Goal: Information Seeking & Learning: Learn about a topic

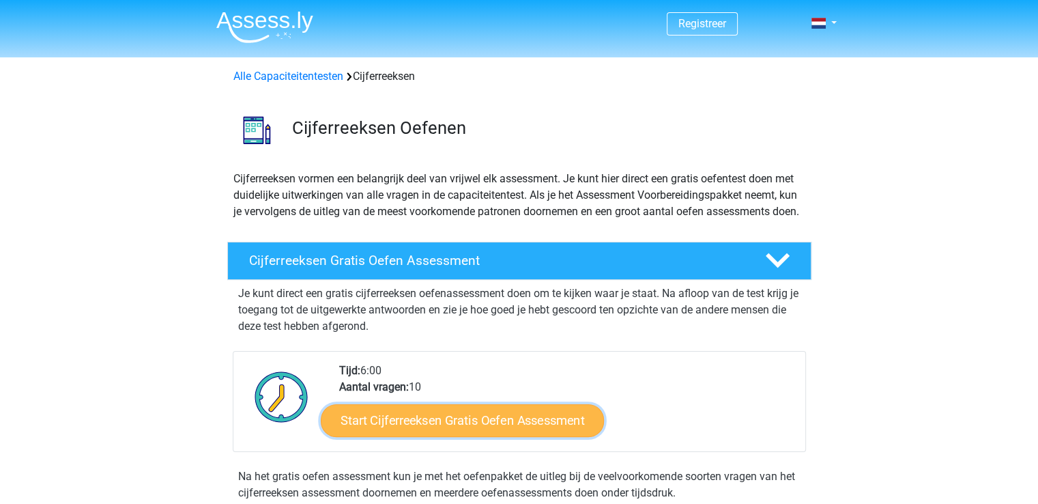
click at [498, 427] on link "Start Cijferreeksen Gratis Oefen Assessment" at bounding box center [462, 420] width 283 height 33
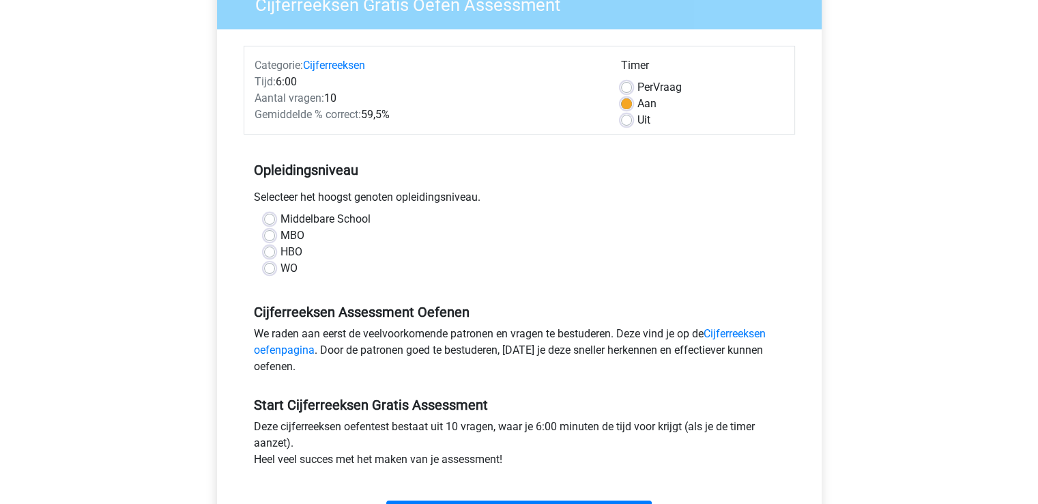
scroll to position [131, 0]
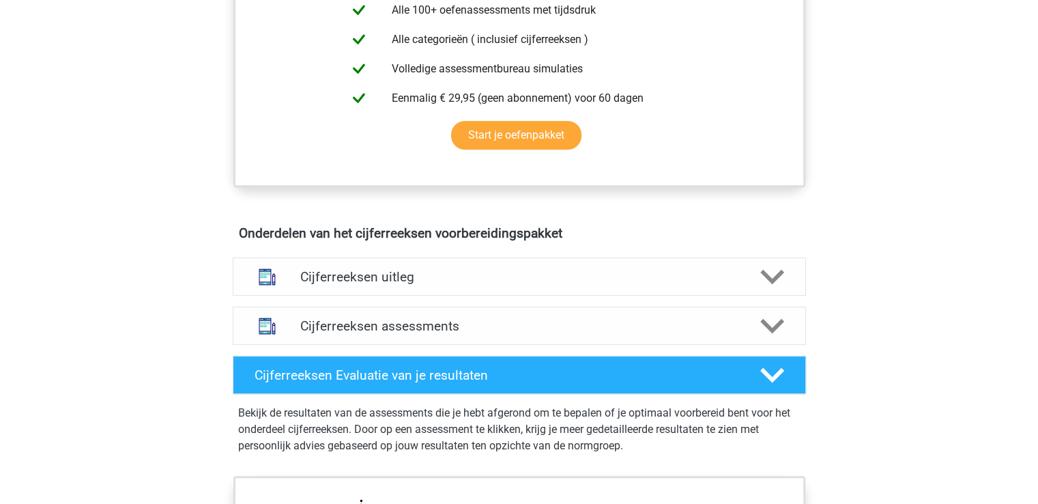
scroll to position [624, 0]
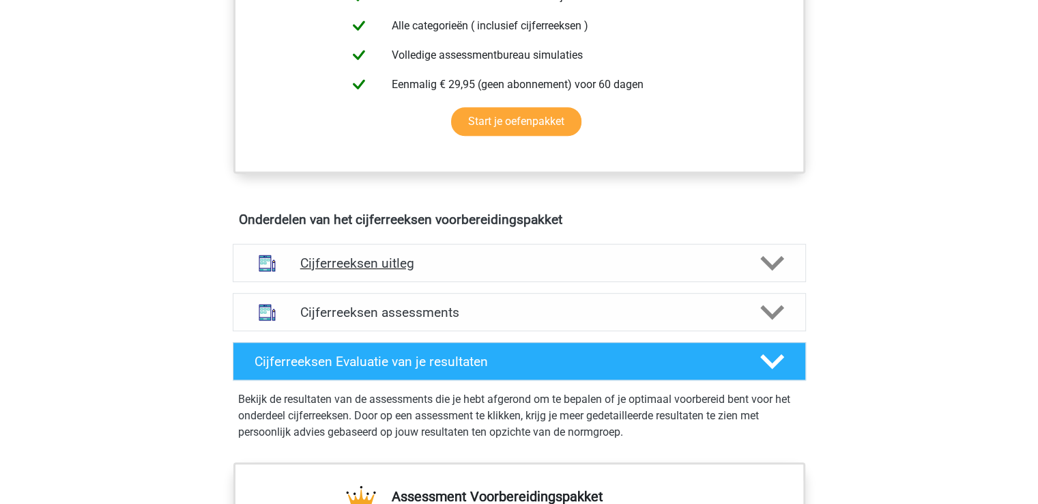
click at [380, 268] on h4 "Cijferreeksen uitleg" at bounding box center [519, 263] width 438 height 16
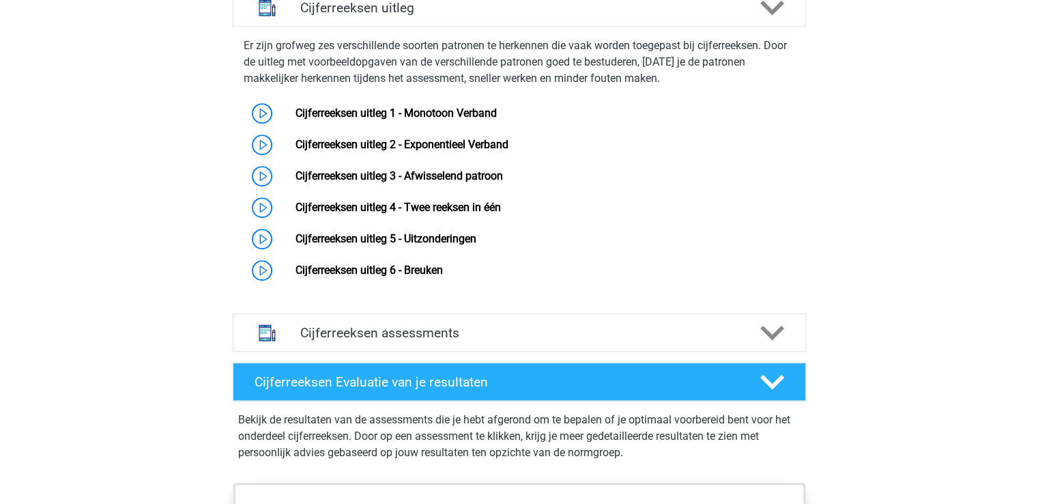
scroll to position [880, 0]
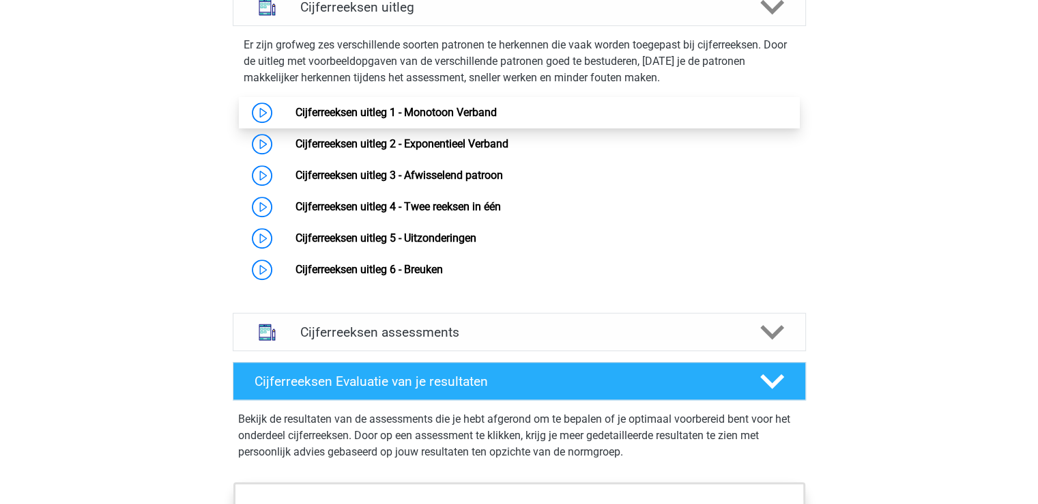
click at [453, 119] on link "Cijferreeksen uitleg 1 - Monotoon Verband" at bounding box center [396, 112] width 201 height 13
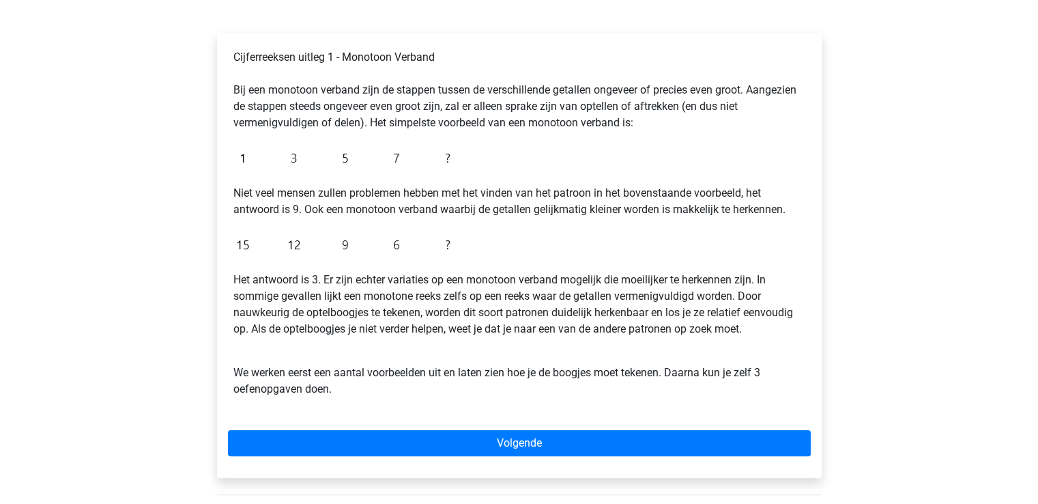
scroll to position [227, 0]
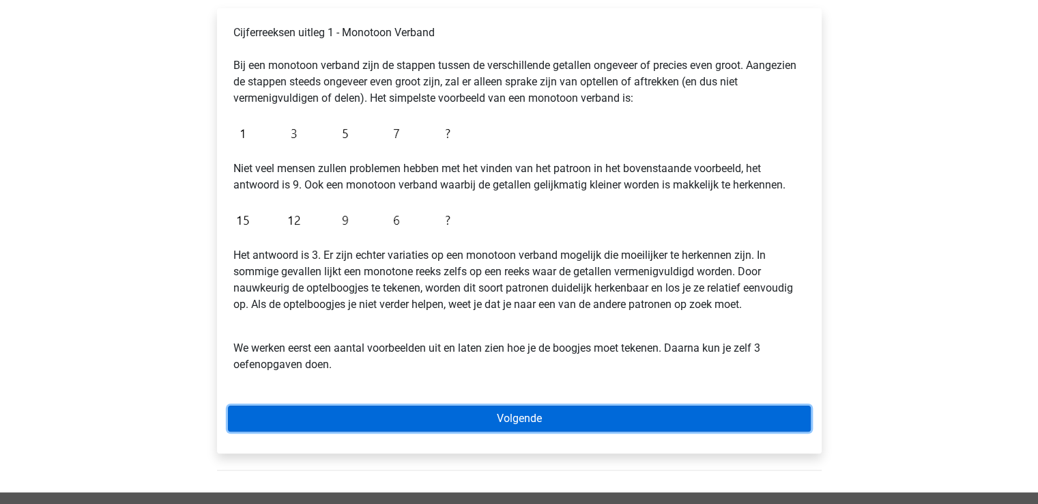
click at [546, 425] on link "Volgende" at bounding box center [519, 419] width 583 height 26
click at [517, 413] on link "Volgende" at bounding box center [519, 419] width 583 height 26
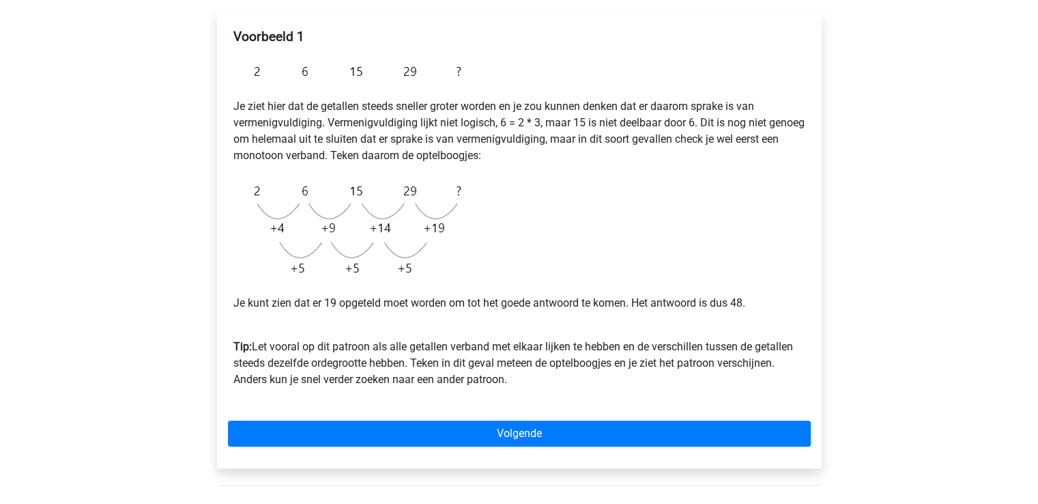
scroll to position [216, 0]
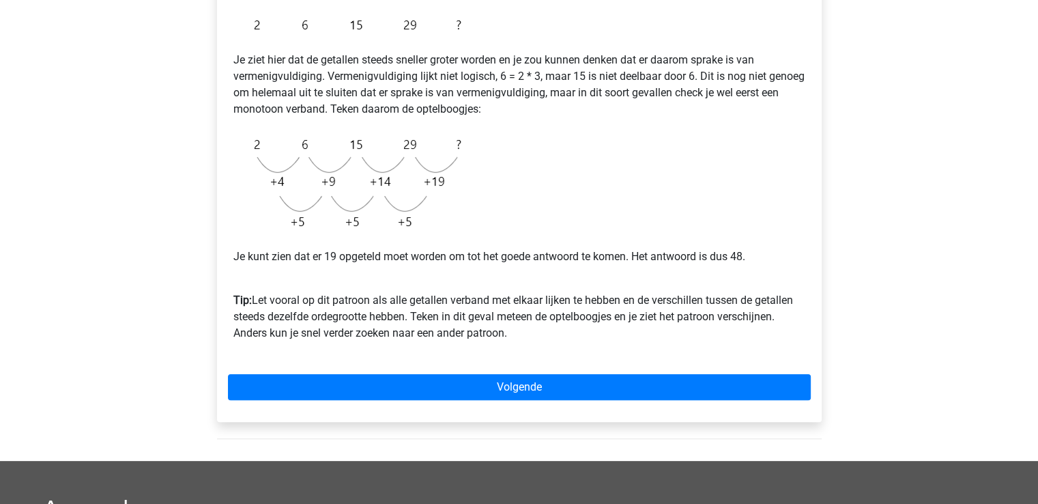
scroll to position [325, 0]
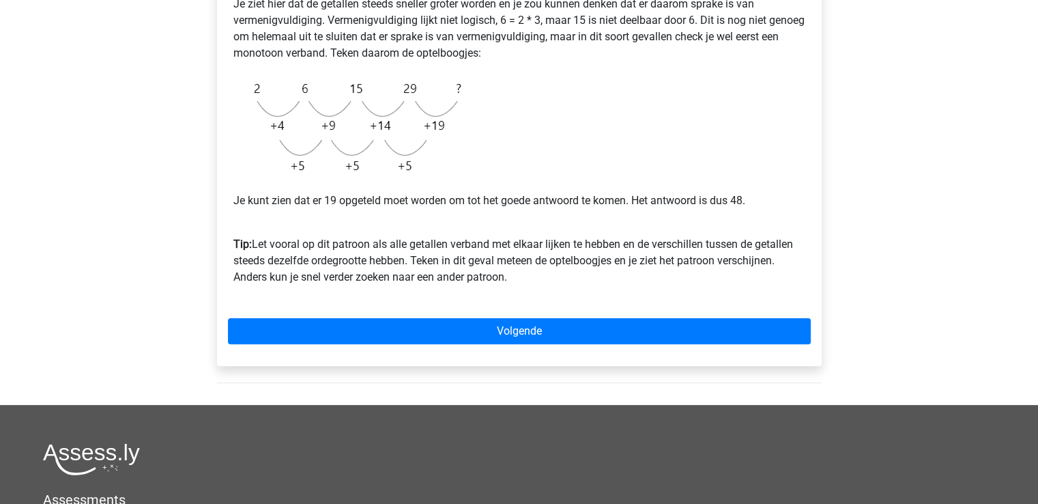
drag, startPoint x: 559, startPoint y: 395, endPoint x: 526, endPoint y: 283, distance: 116.2
click at [526, 283] on div "Voorbeeld 1 Je ziet hier dat de getallen steeds sneller groter worden en je zou…" at bounding box center [519, 144] width 627 height 522
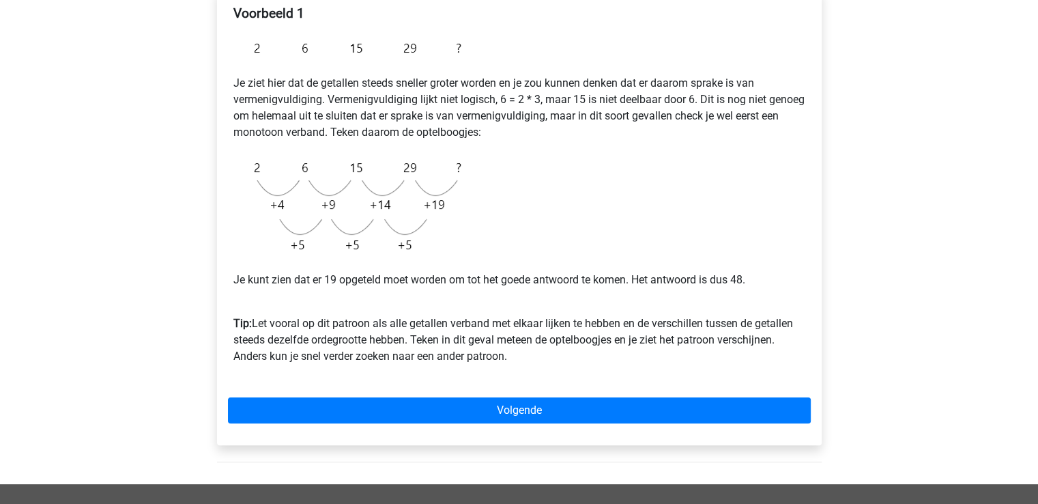
scroll to position [262, 0]
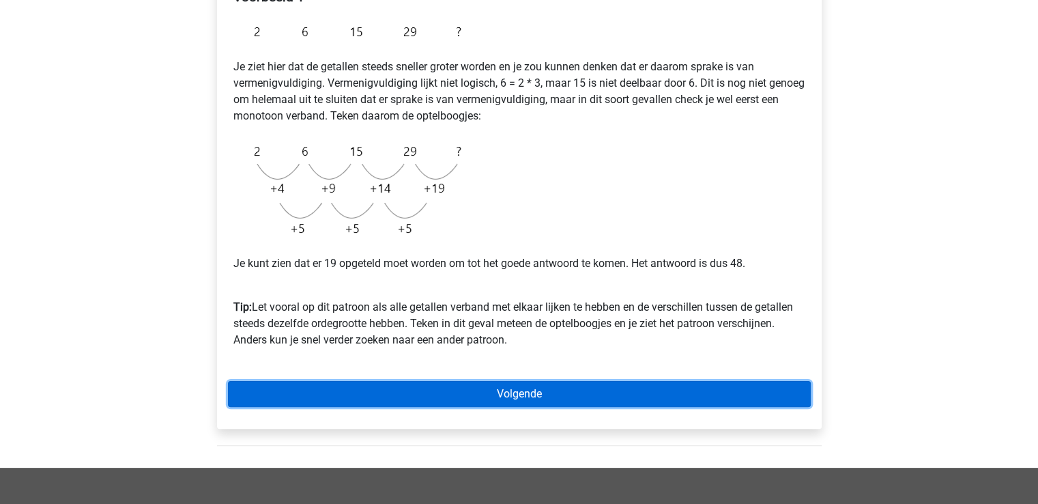
click at [524, 391] on link "Volgende" at bounding box center [519, 394] width 583 height 26
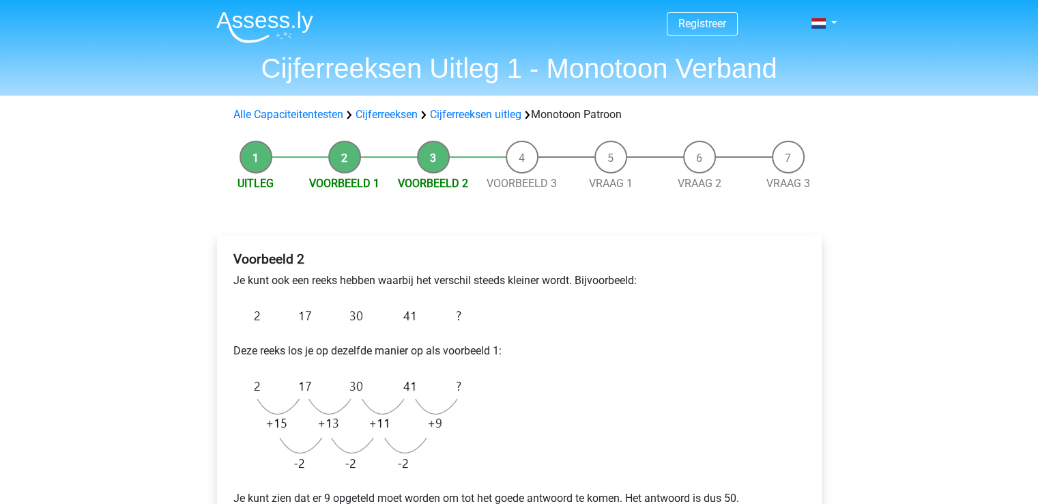
click at [409, 405] on img at bounding box center [350, 424] width 235 height 109
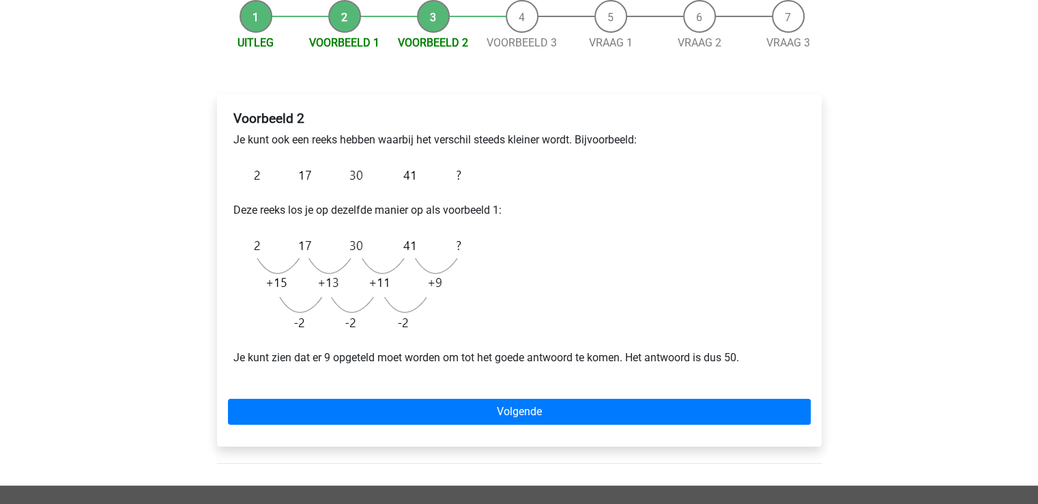
scroll to position [178, 0]
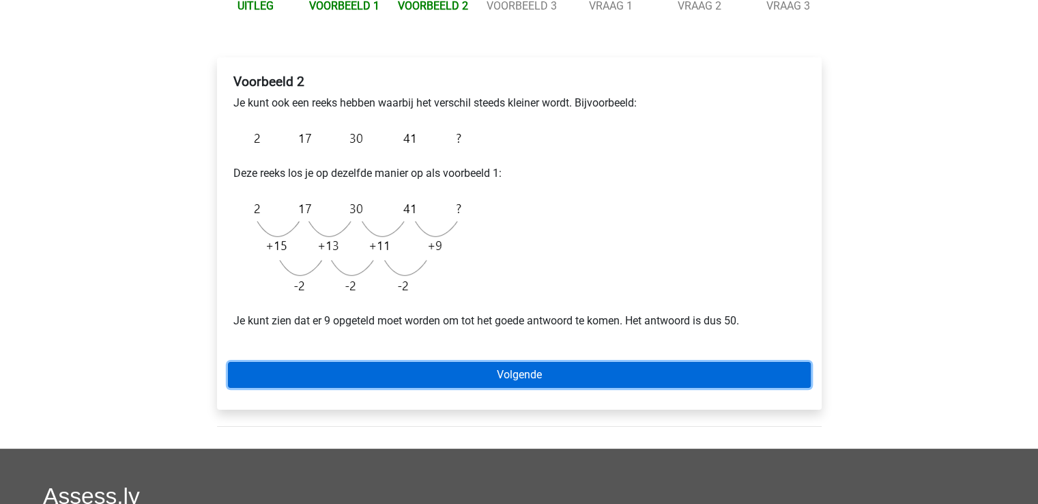
click at [576, 369] on link "Volgende" at bounding box center [519, 375] width 583 height 26
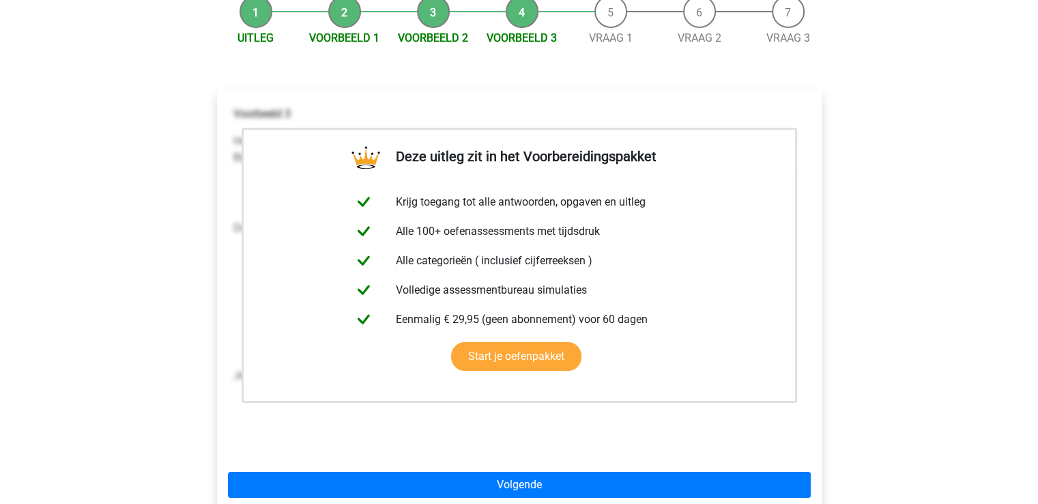
scroll to position [162, 0]
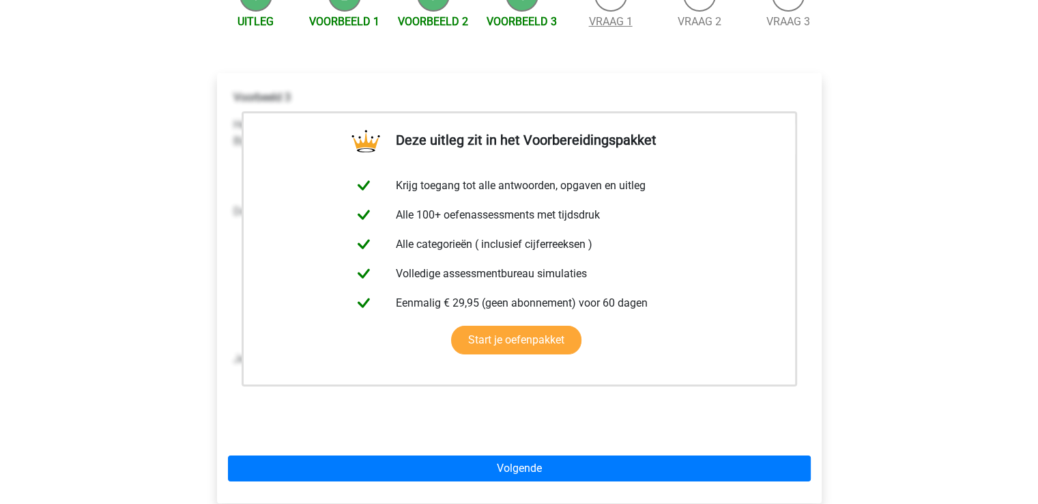
click at [617, 20] on link "Vraag 1" at bounding box center [611, 21] width 44 height 13
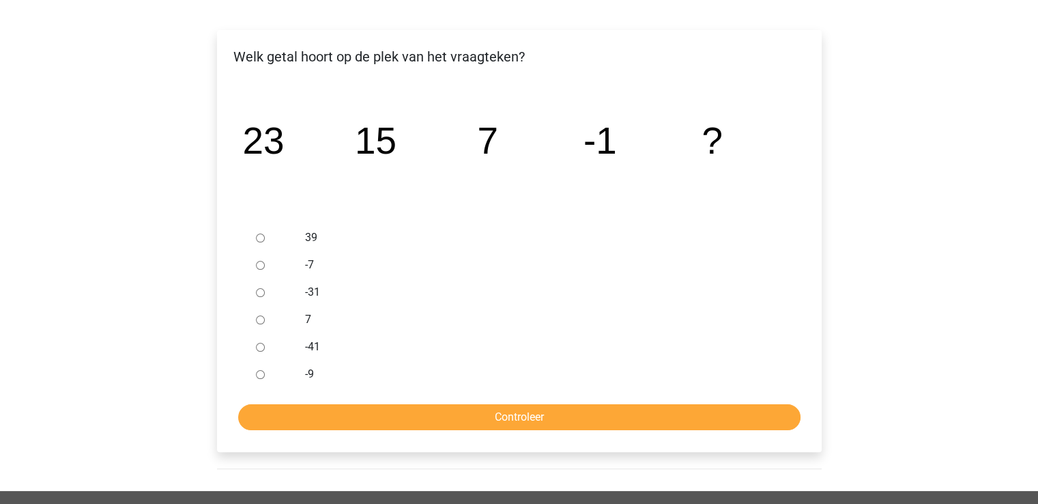
scroll to position [214, 0]
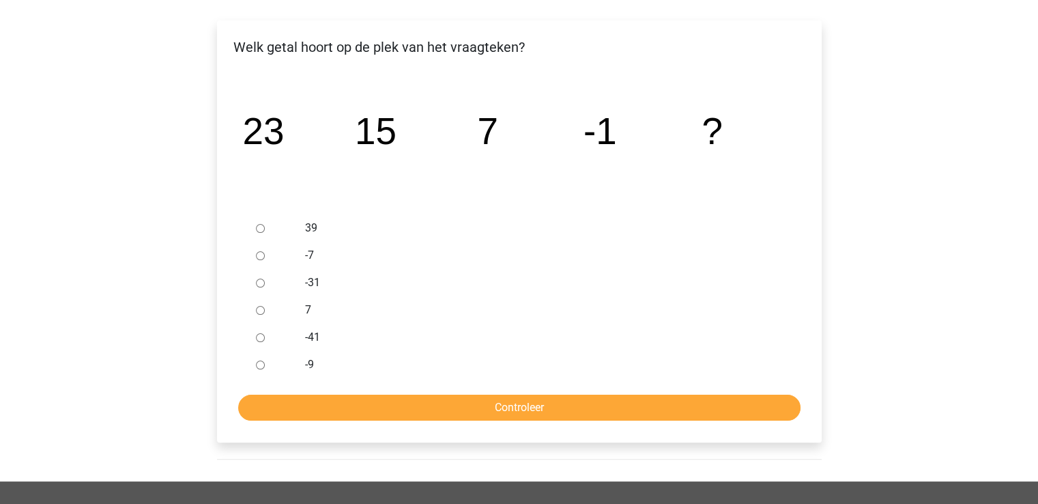
click at [261, 365] on input "-9" at bounding box center [260, 364] width 9 height 9
radio input "true"
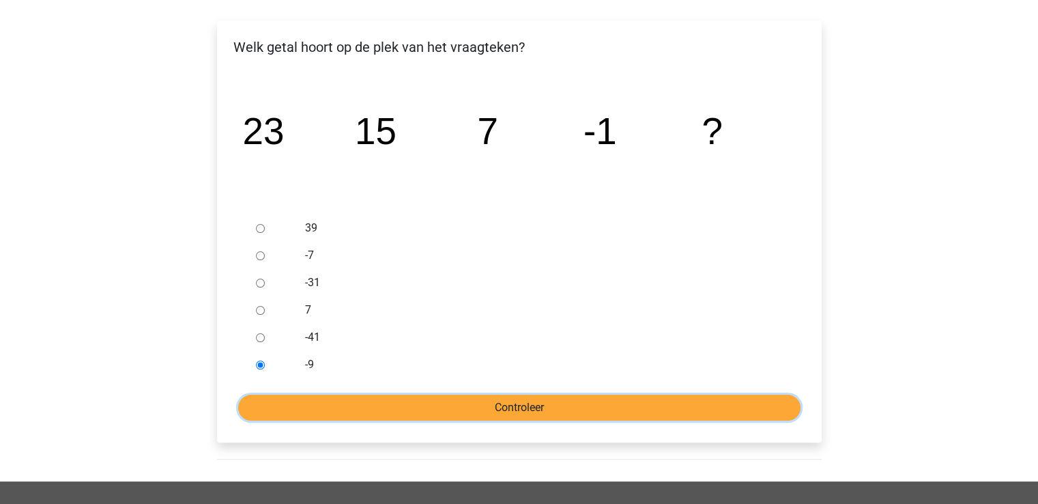
click at [308, 405] on input "Controleer" at bounding box center [519, 408] width 563 height 26
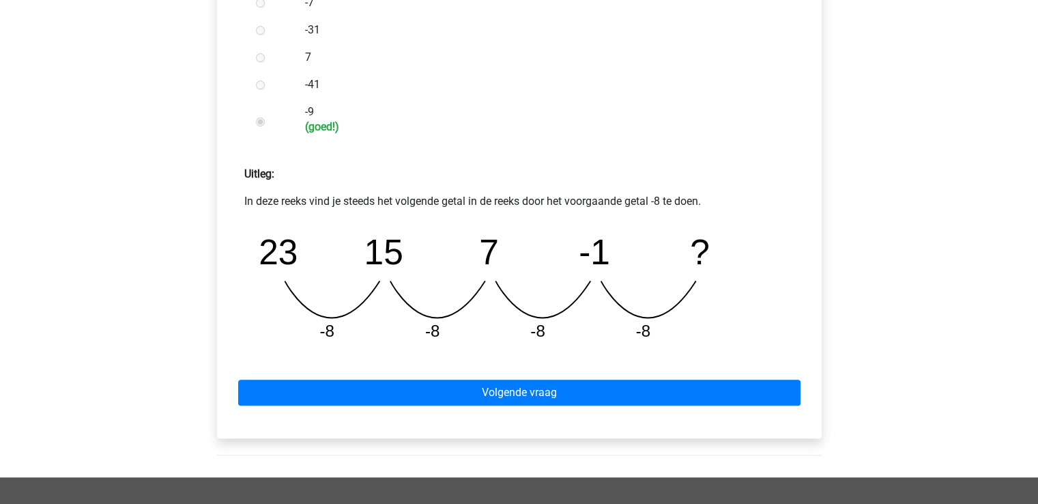
scroll to position [470, 0]
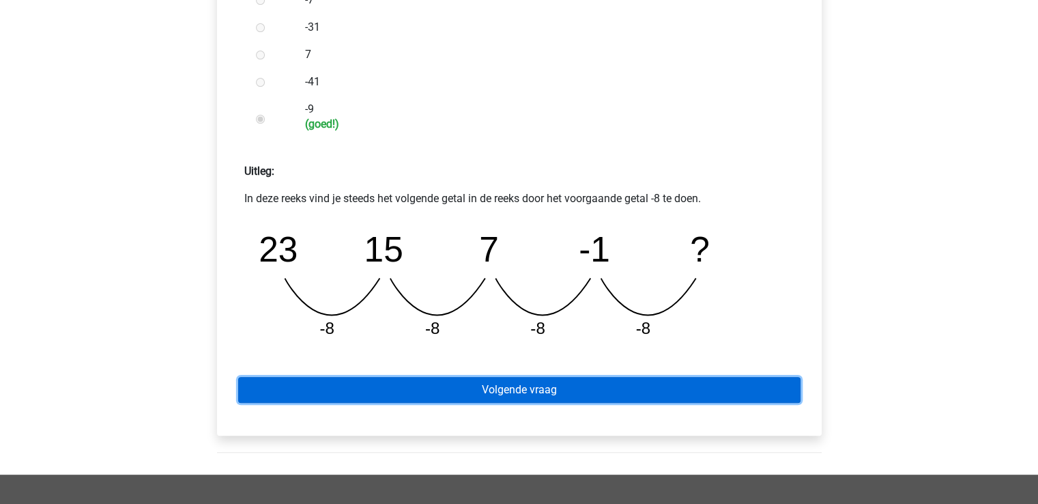
click at [559, 382] on link "Volgende vraag" at bounding box center [519, 390] width 563 height 26
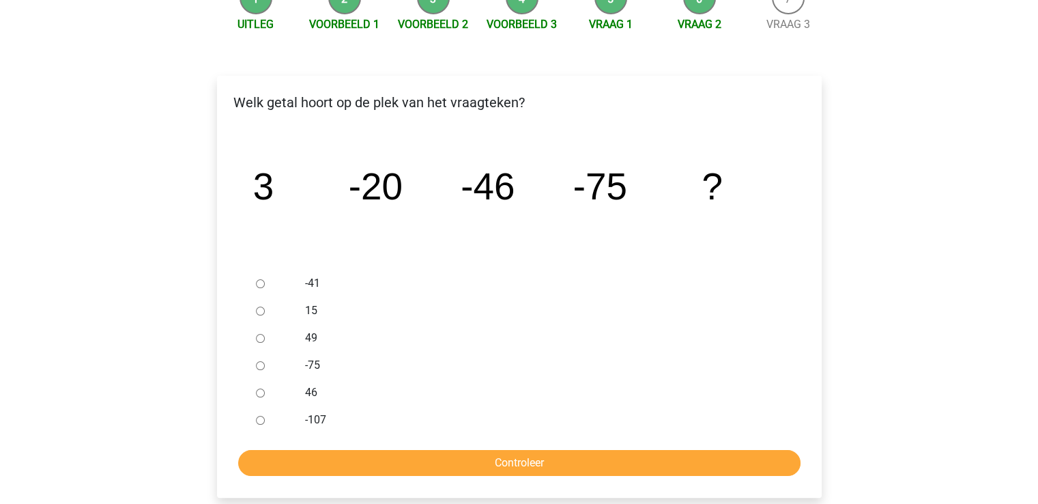
scroll to position [160, 0]
click at [261, 420] on input "-107" at bounding box center [260, 419] width 9 height 9
radio input "true"
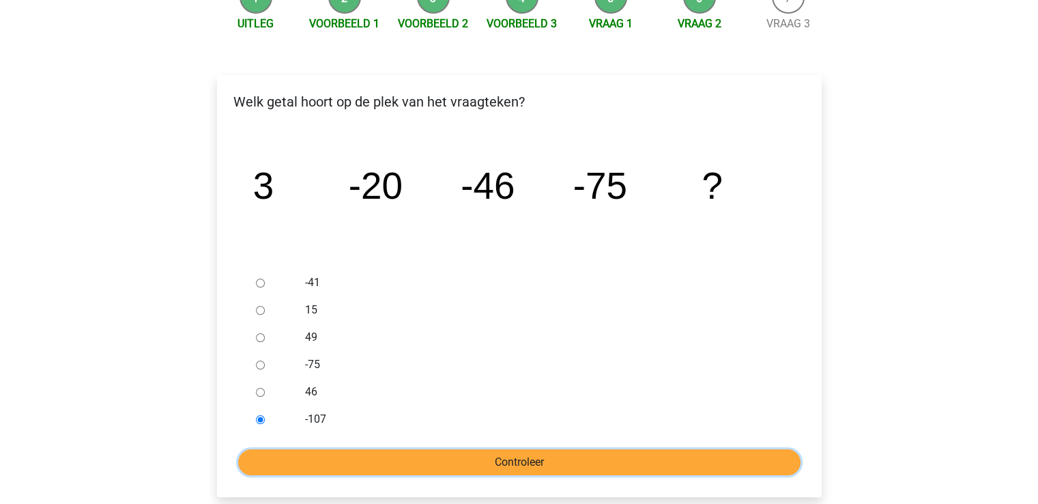
click at [457, 457] on input "Controleer" at bounding box center [519, 462] width 563 height 26
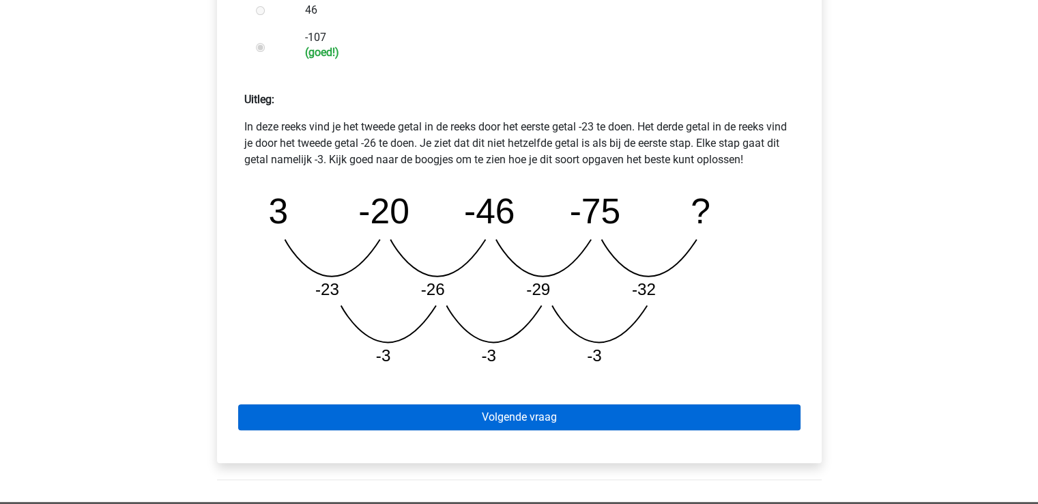
scroll to position [549, 0]
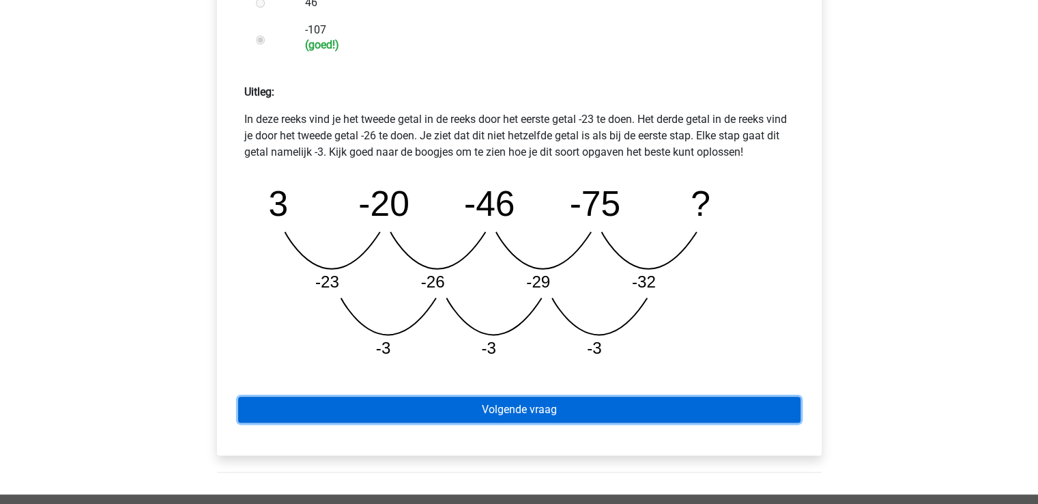
click at [691, 408] on link "Volgende vraag" at bounding box center [519, 410] width 563 height 26
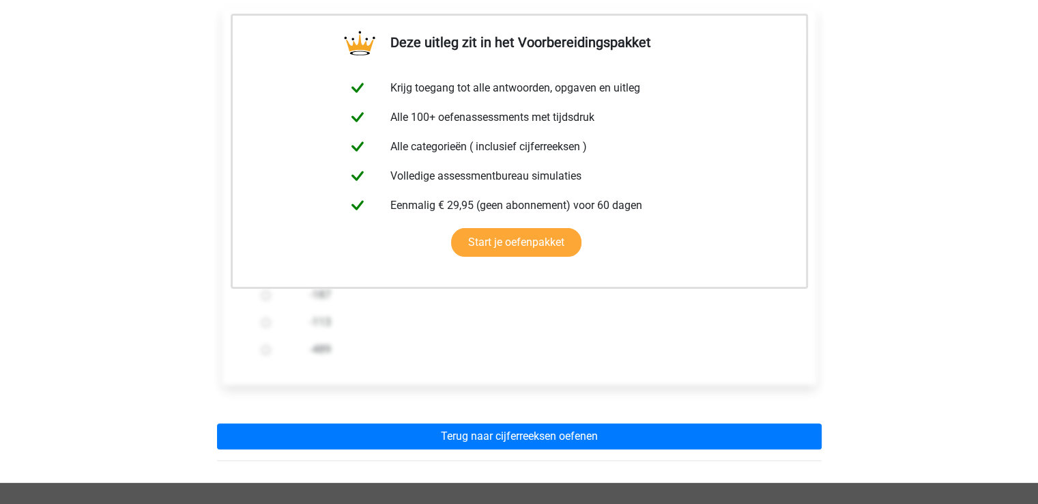
scroll to position [238, 0]
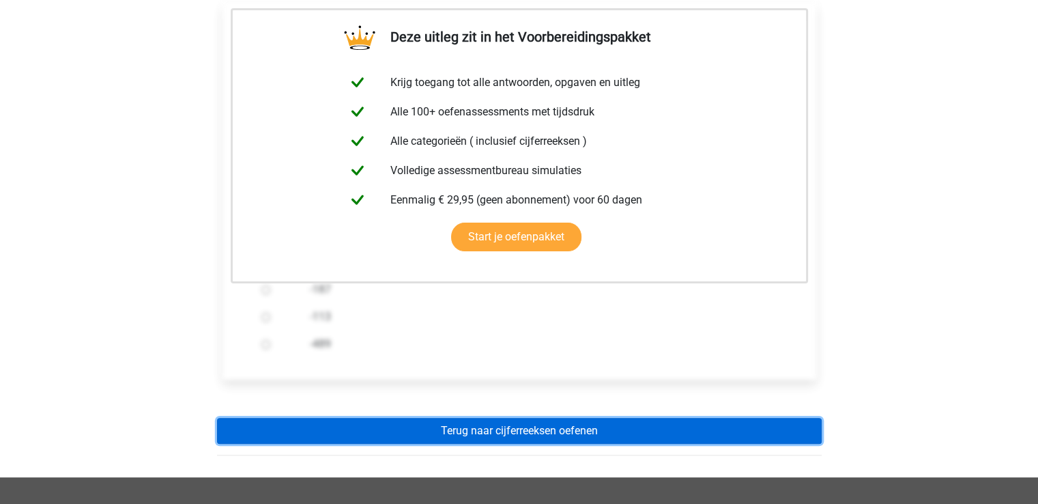
click at [634, 429] on link "Terug naar cijferreeksen oefenen" at bounding box center [519, 431] width 605 height 26
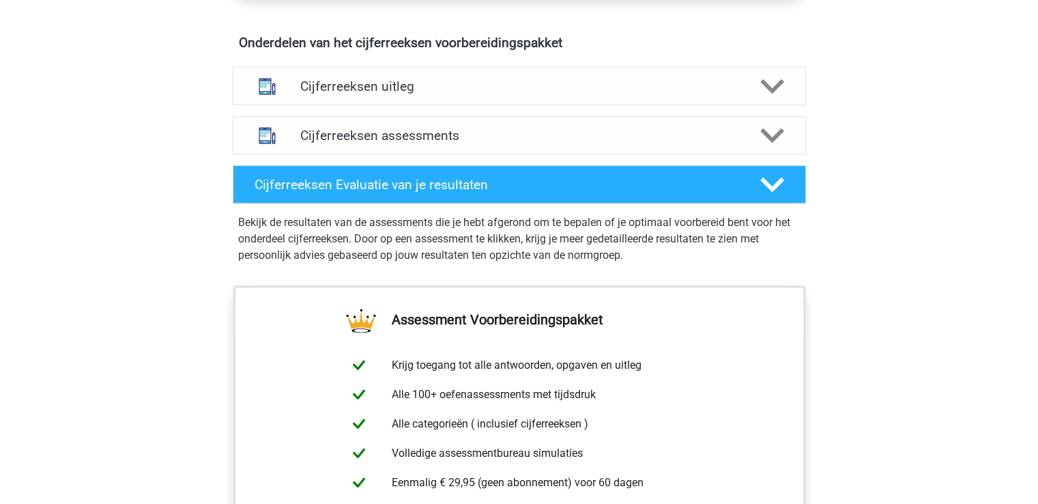
scroll to position [836, 0]
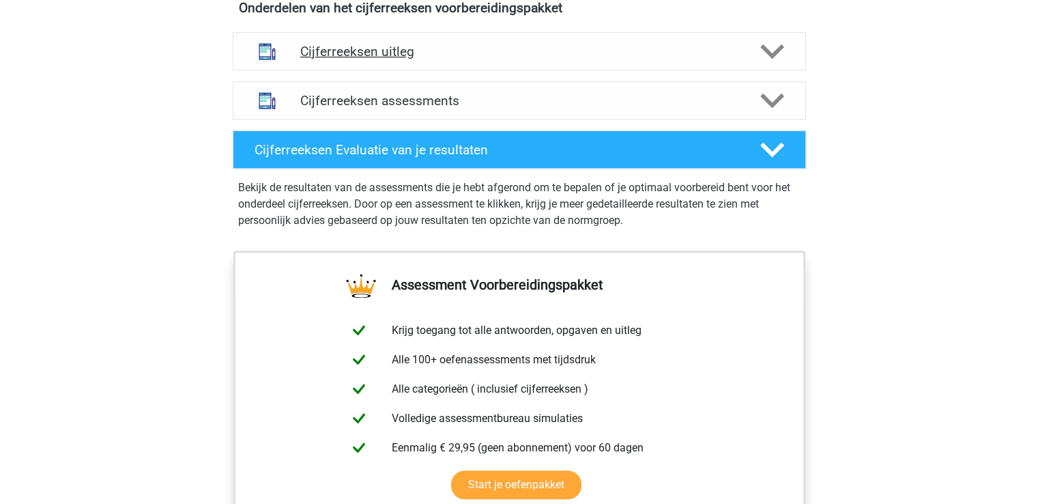
click at [736, 57] on div "Cijferreeksen uitleg" at bounding box center [520, 51] width 574 height 38
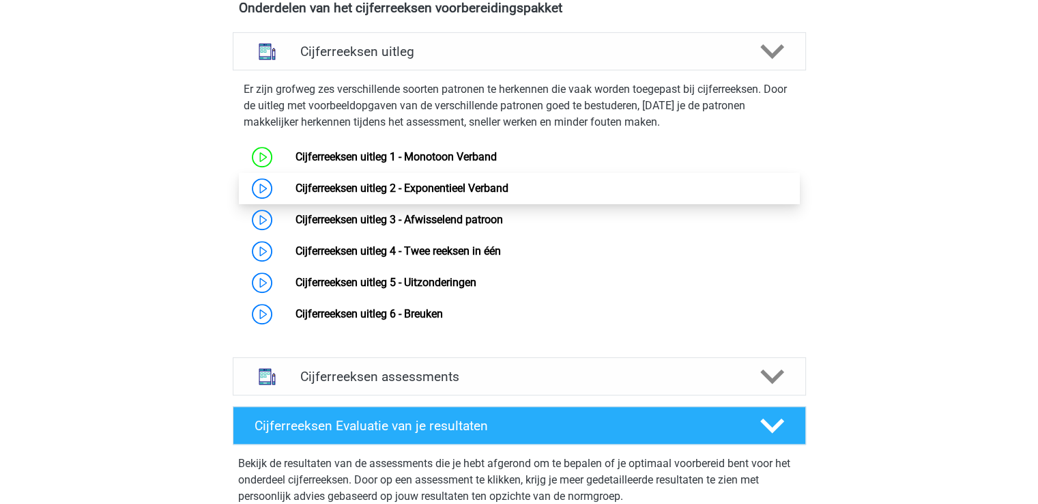
click at [498, 195] on link "Cijferreeksen uitleg 2 - Exponentieel Verband" at bounding box center [402, 188] width 213 height 13
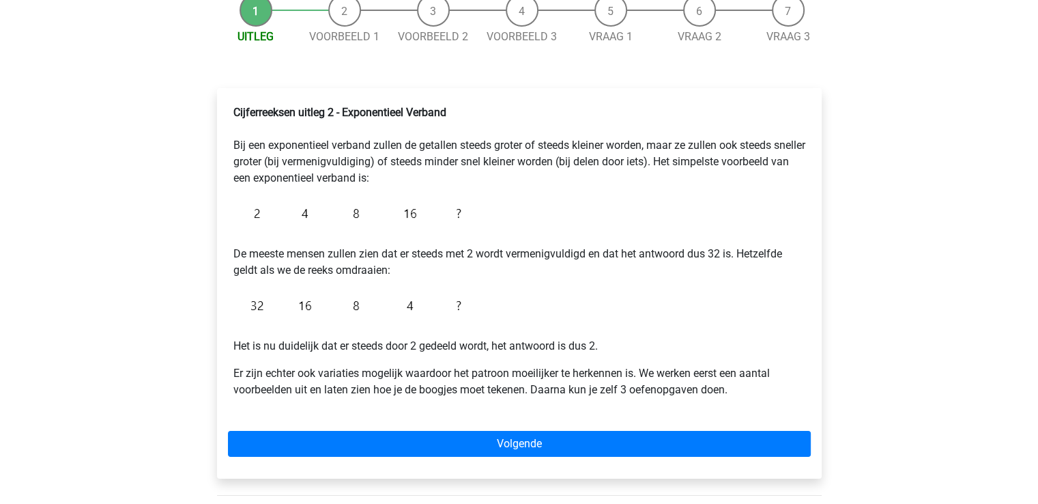
scroll to position [149, 0]
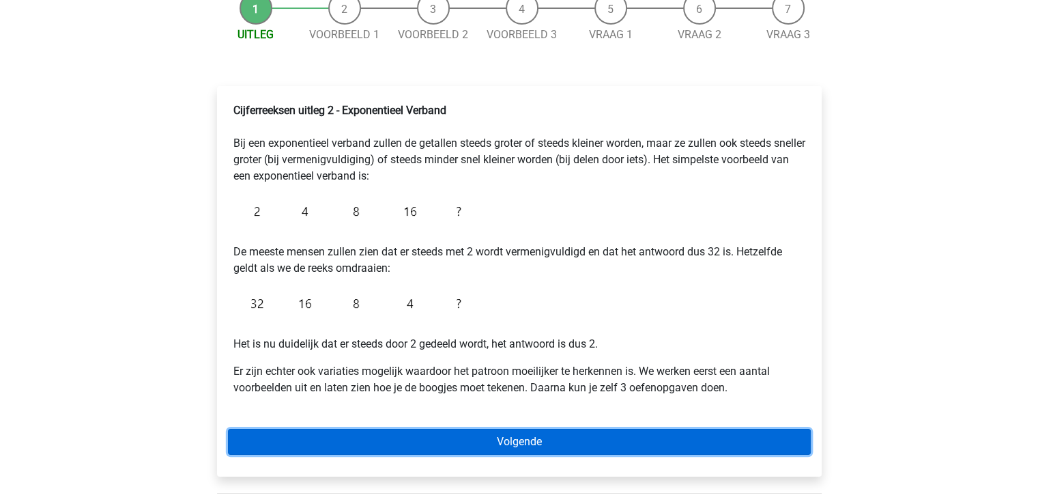
click at [566, 440] on link "Volgende" at bounding box center [519, 442] width 583 height 26
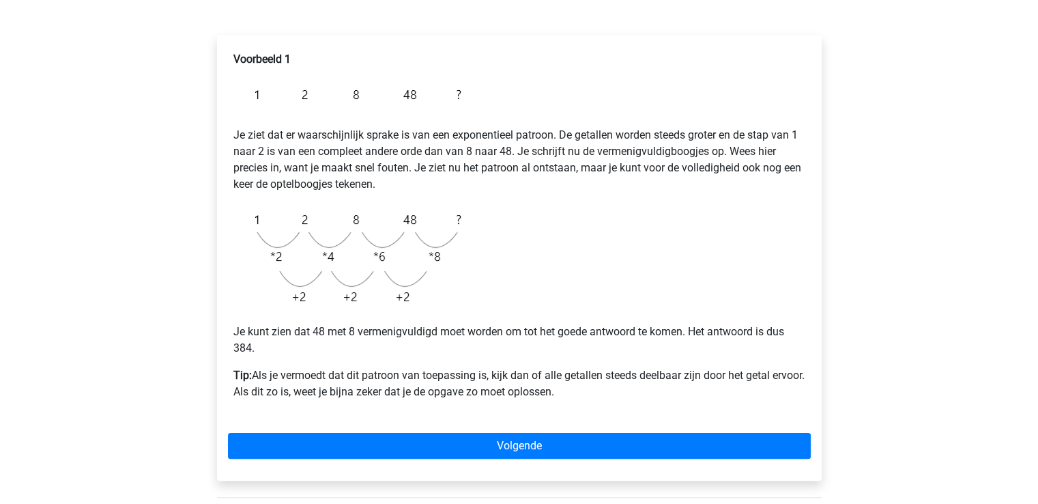
scroll to position [206, 0]
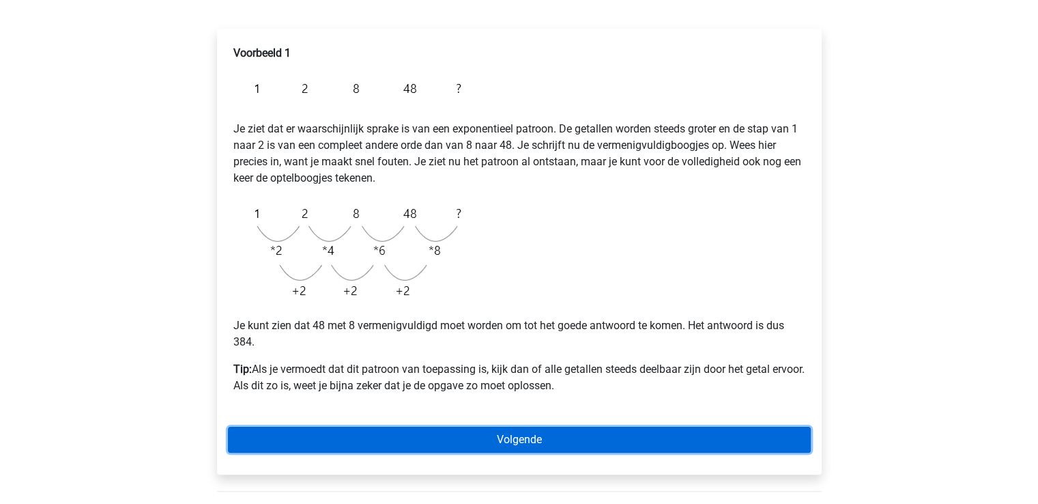
click at [571, 438] on link "Volgende" at bounding box center [519, 440] width 583 height 26
click at [596, 433] on link "Volgende" at bounding box center [519, 440] width 583 height 26
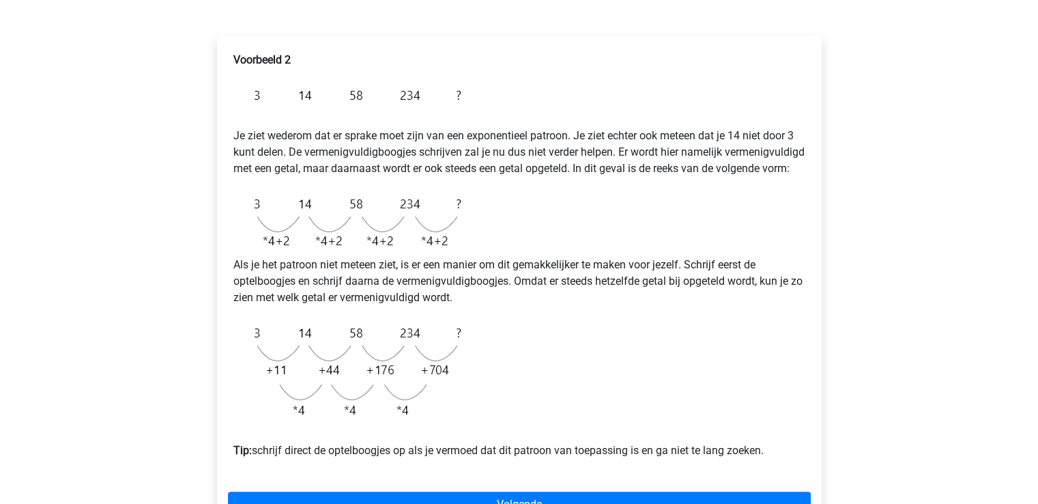
scroll to position [169, 0]
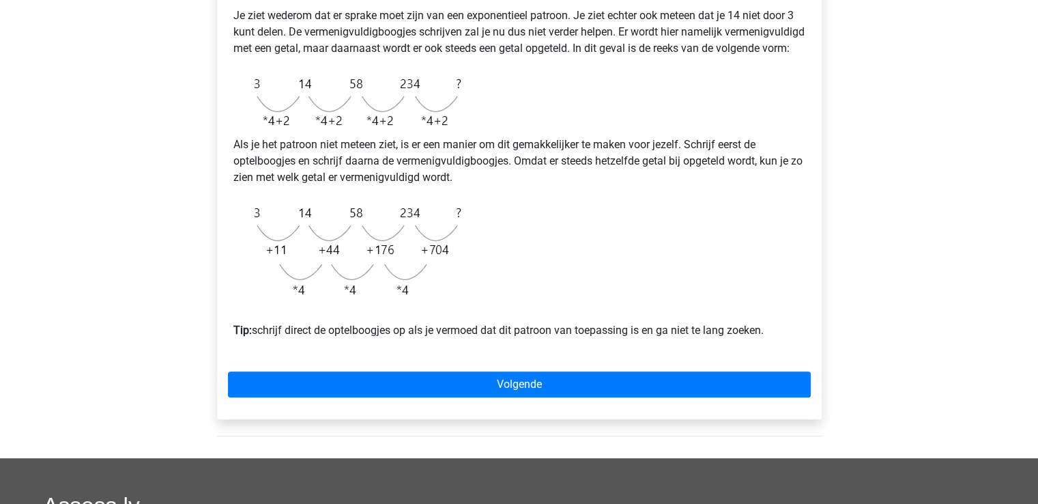
scroll to position [336, 0]
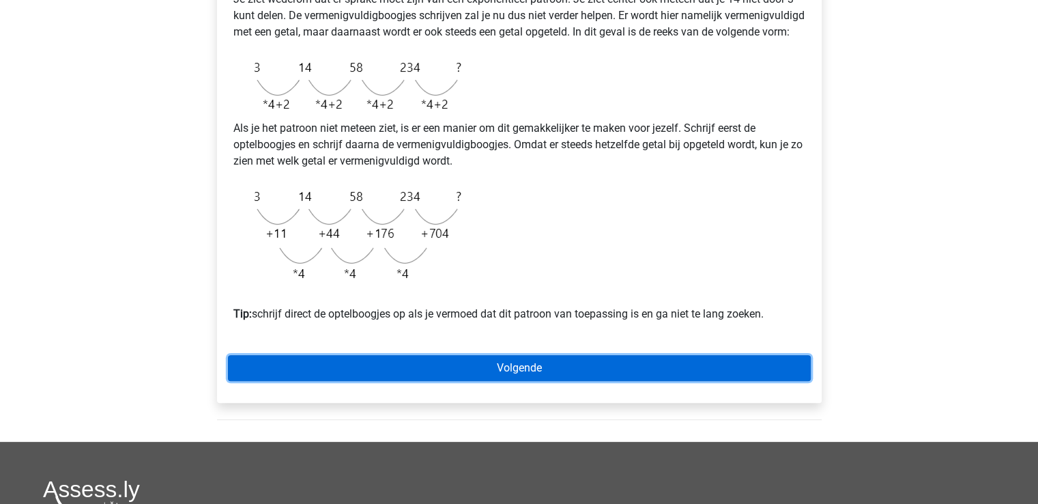
click at [481, 381] on link "Volgende" at bounding box center [519, 368] width 583 height 26
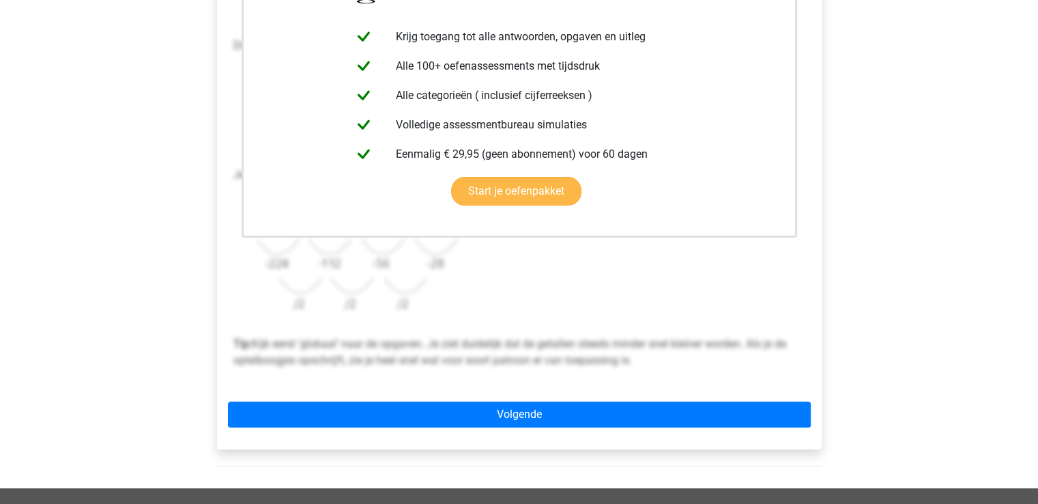
scroll to position [438, 0]
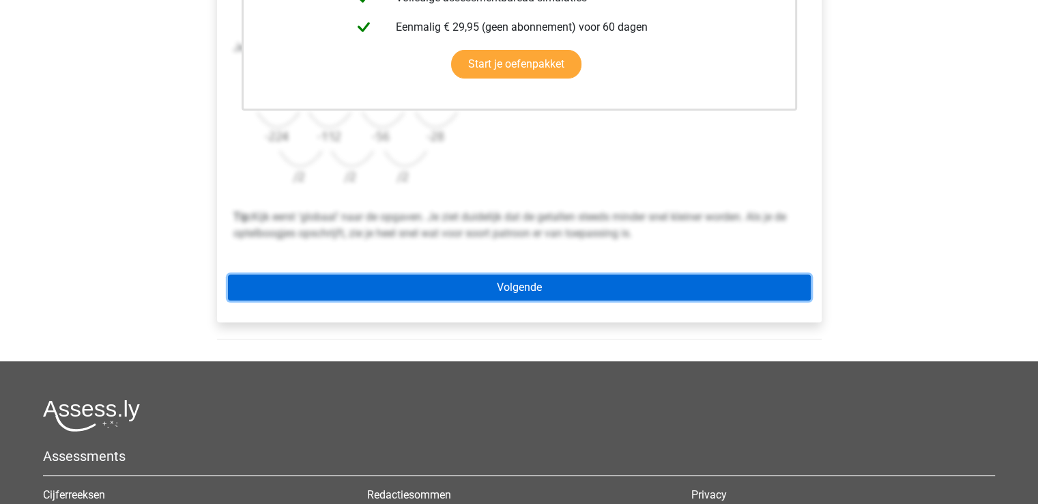
click at [625, 283] on link "Volgende" at bounding box center [519, 287] width 583 height 26
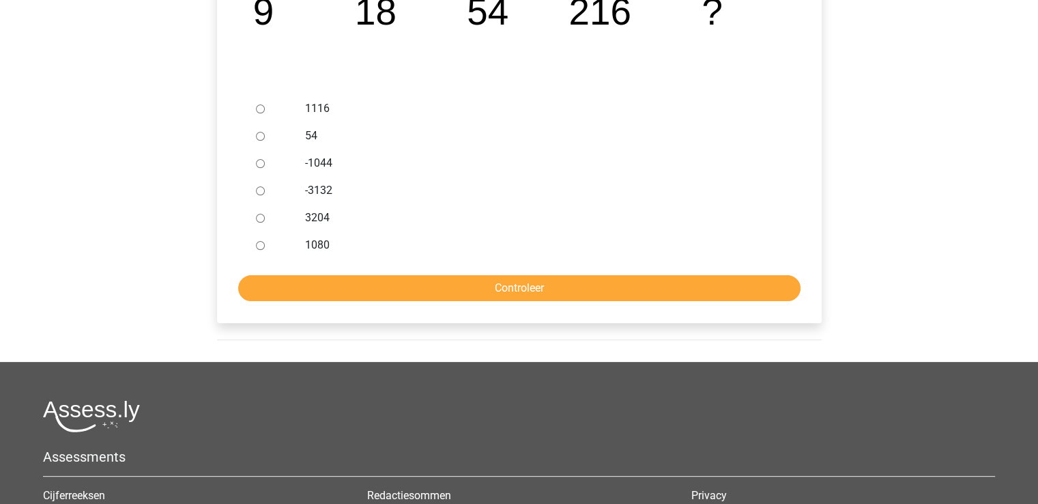
scroll to position [354, 0]
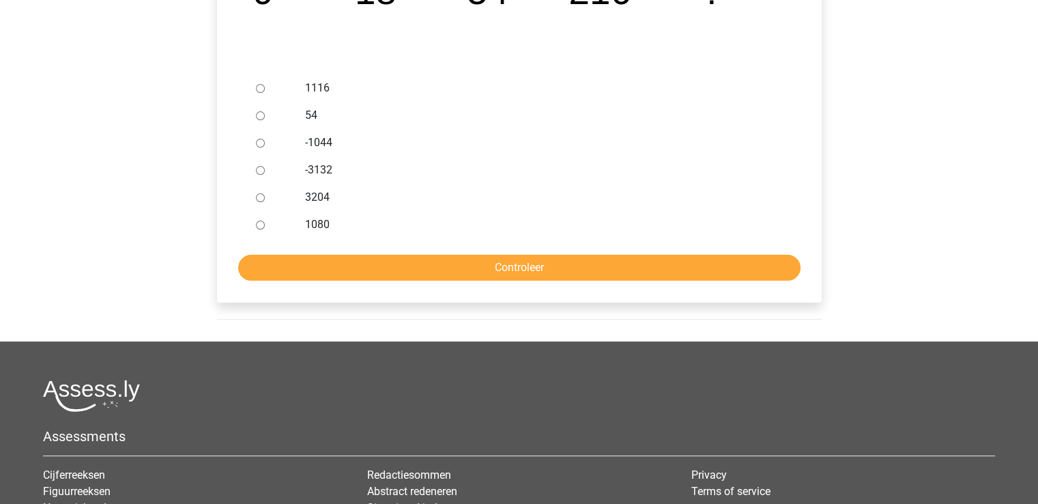
click at [262, 222] on input "1080" at bounding box center [260, 225] width 9 height 9
radio input "true"
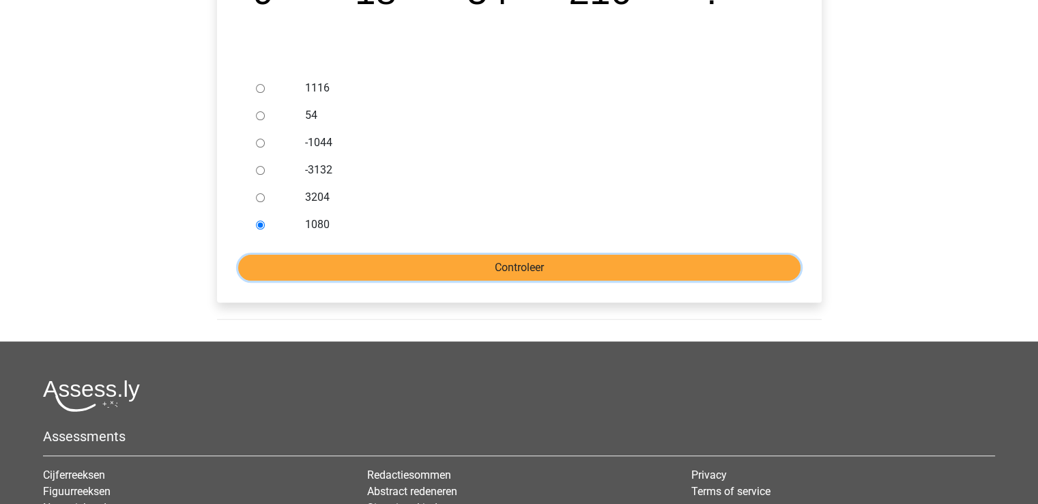
click at [347, 255] on input "Controleer" at bounding box center [519, 268] width 563 height 26
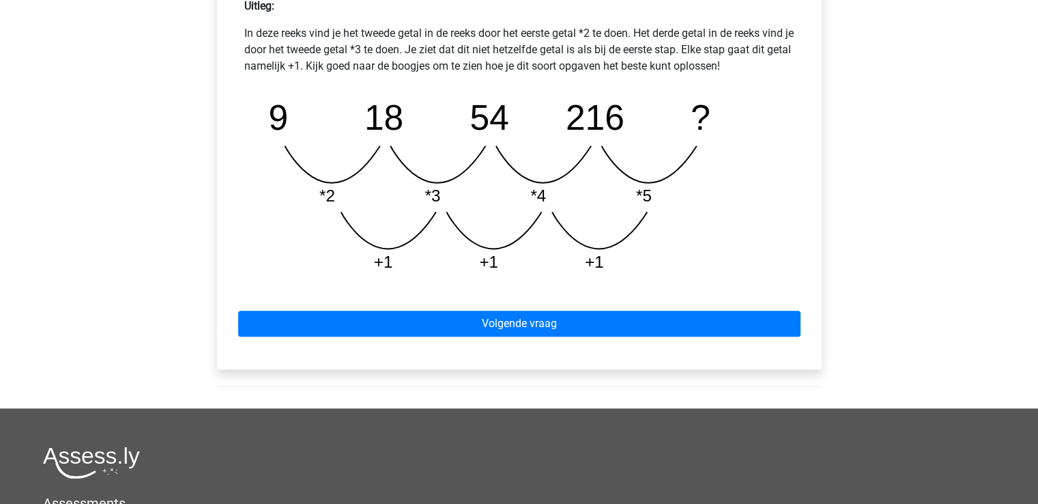
scroll to position [636, 0]
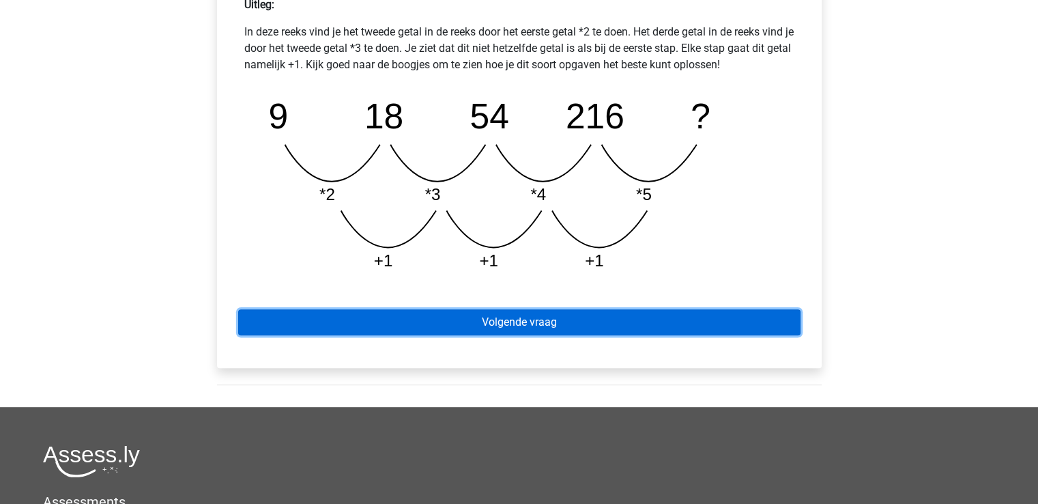
click at [726, 323] on link "Volgende vraag" at bounding box center [519, 322] width 563 height 26
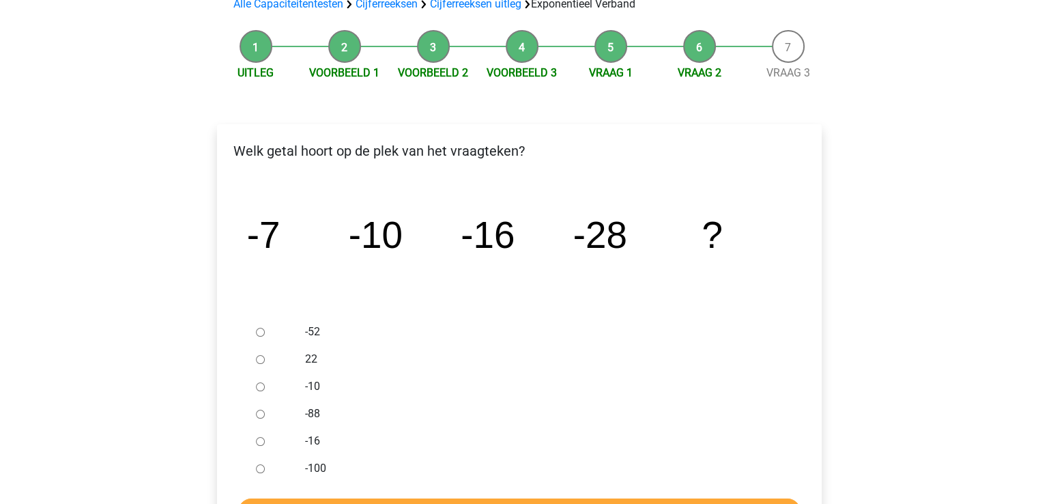
scroll to position [126, 0]
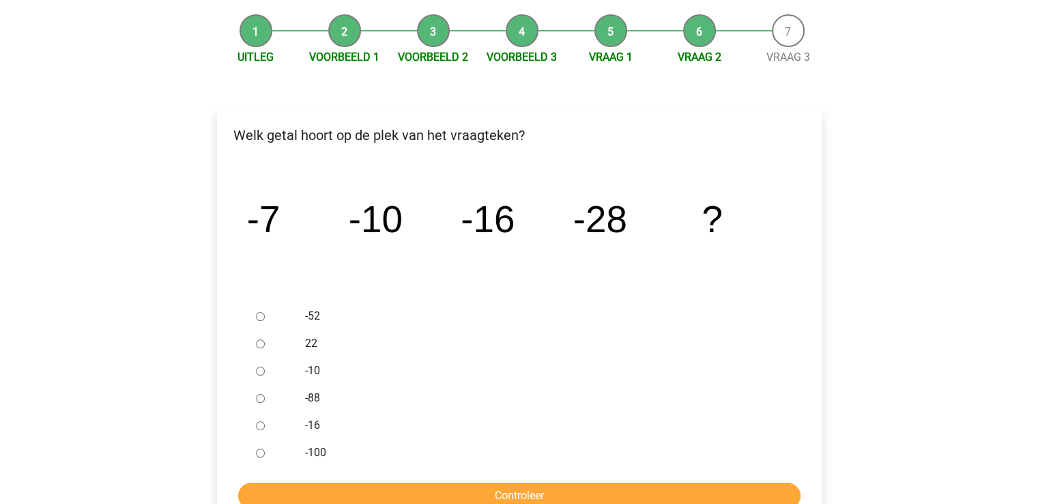
click at [259, 319] on input "-52" at bounding box center [260, 316] width 9 height 9
radio input "true"
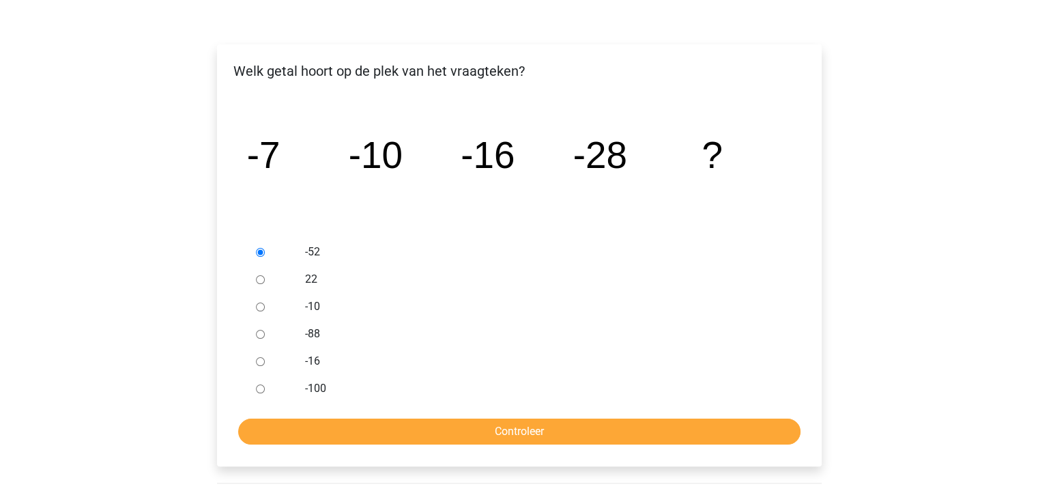
scroll to position [206, 0]
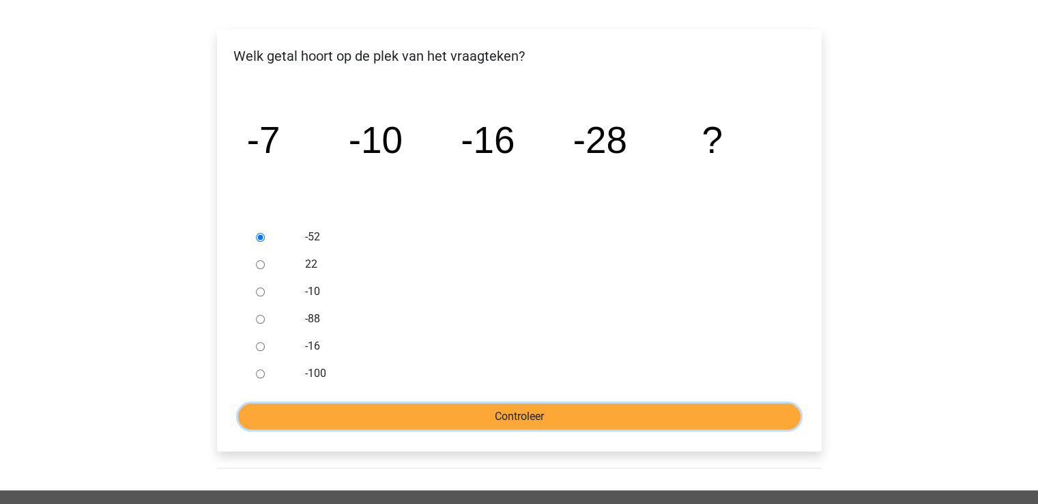
click at [614, 410] on input "Controleer" at bounding box center [519, 417] width 563 height 26
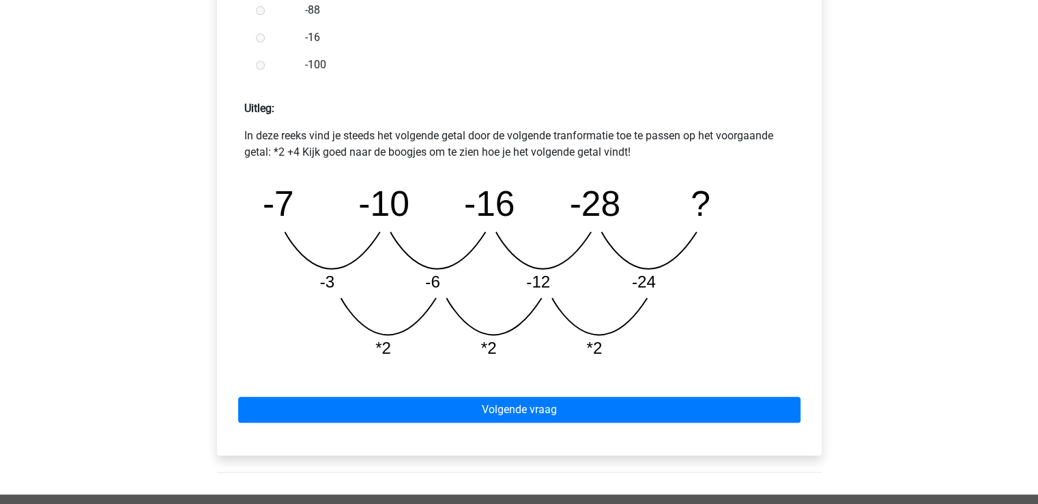
scroll to position [537, 0]
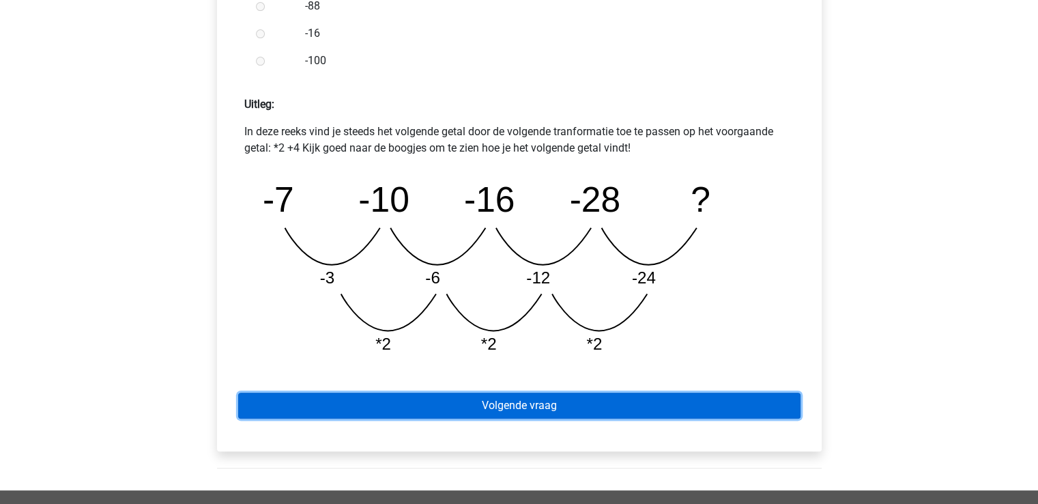
click at [719, 407] on link "Volgende vraag" at bounding box center [519, 406] width 563 height 26
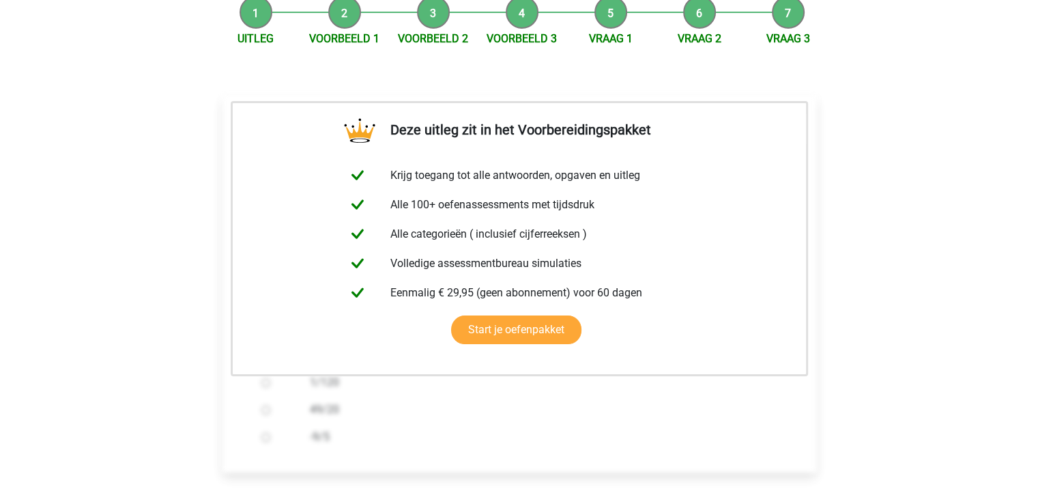
scroll to position [243, 0]
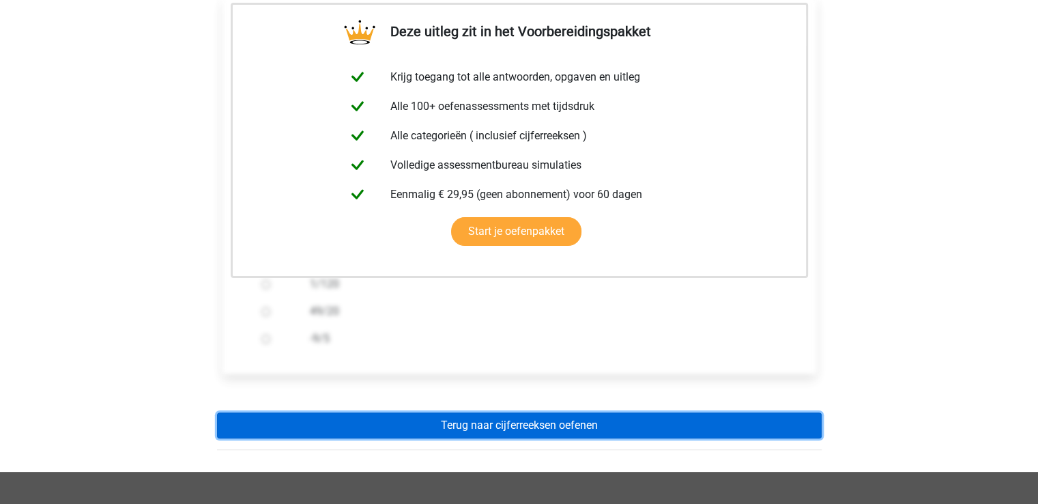
click at [680, 414] on link "Terug naar cijferreeksen oefenen" at bounding box center [519, 425] width 605 height 26
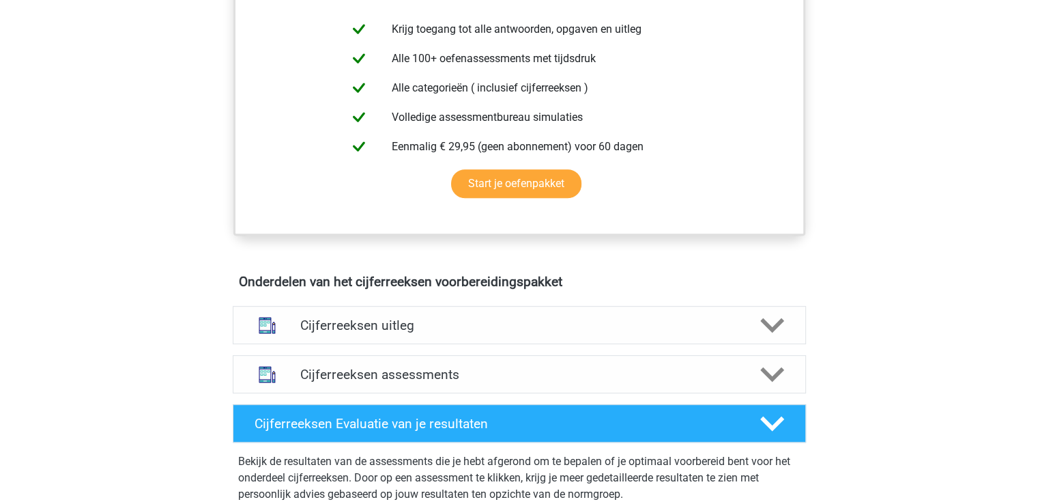
scroll to position [561, 0]
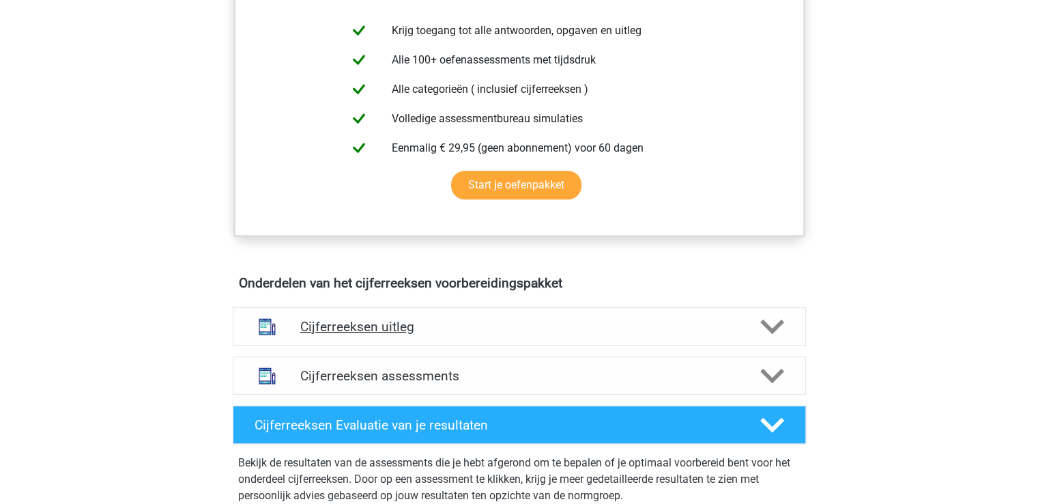
click at [660, 333] on h4 "Cijferreeksen uitleg" at bounding box center [519, 327] width 438 height 16
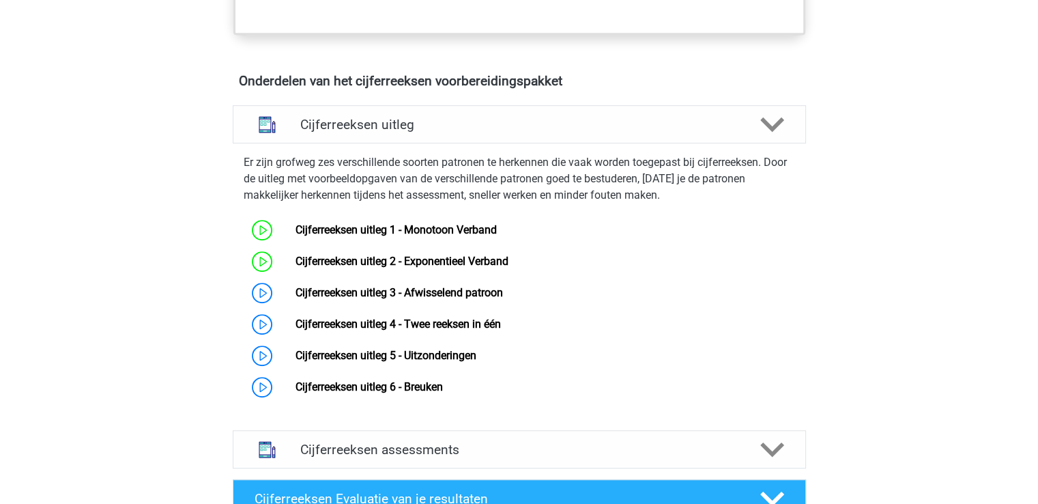
scroll to position [829, 0]
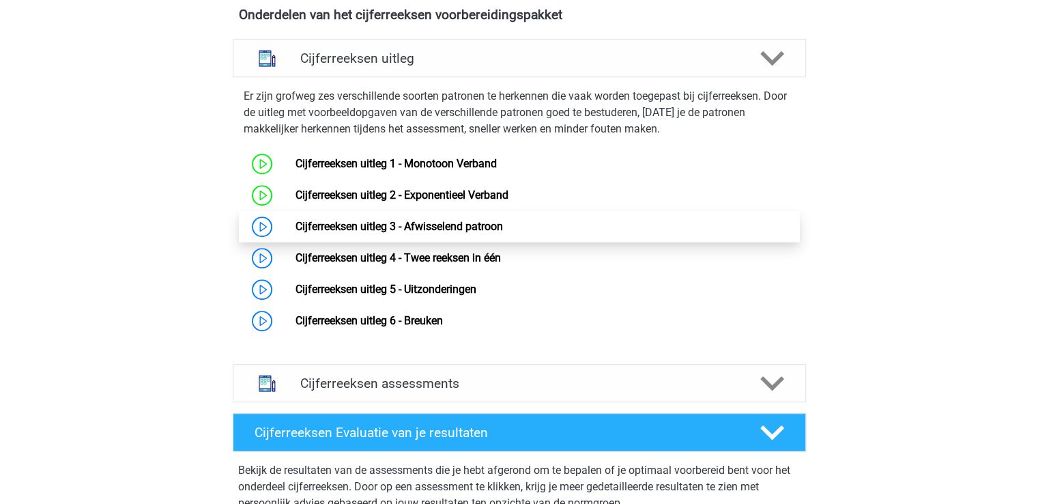
click at [486, 233] on link "Cijferreeksen uitleg 3 - Afwisselend patroon" at bounding box center [400, 226] width 208 height 13
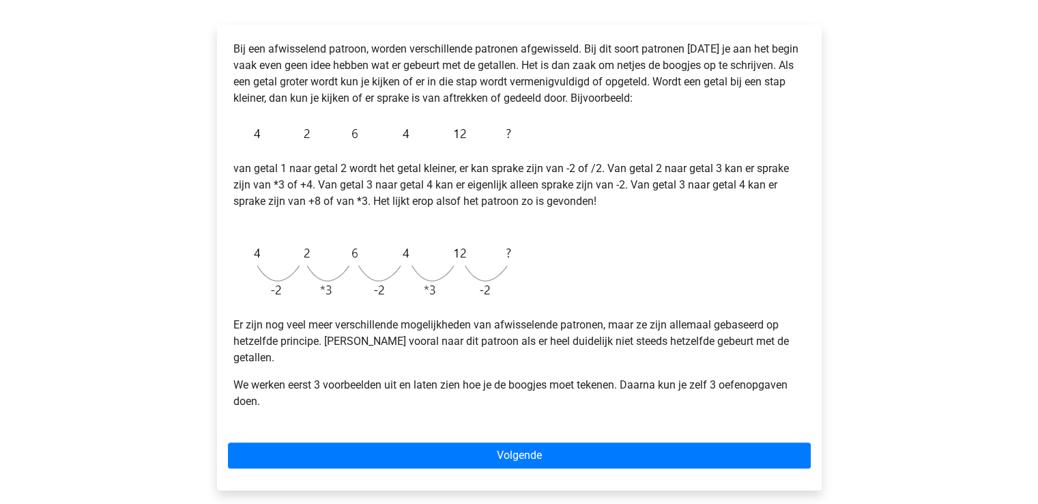
scroll to position [213, 0]
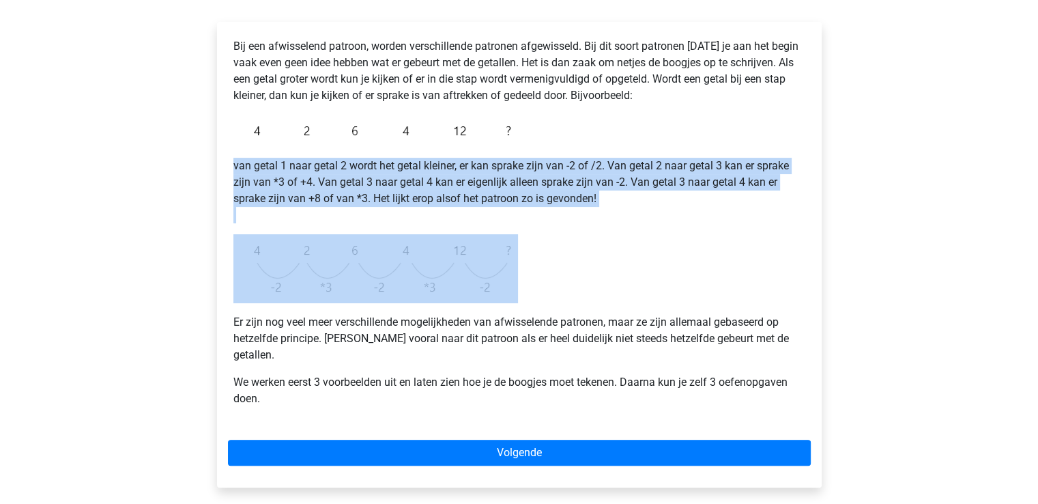
drag, startPoint x: 325, startPoint y: 225, endPoint x: 468, endPoint y: 288, distance: 156.8
click at [468, 288] on div "Bij een afwisselend patroon, worden verschillende patronen afgewisseld. Bij dit…" at bounding box center [519, 228] width 583 height 391
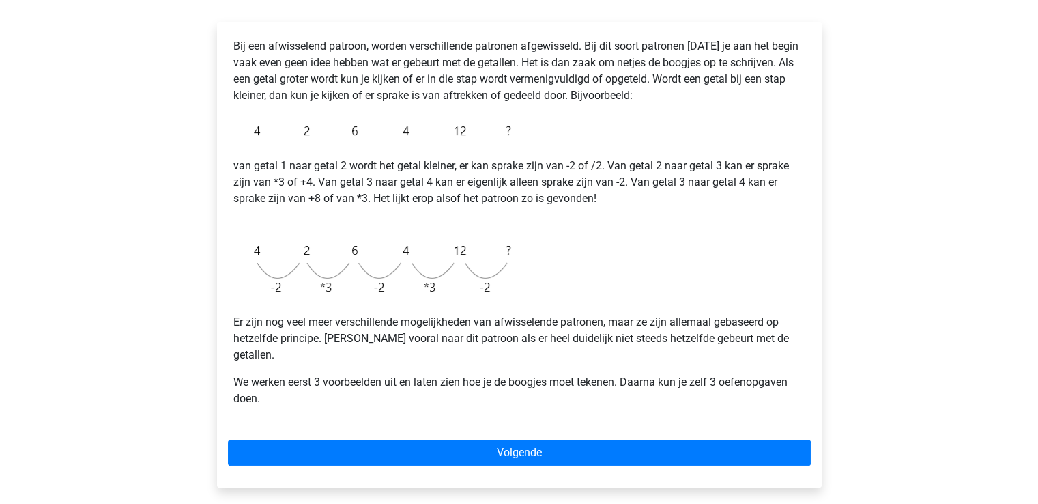
click at [710, 408] on div "Bij een afwisselend patroon, worden verschillende patronen afgewisseld. Bij dit…" at bounding box center [519, 255] width 605 height 466
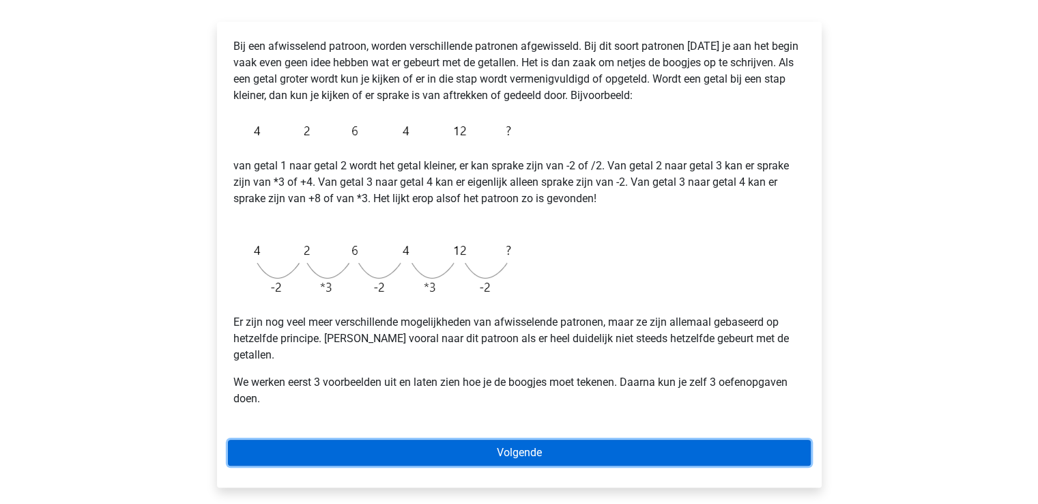
click at [690, 441] on link "Volgende" at bounding box center [519, 453] width 583 height 26
click at [694, 440] on link "Volgende" at bounding box center [519, 453] width 583 height 26
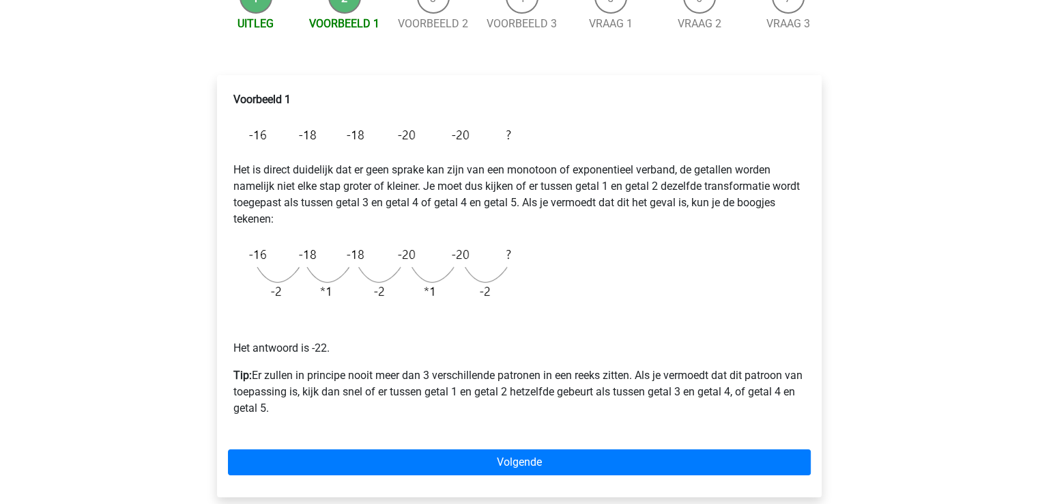
scroll to position [161, 0]
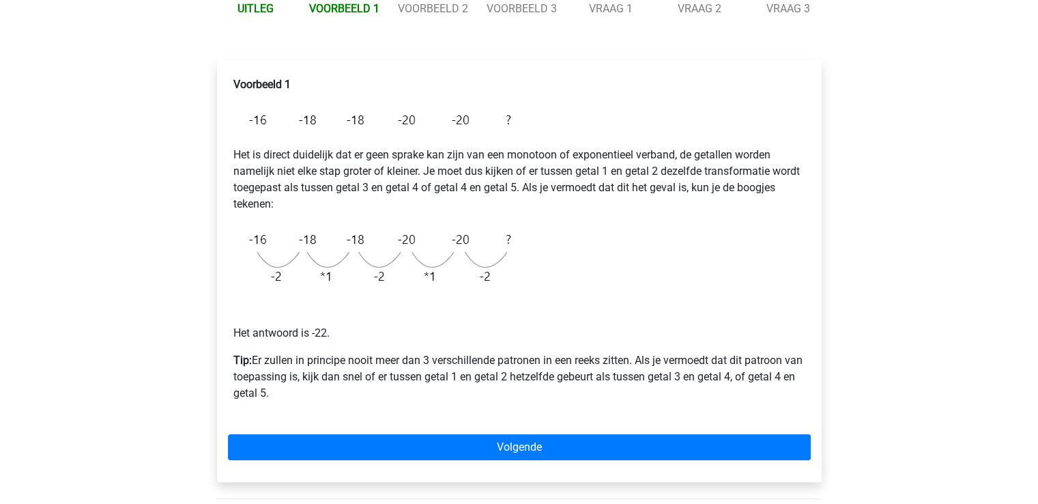
scroll to position [192, 0]
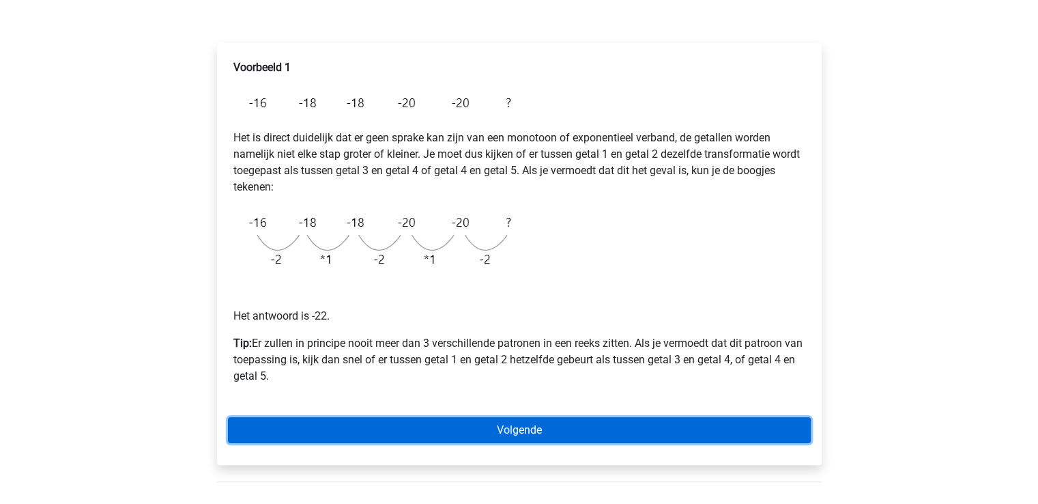
click at [606, 427] on link "Volgende" at bounding box center [519, 430] width 583 height 26
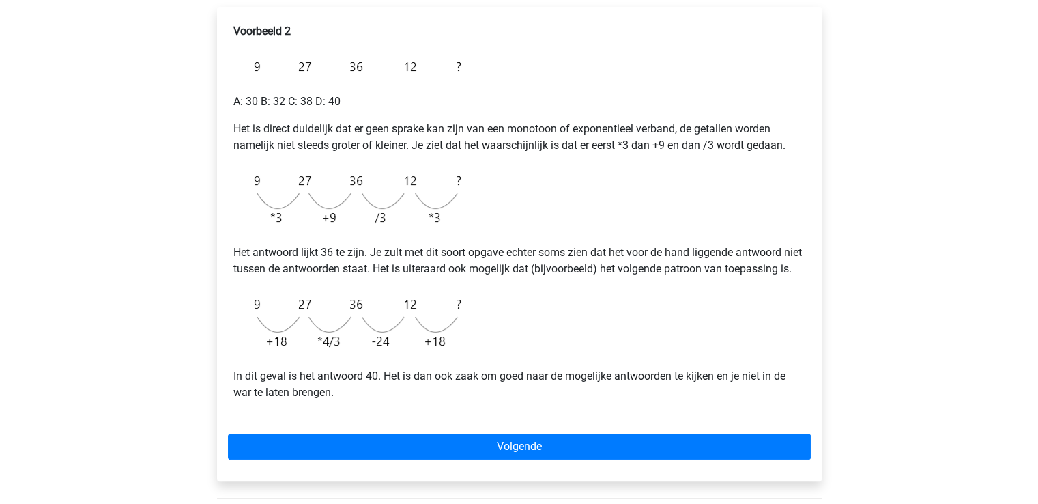
scroll to position [229, 0]
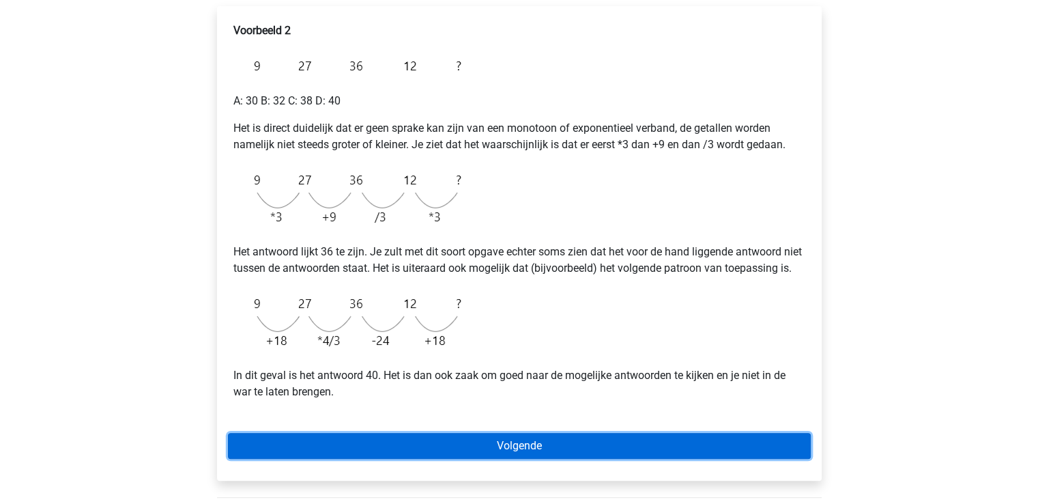
click at [500, 459] on link "Volgende" at bounding box center [519, 446] width 583 height 26
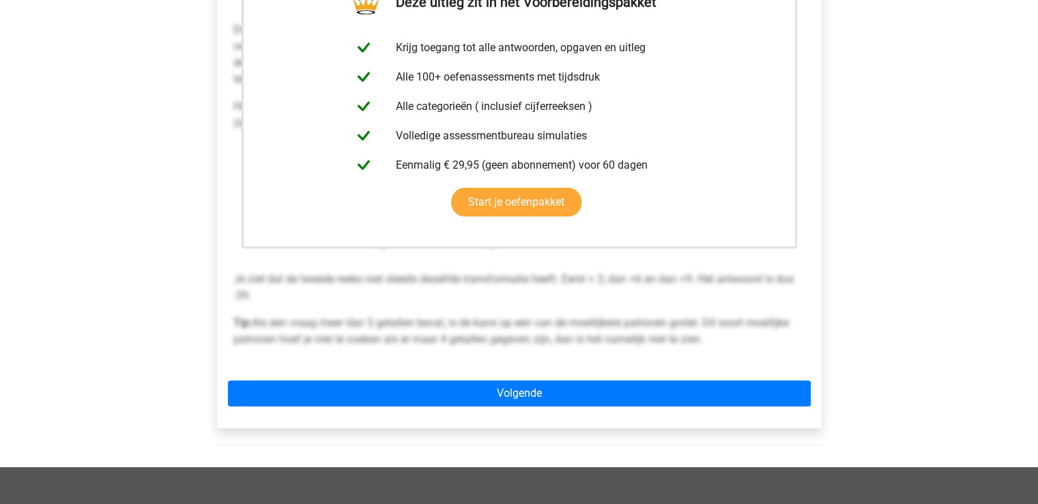
scroll to position [302, 0]
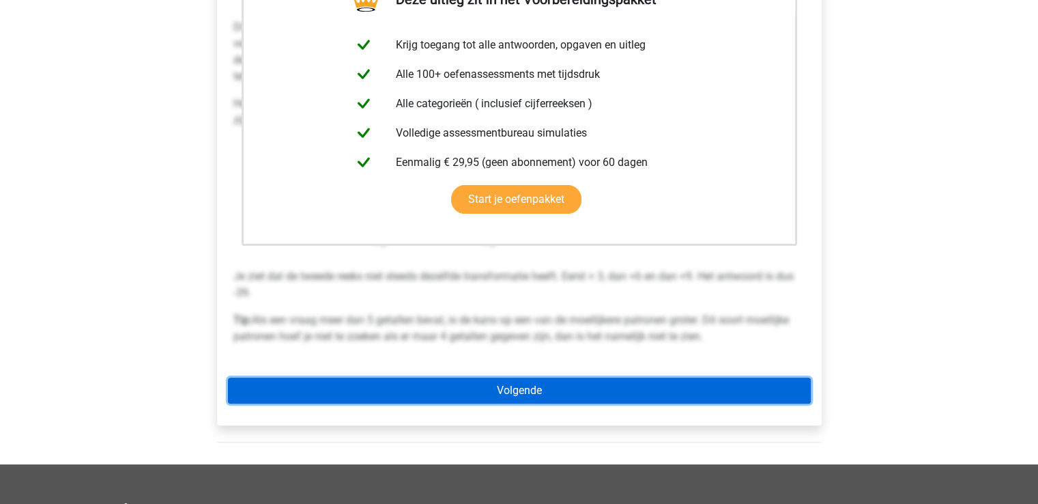
click at [609, 391] on link "Volgende" at bounding box center [519, 391] width 583 height 26
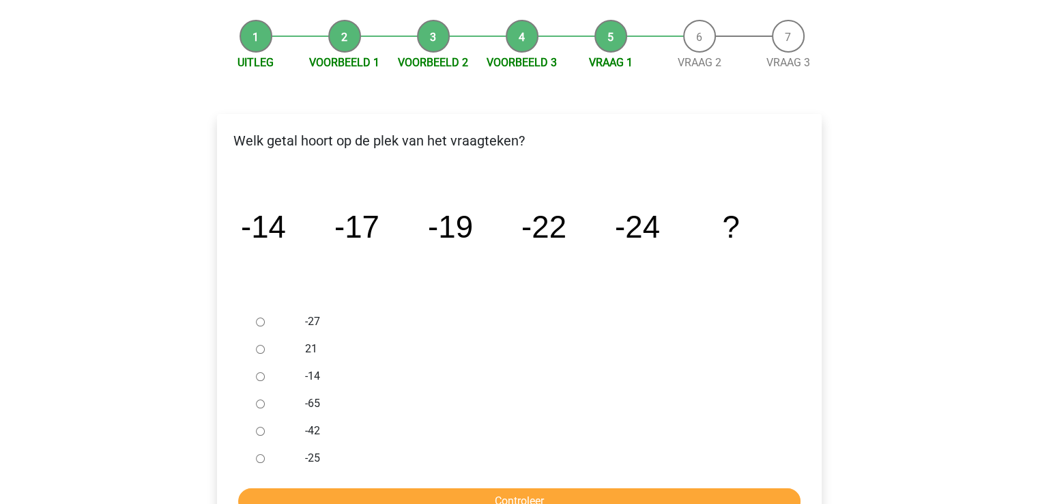
scroll to position [190, 0]
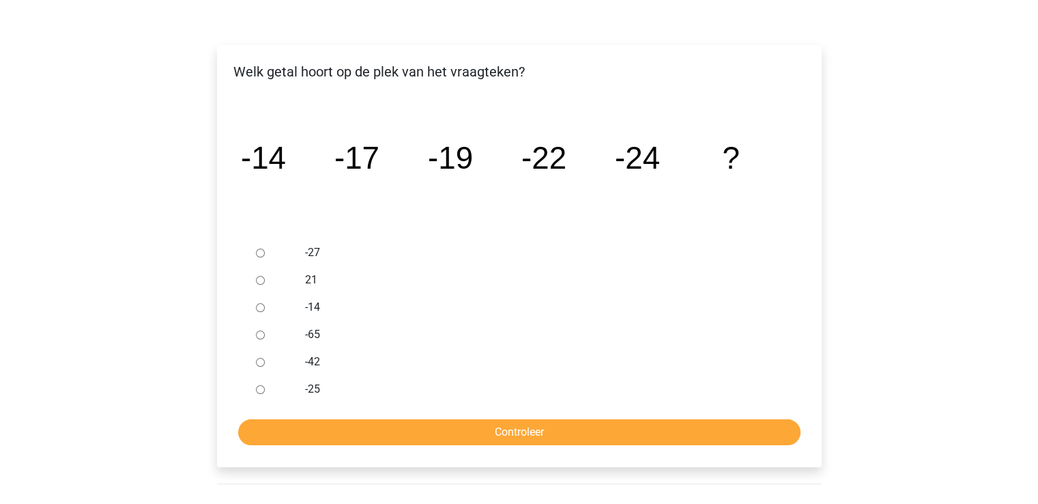
click at [259, 254] on input "-27" at bounding box center [260, 253] width 9 height 9
radio input "true"
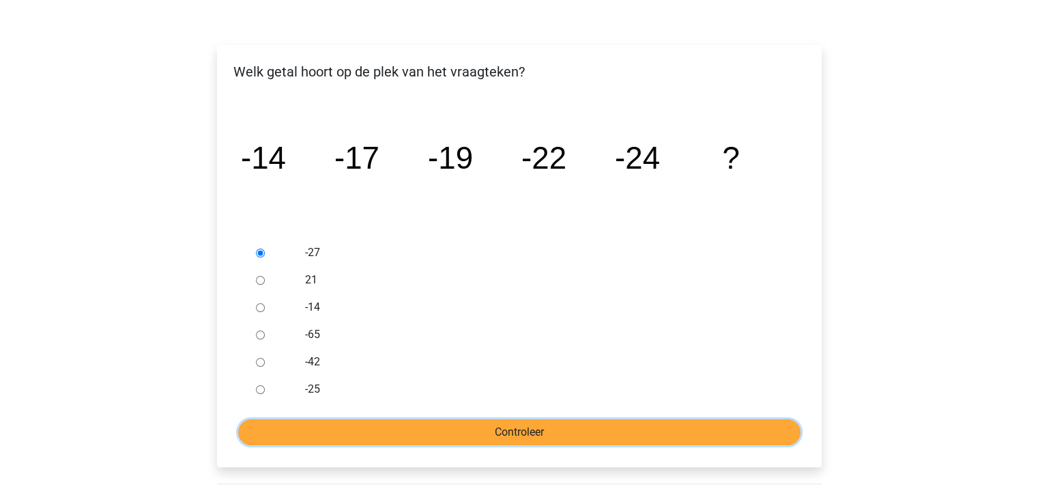
click at [733, 427] on input "Controleer" at bounding box center [519, 432] width 563 height 26
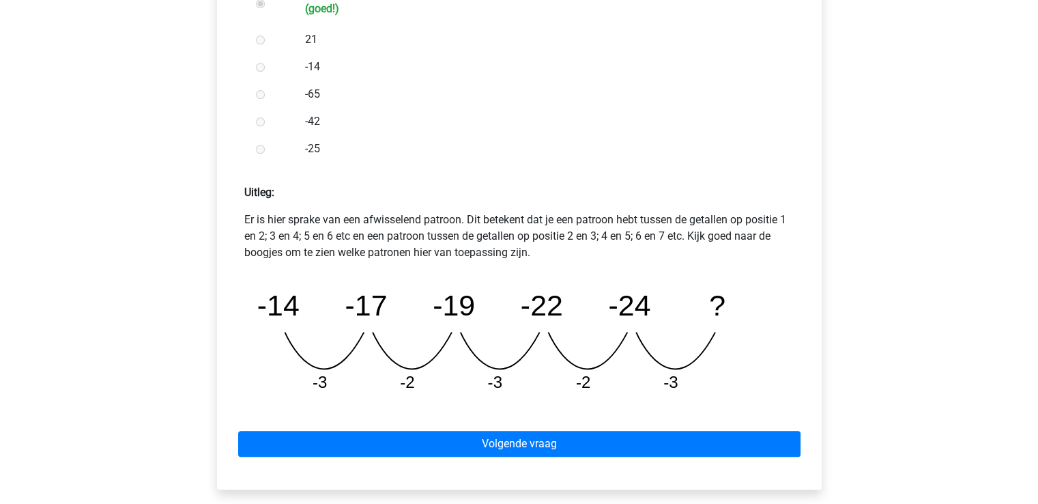
scroll to position [456, 0]
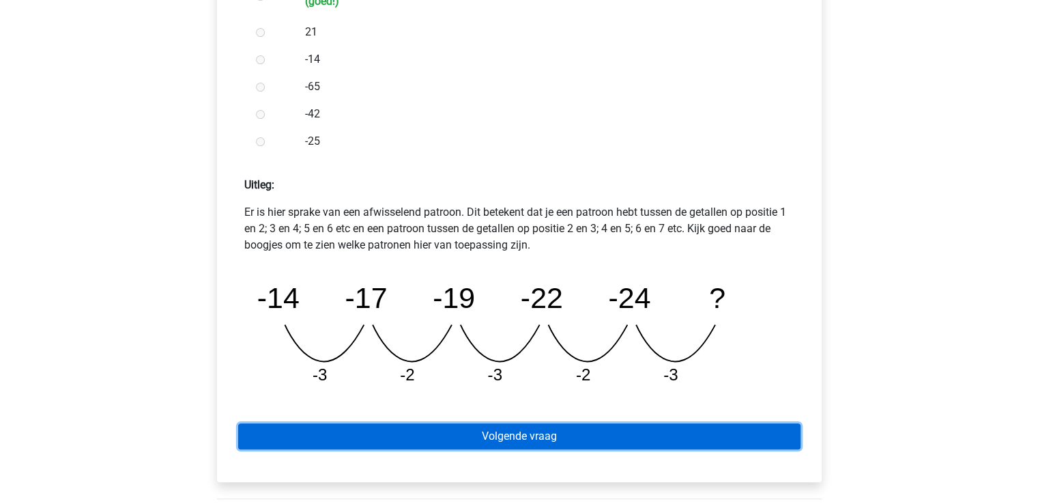
click at [574, 425] on link "Volgende vraag" at bounding box center [519, 436] width 563 height 26
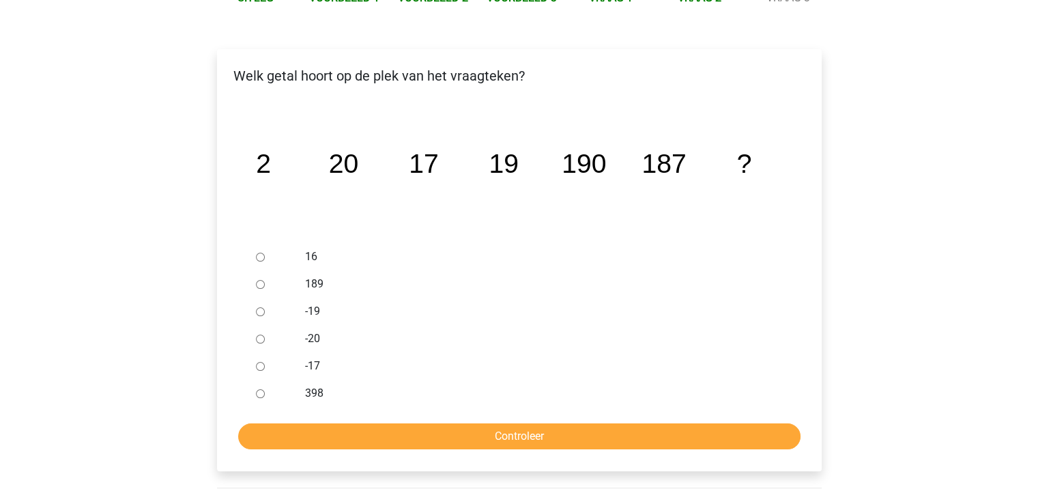
scroll to position [213, 0]
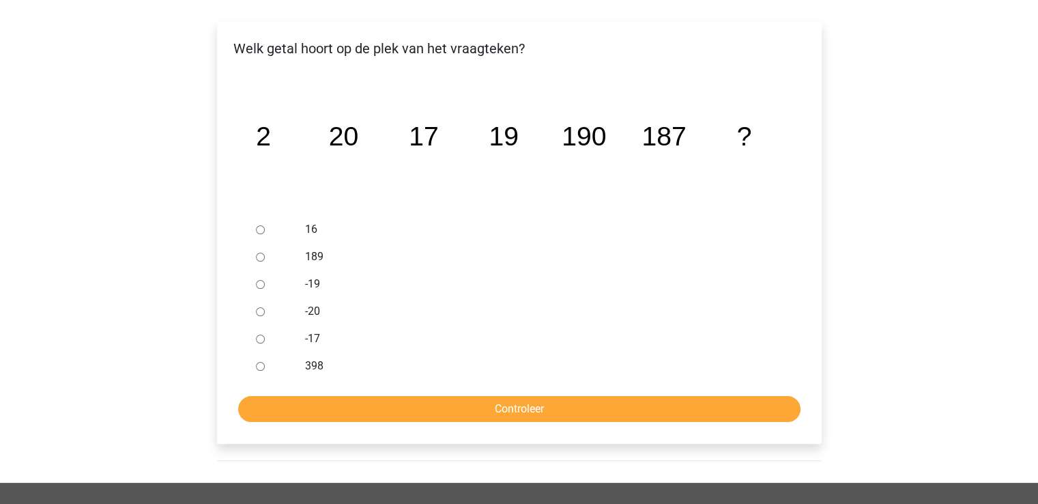
click at [263, 255] on input "189" at bounding box center [260, 257] width 9 height 9
radio input "true"
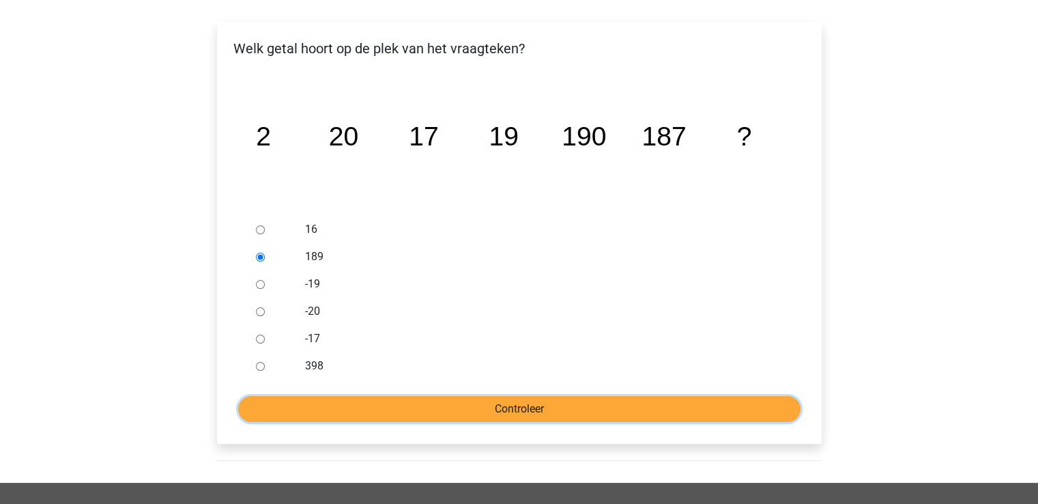
click at [554, 416] on input "Controleer" at bounding box center [519, 409] width 563 height 26
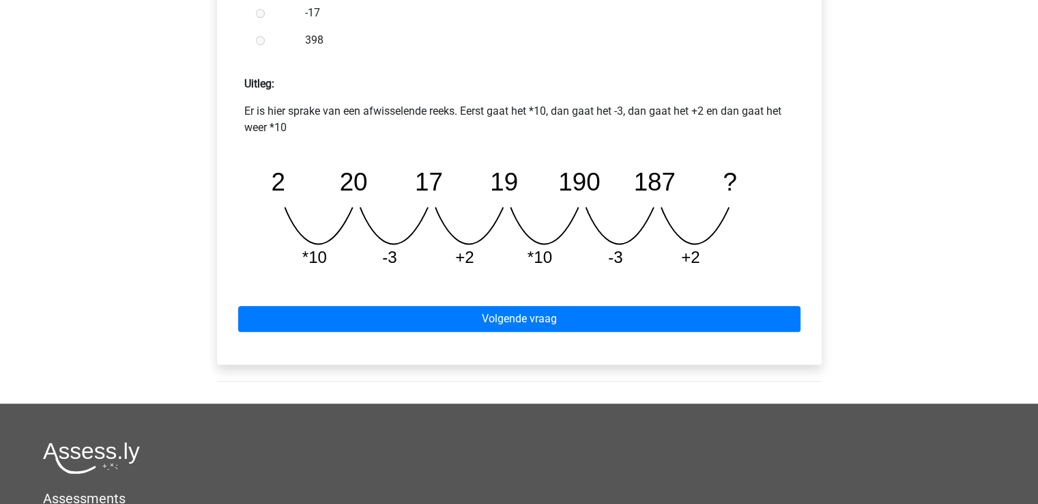
scroll to position [573, 0]
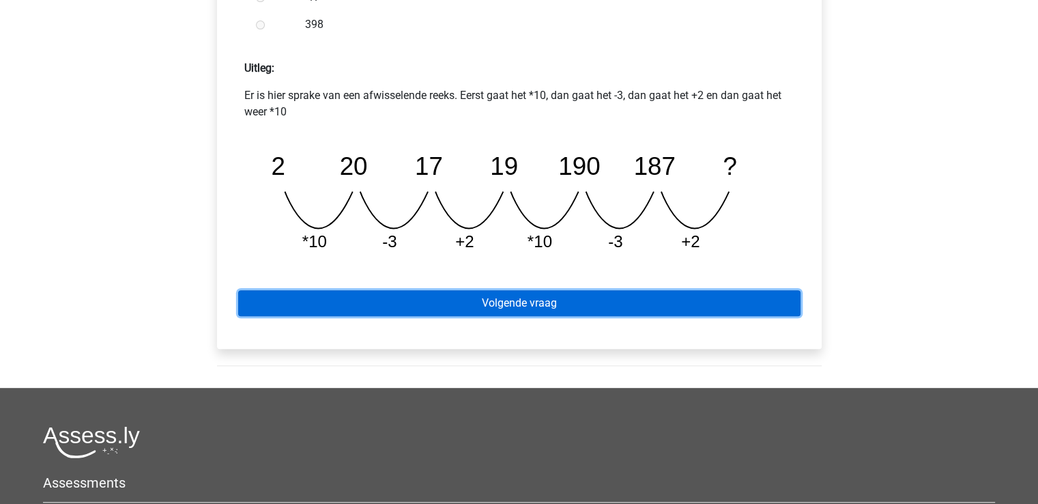
click at [700, 301] on link "Volgende vraag" at bounding box center [519, 303] width 563 height 26
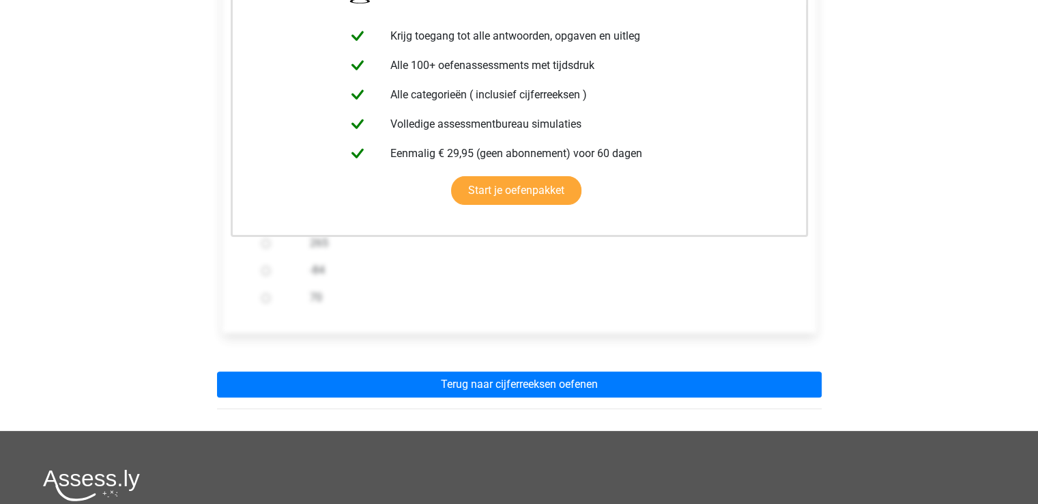
scroll to position [292, 0]
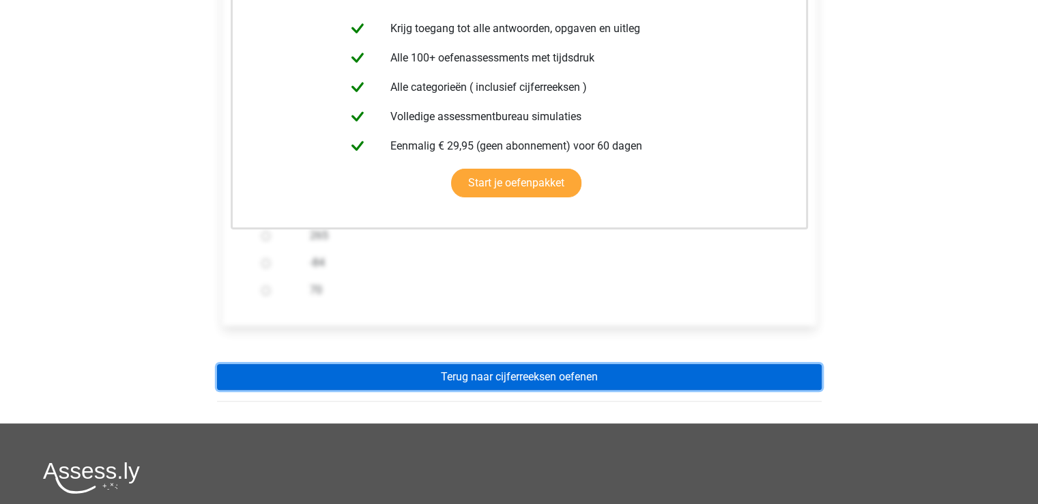
click at [633, 386] on link "Terug naar cijferreeksen oefenen" at bounding box center [519, 377] width 605 height 26
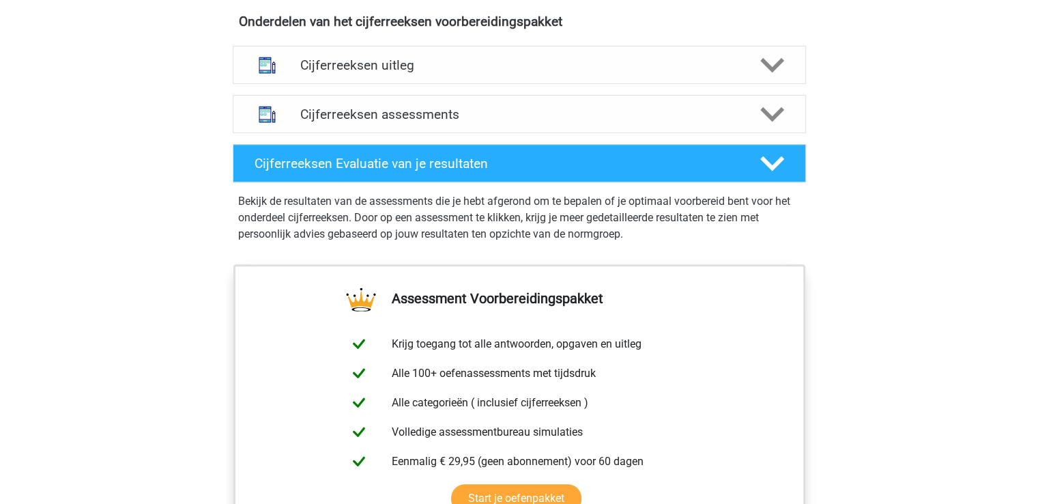
scroll to position [843, 0]
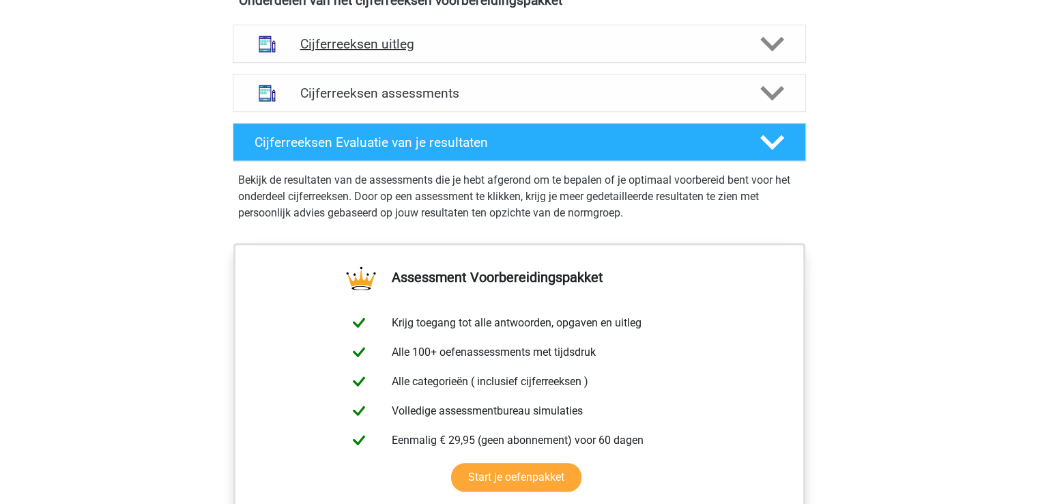
click at [793, 63] on div "Cijferreeksen uitleg" at bounding box center [520, 44] width 574 height 38
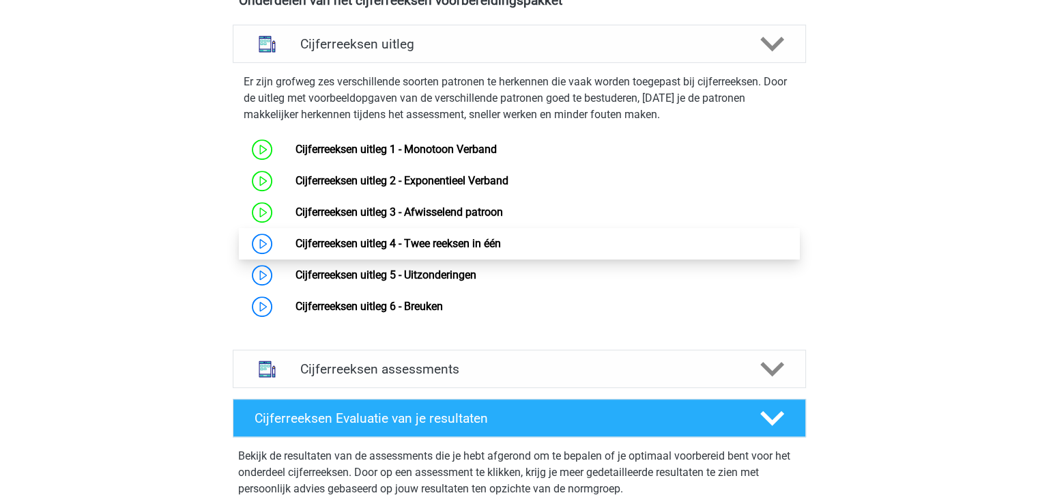
click at [489, 250] on link "Cijferreeksen uitleg 4 - Twee reeksen in één" at bounding box center [399, 243] width 206 height 13
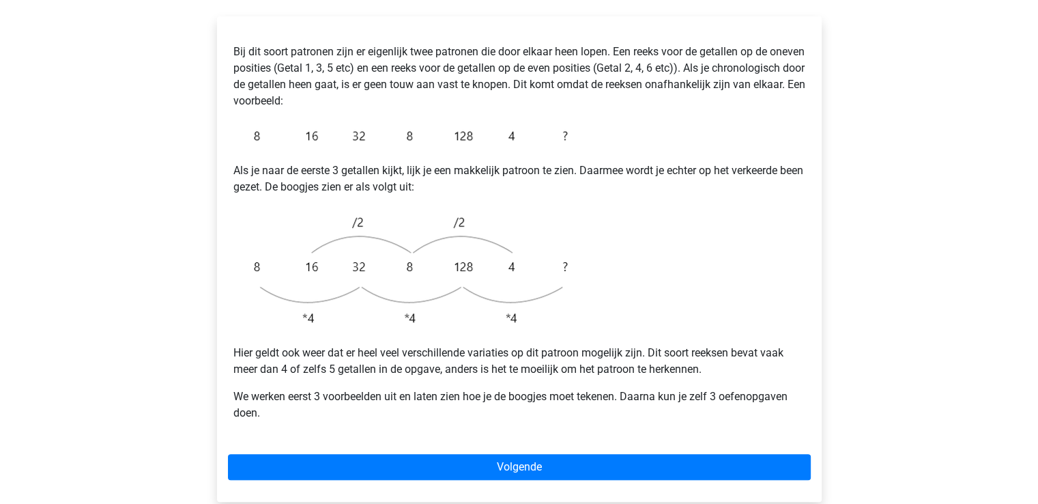
scroll to position [253, 0]
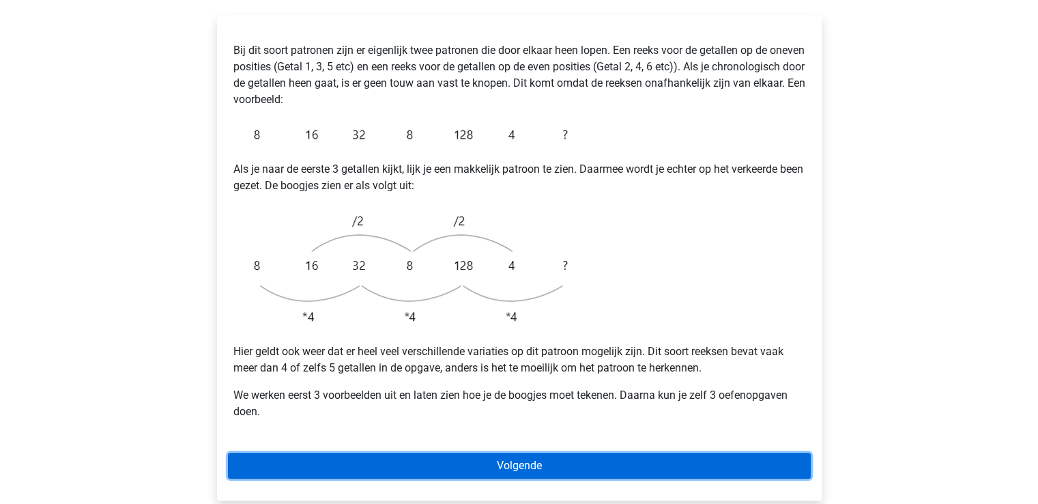
click at [639, 453] on link "Volgende" at bounding box center [519, 466] width 583 height 26
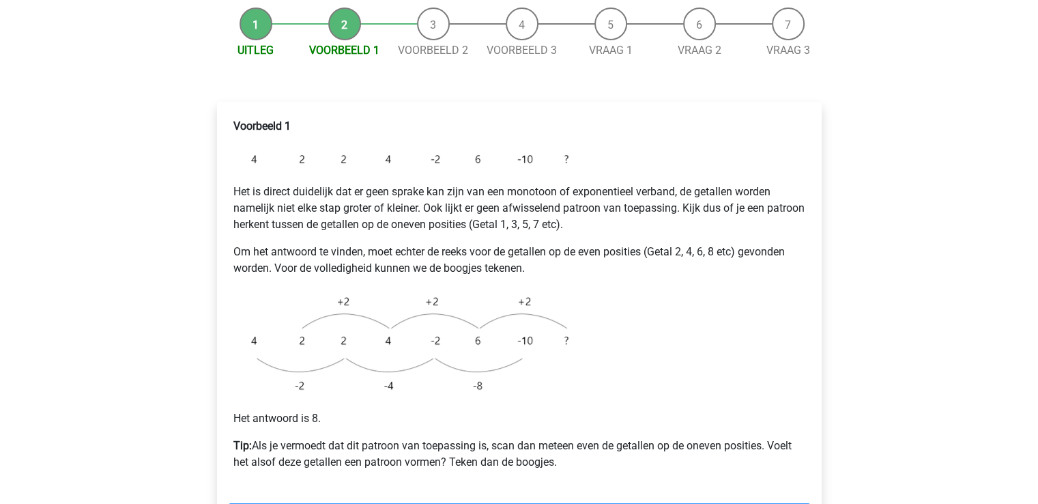
scroll to position [167, 0]
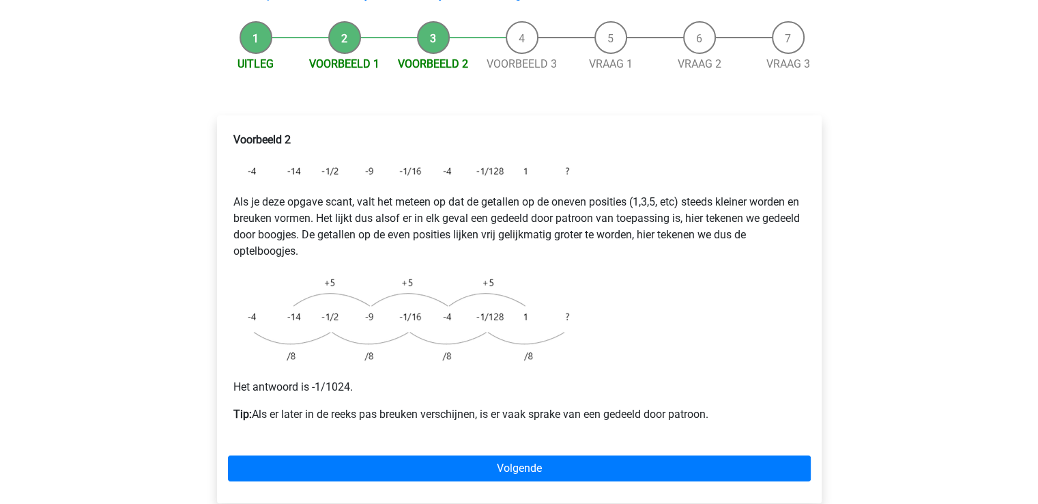
scroll to position [152, 0]
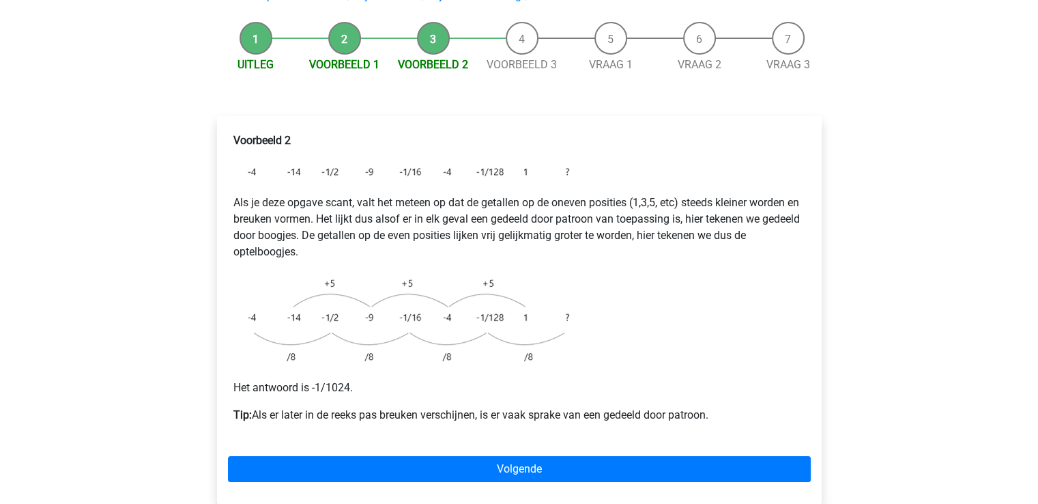
click at [681, 380] on p "Het antwoord is -1/1024." at bounding box center [519, 388] width 572 height 16
click at [490, 301] on img at bounding box center [403, 320] width 341 height 98
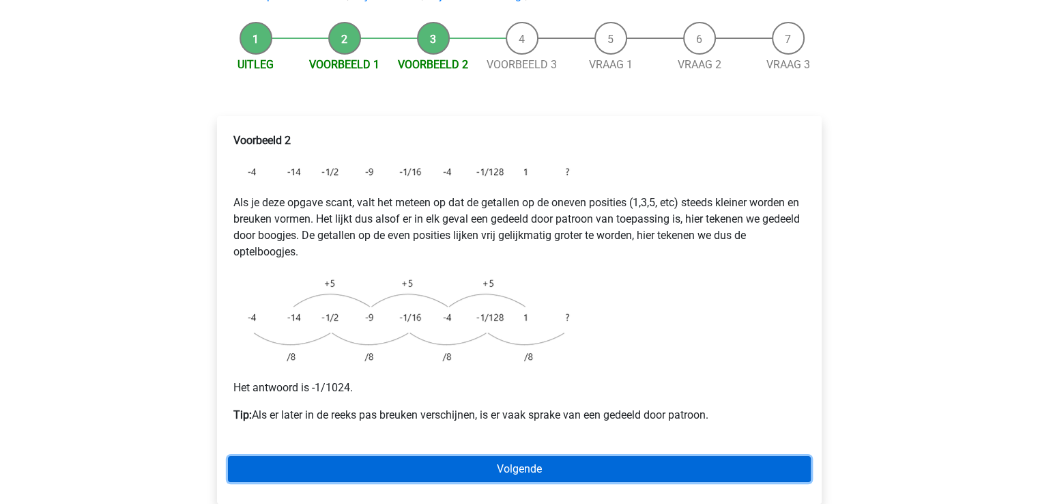
click at [569, 456] on link "Volgende" at bounding box center [519, 469] width 583 height 26
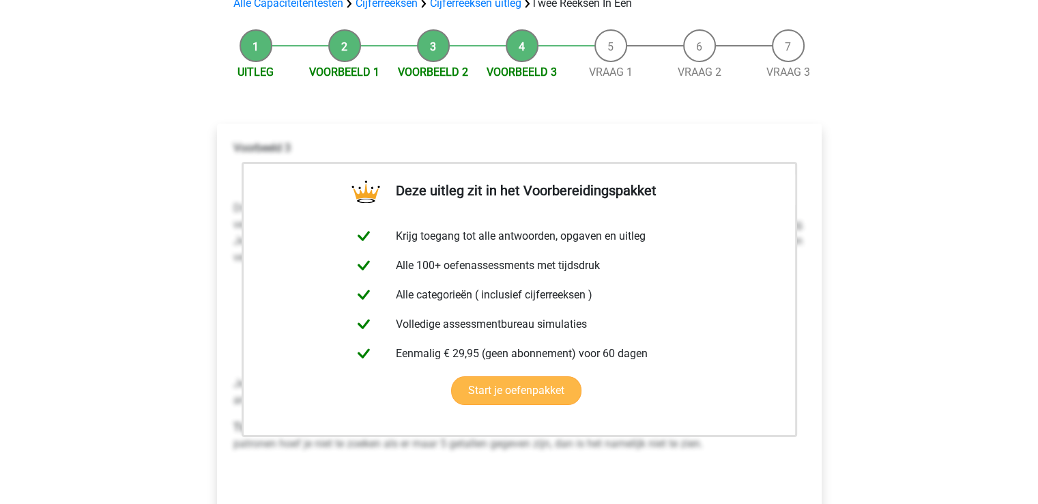
scroll to position [182, 0]
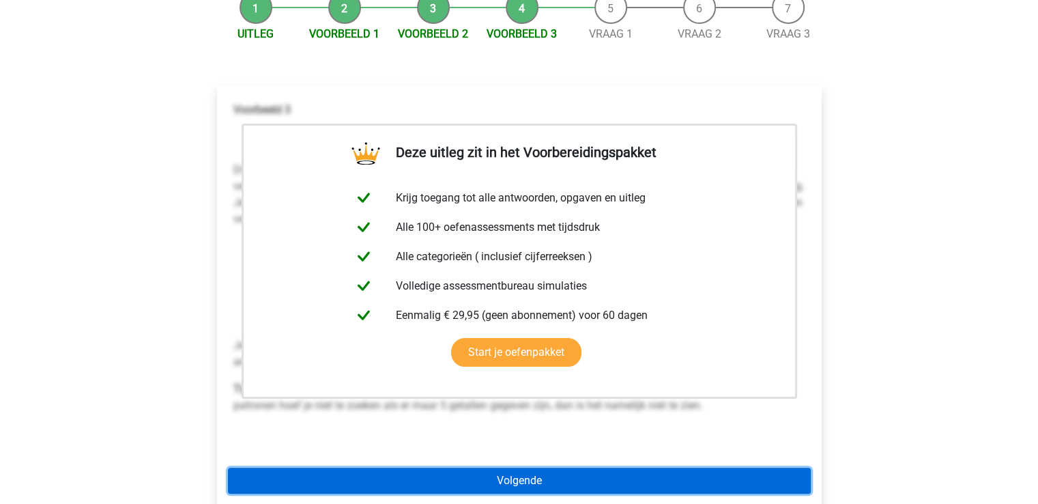
click at [587, 468] on link "Volgende" at bounding box center [519, 481] width 583 height 26
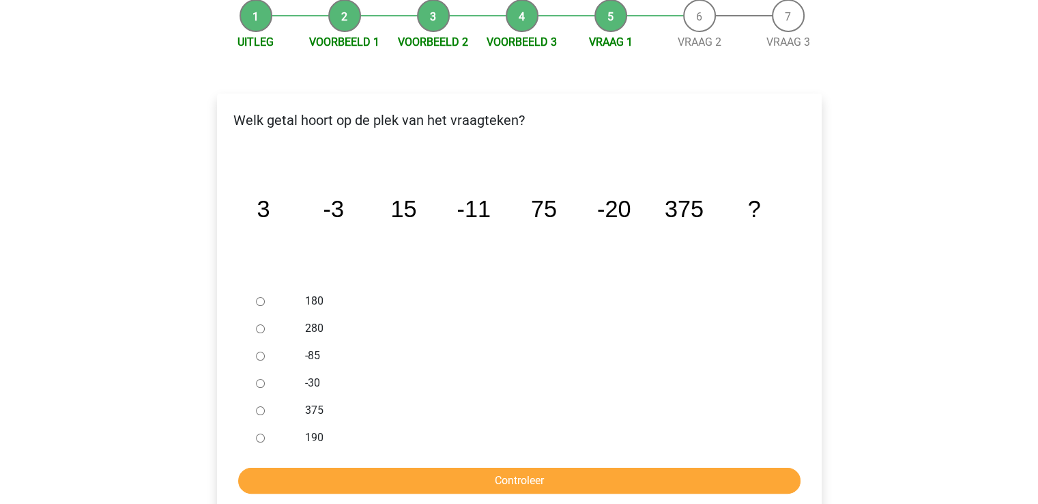
scroll to position [175, 0]
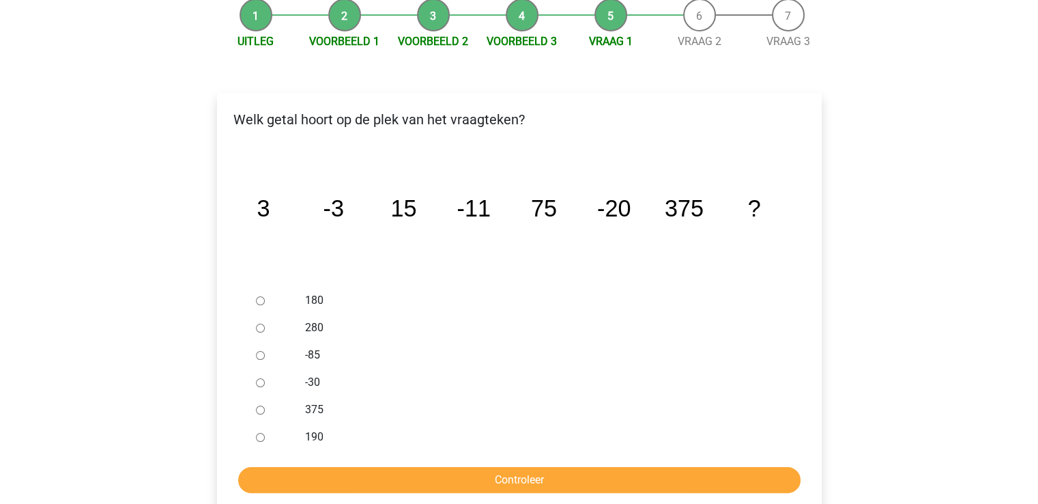
click at [261, 378] on input "-30" at bounding box center [260, 382] width 9 height 9
radio input "true"
click at [494, 467] on input "Controleer" at bounding box center [519, 480] width 563 height 26
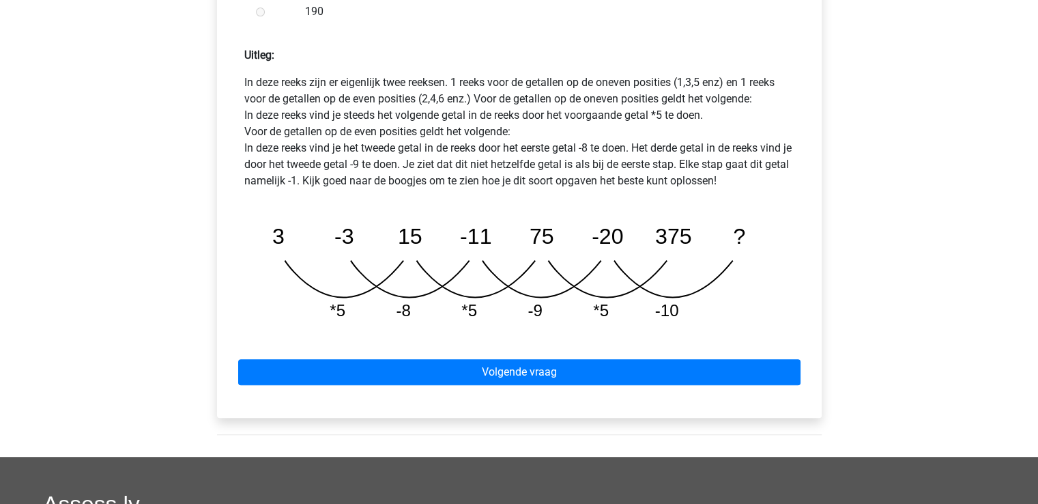
scroll to position [619, 0]
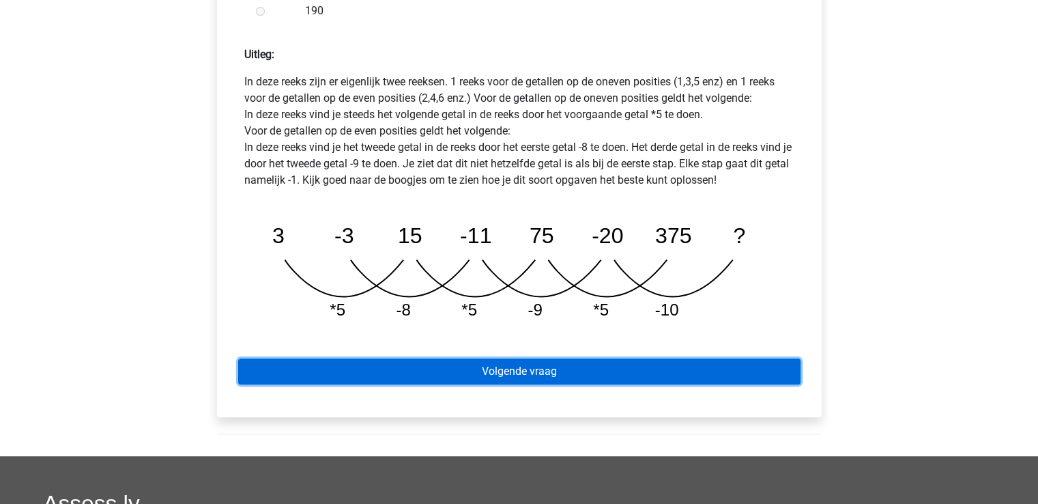
click at [661, 358] on link "Volgende vraag" at bounding box center [519, 371] width 563 height 26
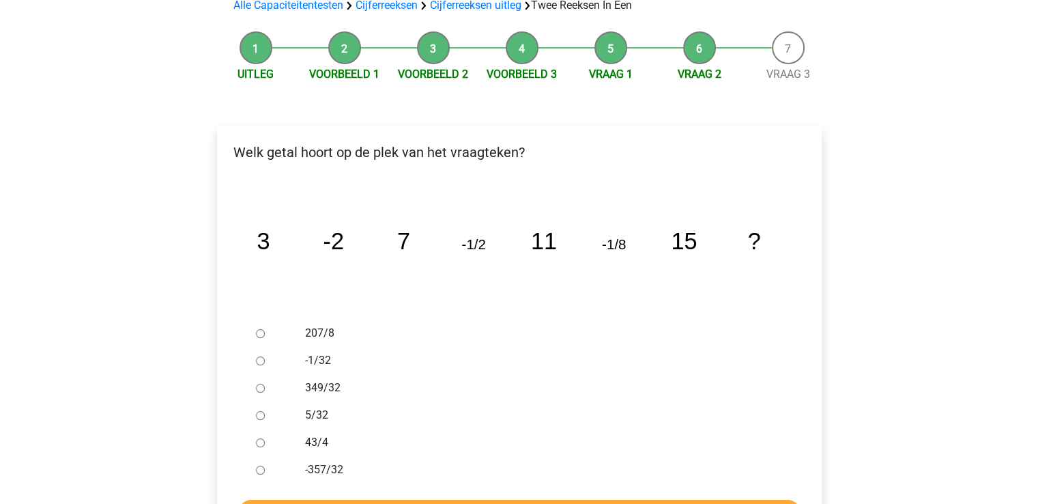
scroll to position [142, 0]
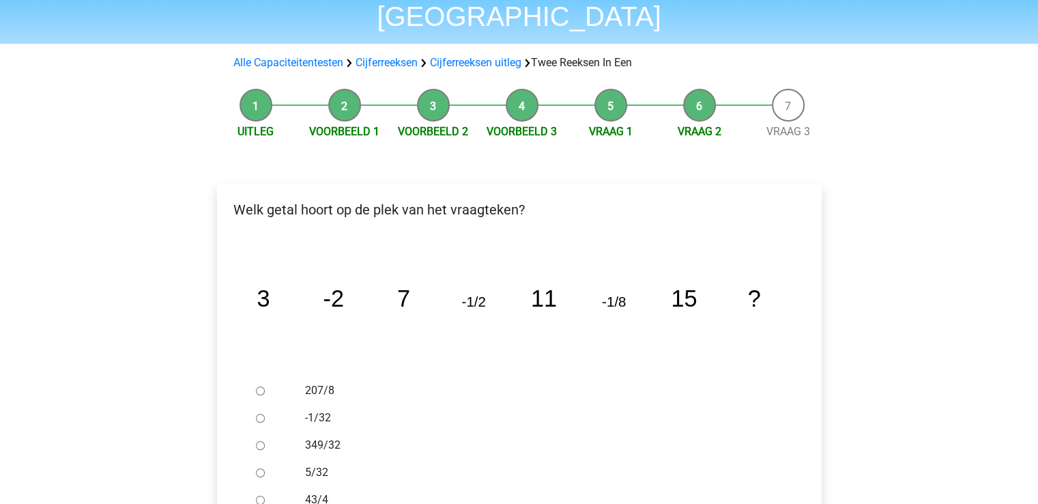
scroll to position [71, 0]
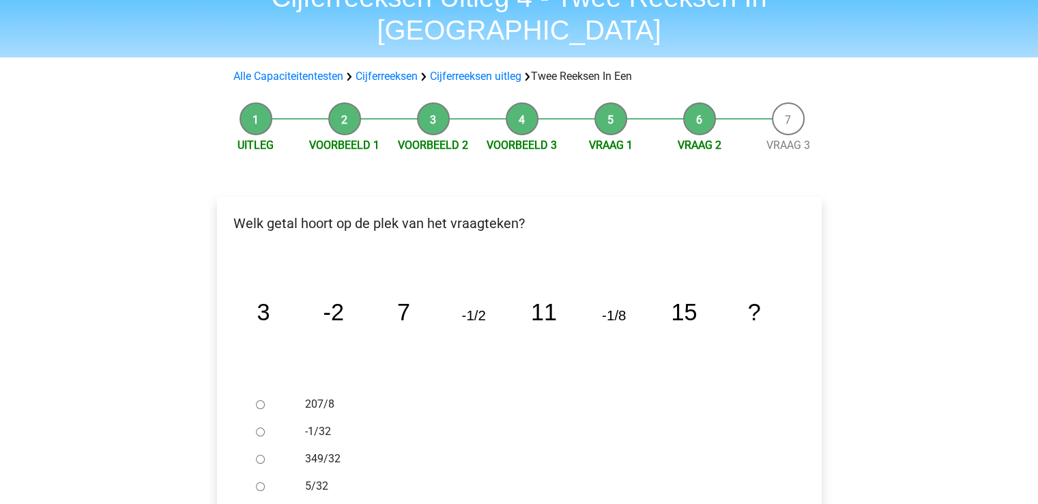
click at [608, 102] on li "Vraag 1" at bounding box center [611, 127] width 89 height 51
click at [607, 139] on link "Vraag 1" at bounding box center [611, 145] width 44 height 13
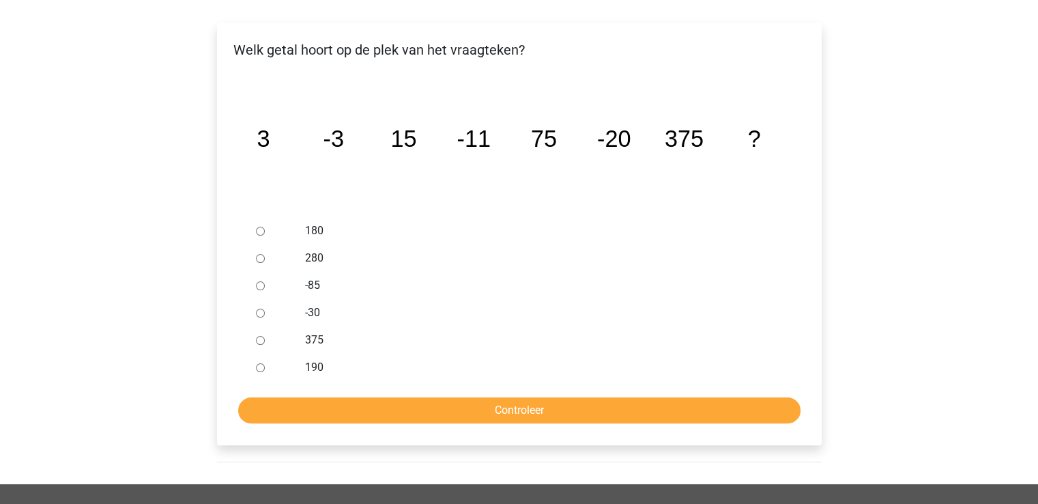
scroll to position [221, 0]
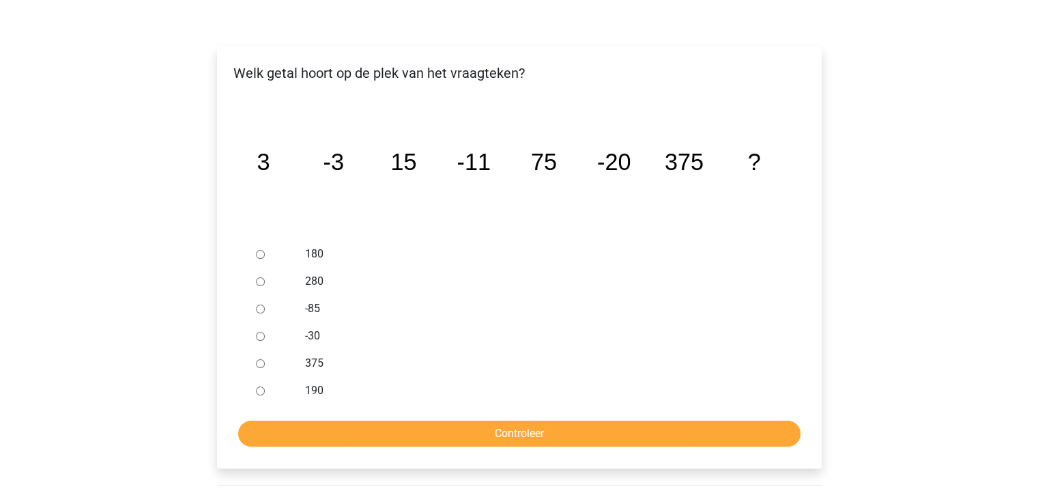
click at [262, 332] on input "-30" at bounding box center [260, 336] width 9 height 9
radio input "true"
click at [384, 421] on input "Controleer" at bounding box center [519, 434] width 563 height 26
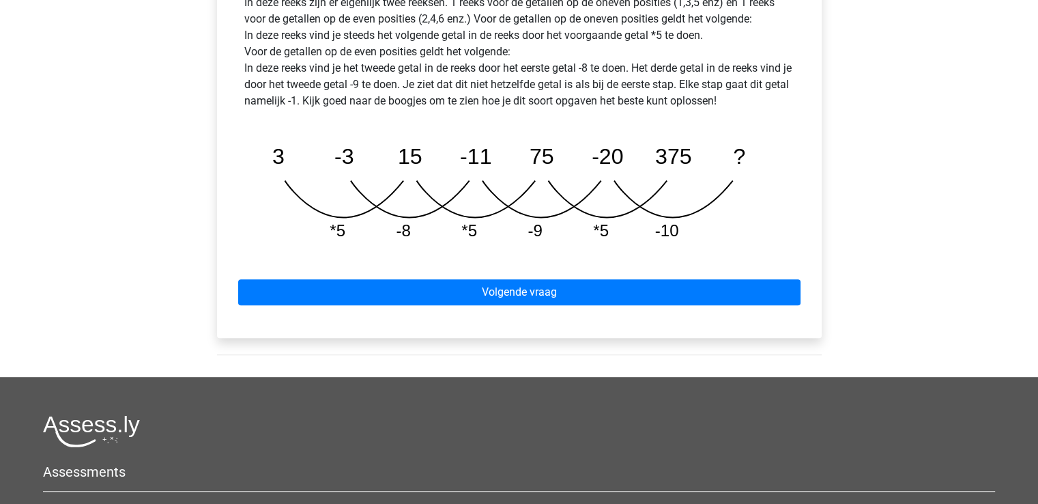
scroll to position [723, 0]
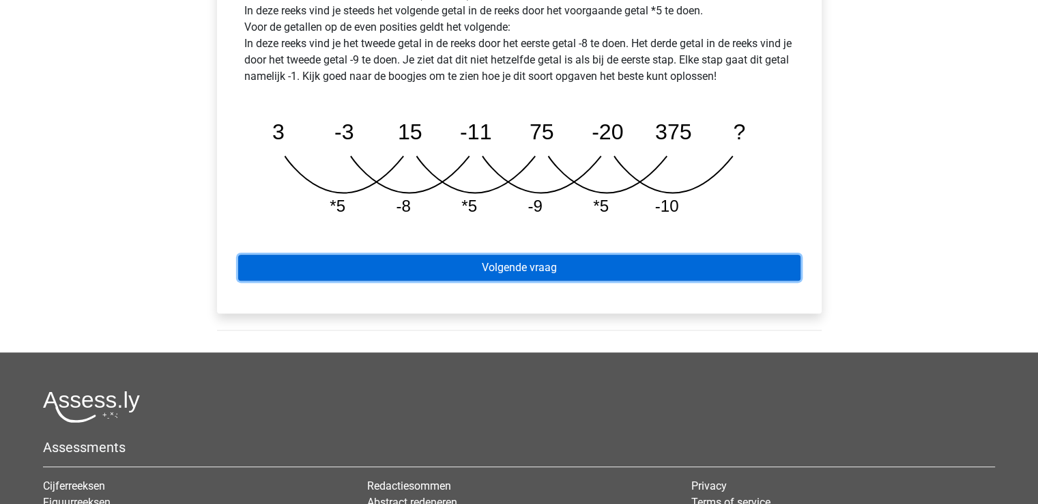
click at [631, 255] on link "Volgende vraag" at bounding box center [519, 268] width 563 height 26
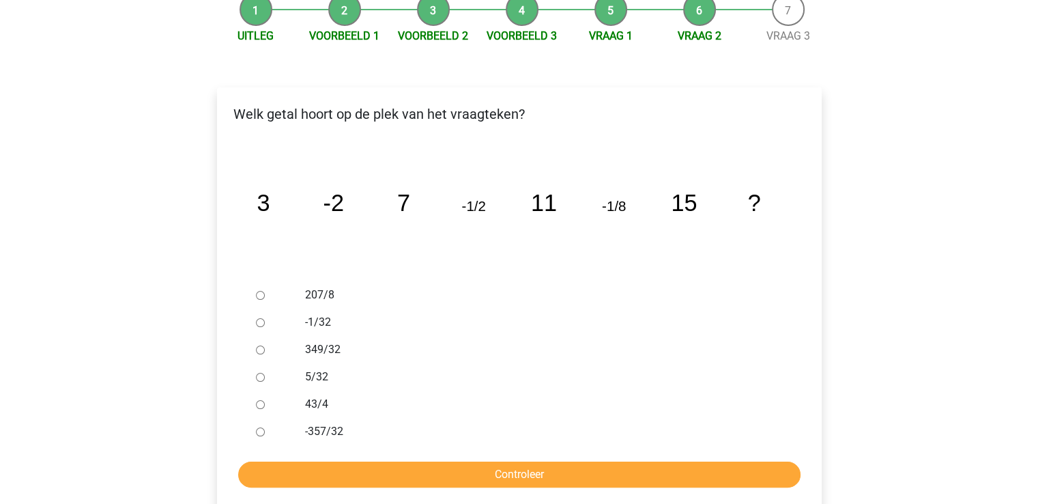
scroll to position [172, 0]
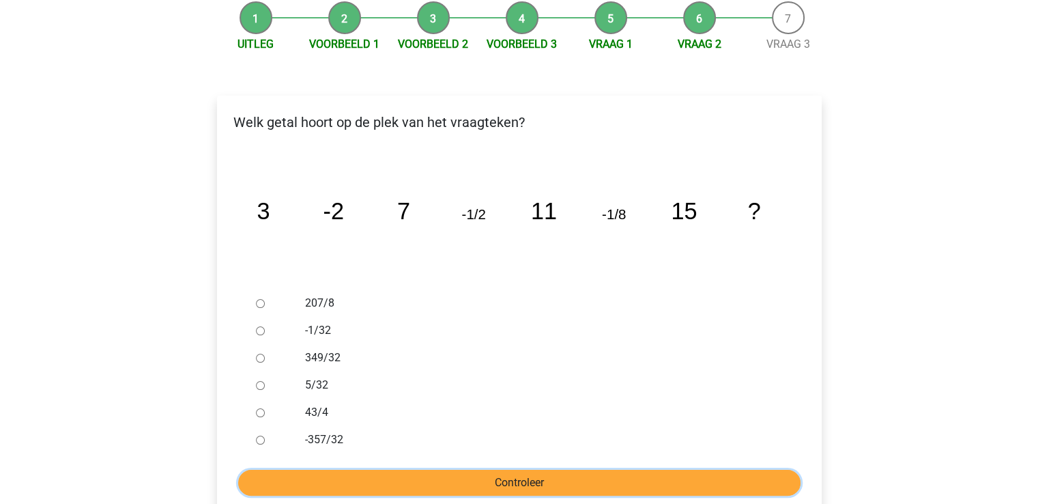
click at [580, 470] on input "Controleer" at bounding box center [519, 483] width 563 height 26
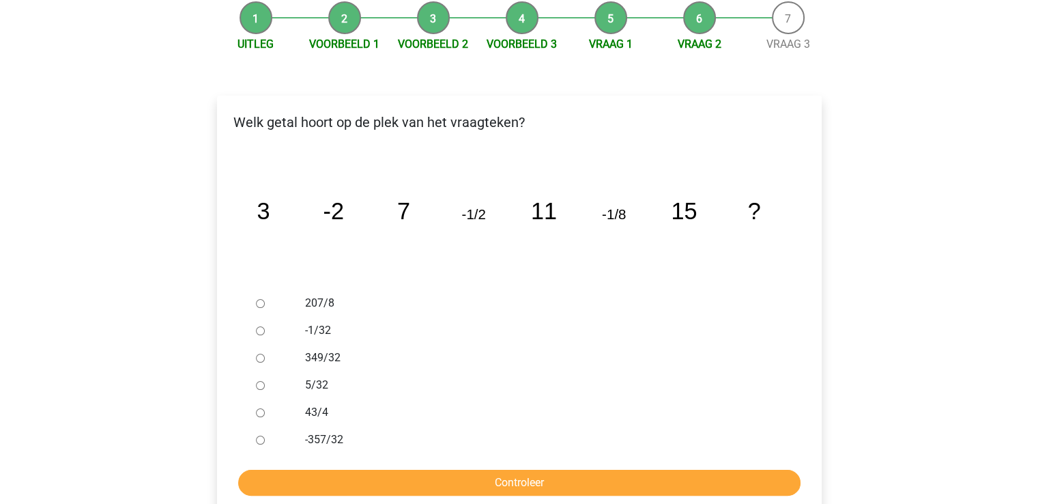
click at [529, 399] on div "43/4" at bounding box center [541, 412] width 493 height 27
click at [259, 326] on input "-1/32" at bounding box center [260, 330] width 9 height 9
radio input "true"
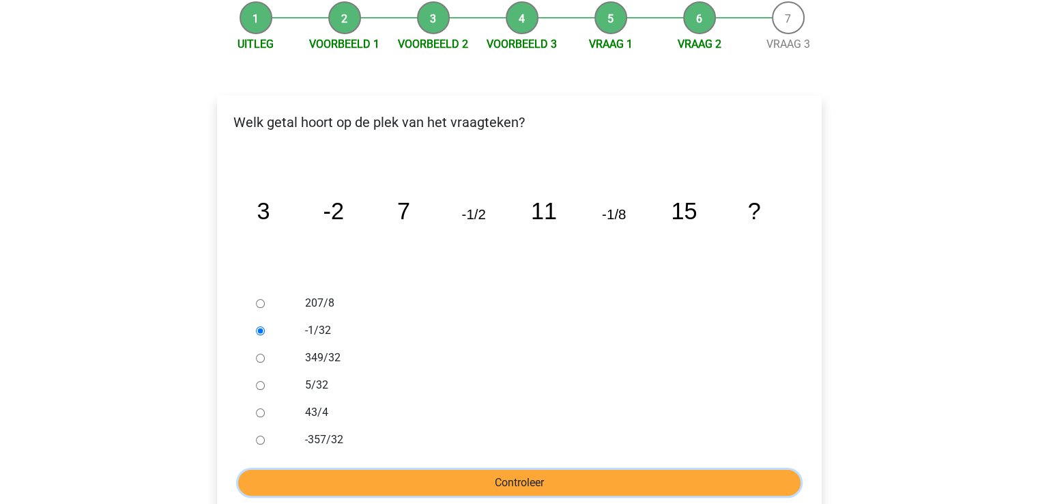
click at [447, 470] on input "Controleer" at bounding box center [519, 483] width 563 height 26
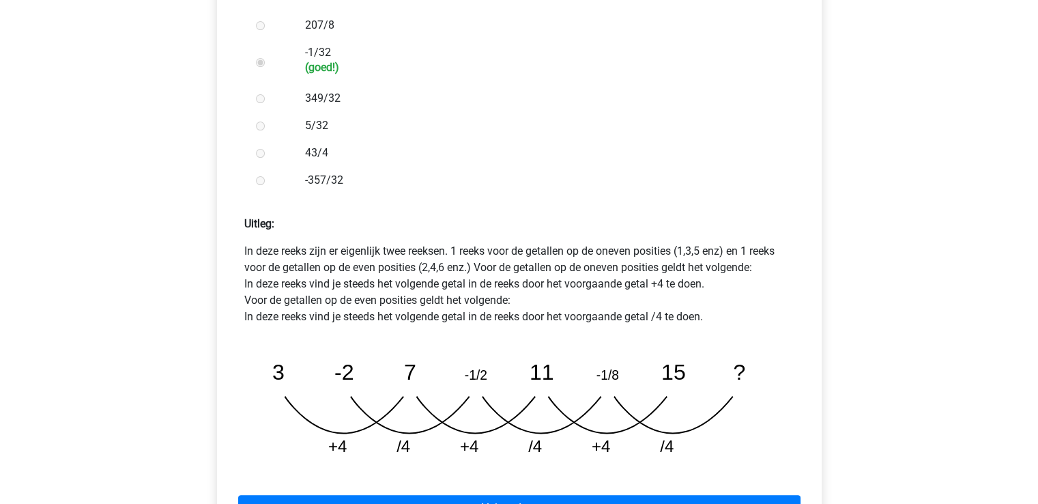
scroll to position [451, 0]
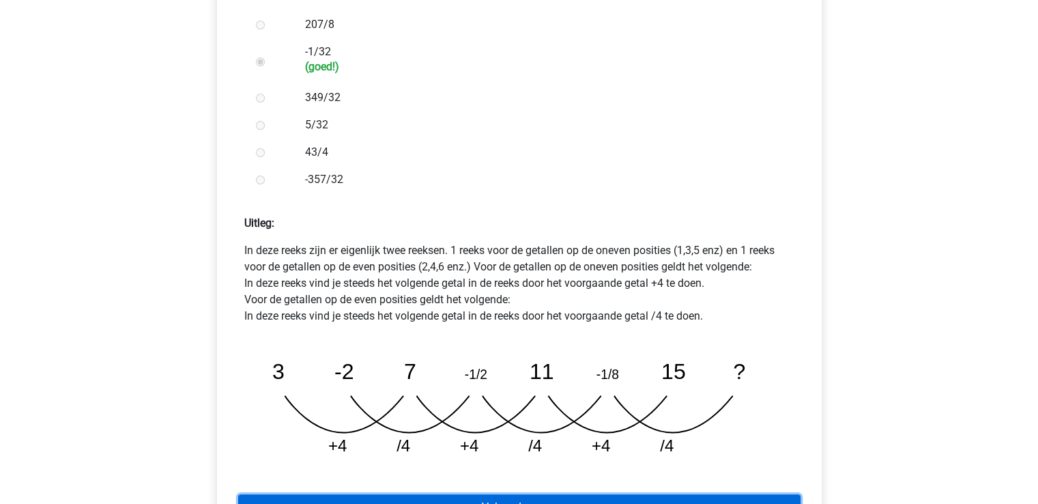
click at [573, 494] on link "Volgende vraag" at bounding box center [519, 507] width 563 height 26
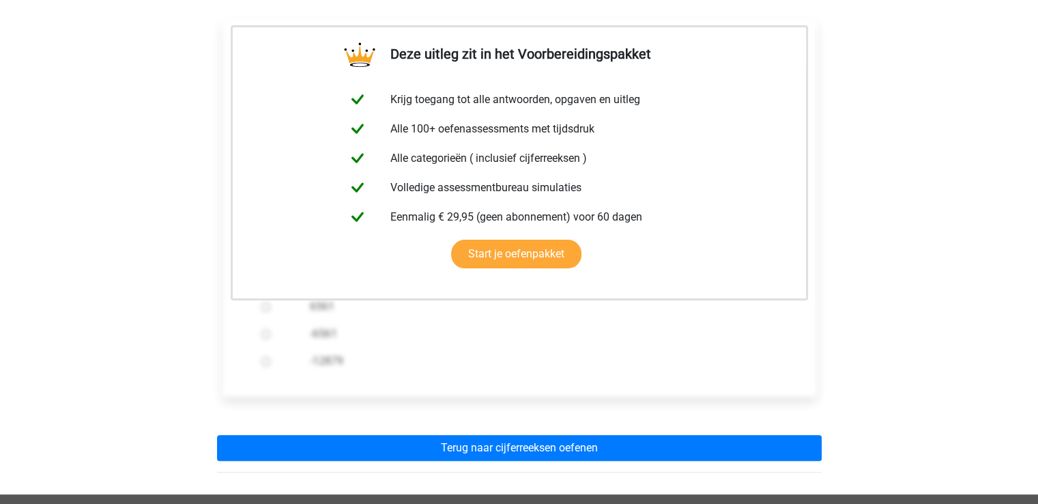
scroll to position [254, 0]
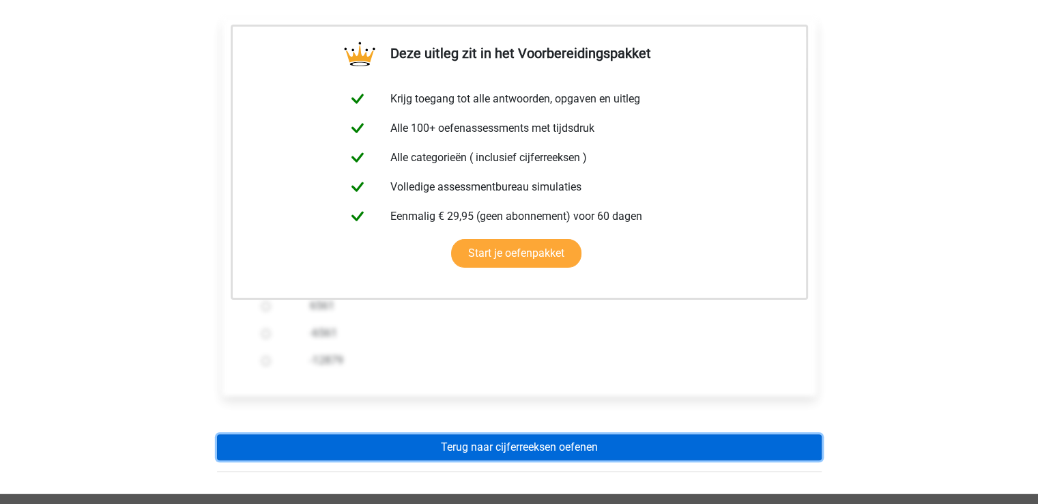
click at [558, 434] on link "Terug naar cijferreeksen oefenen" at bounding box center [519, 447] width 605 height 26
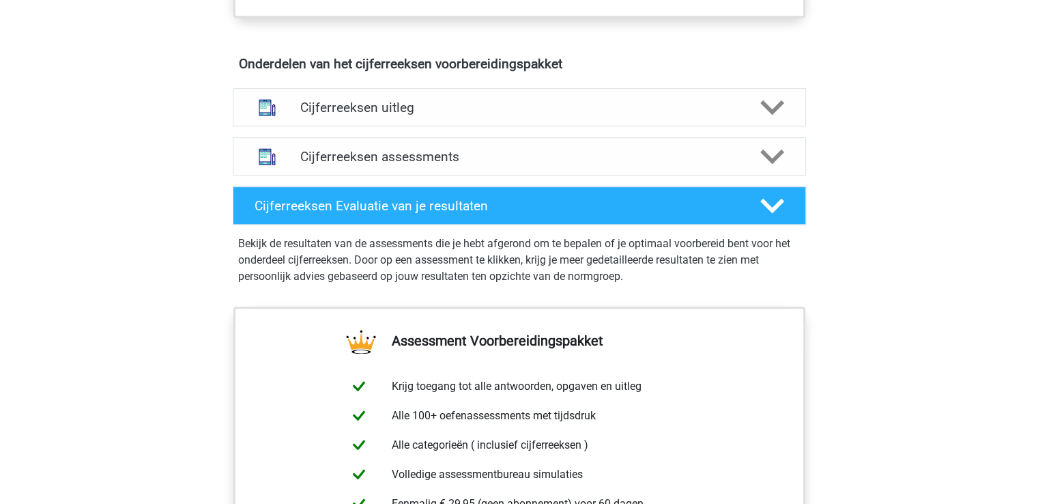
scroll to position [765, 0]
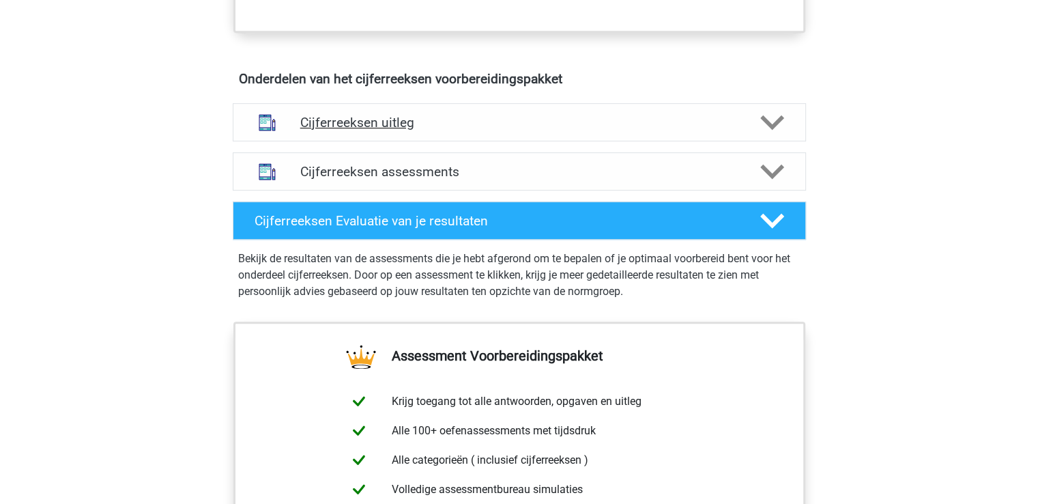
click at [636, 130] on h4 "Cijferreeksen uitleg" at bounding box center [519, 123] width 438 height 16
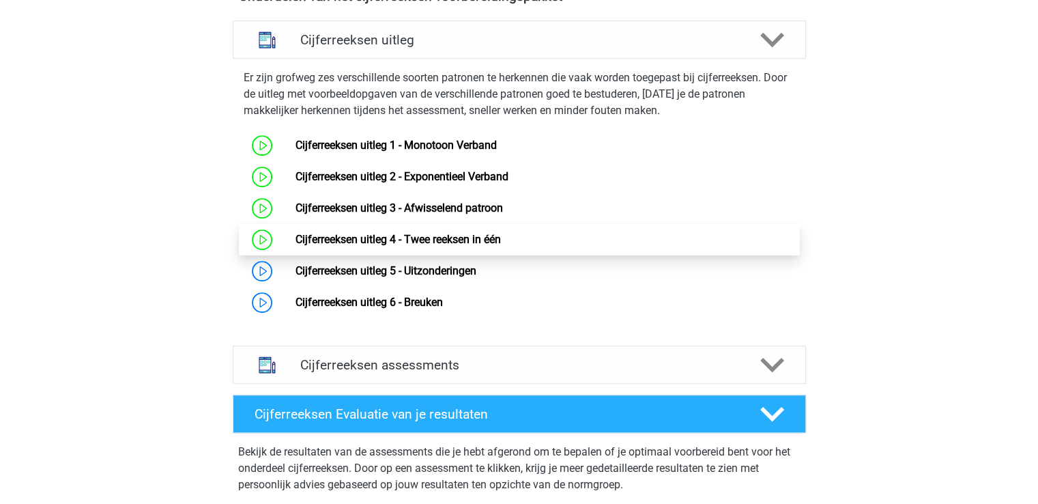
scroll to position [866, 0]
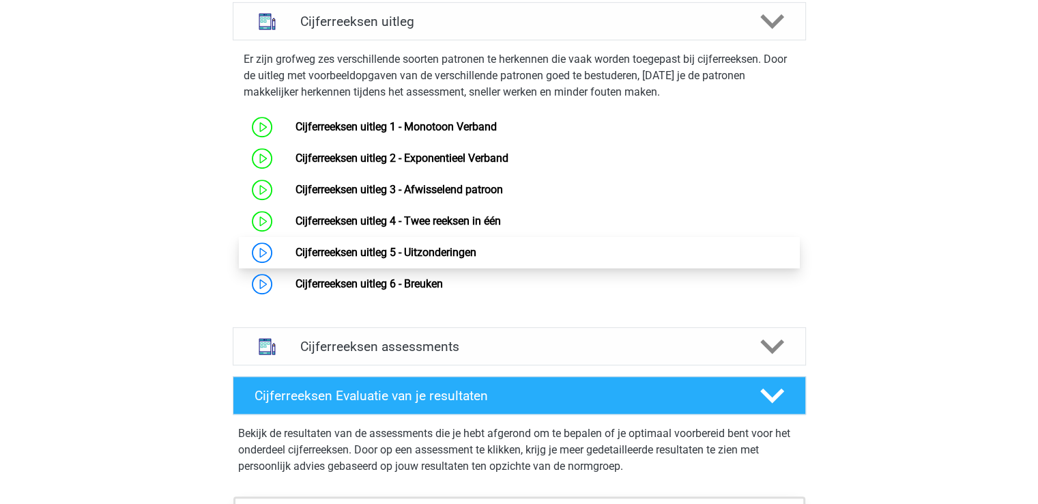
click at [440, 259] on link "Cijferreeksen uitleg 5 - Uitzonderingen" at bounding box center [386, 252] width 181 height 13
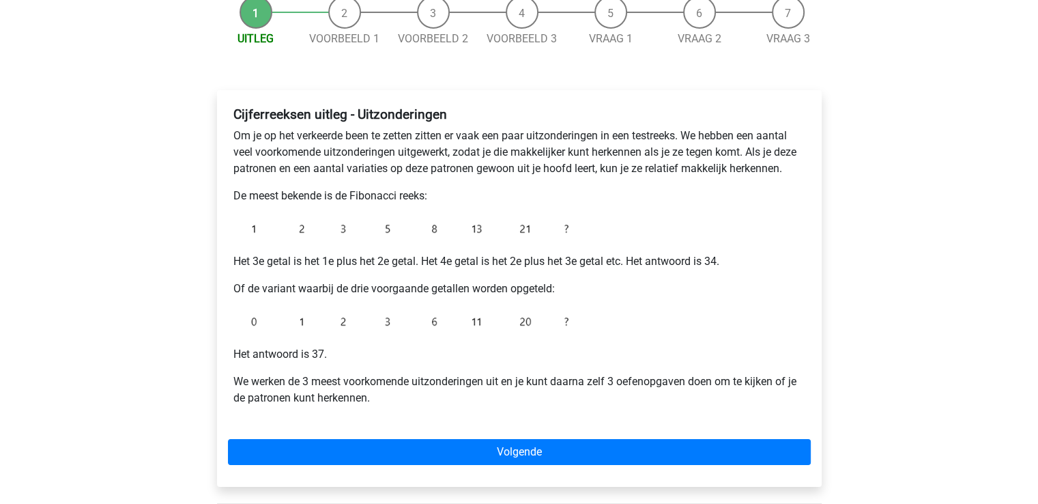
scroll to position [176, 0]
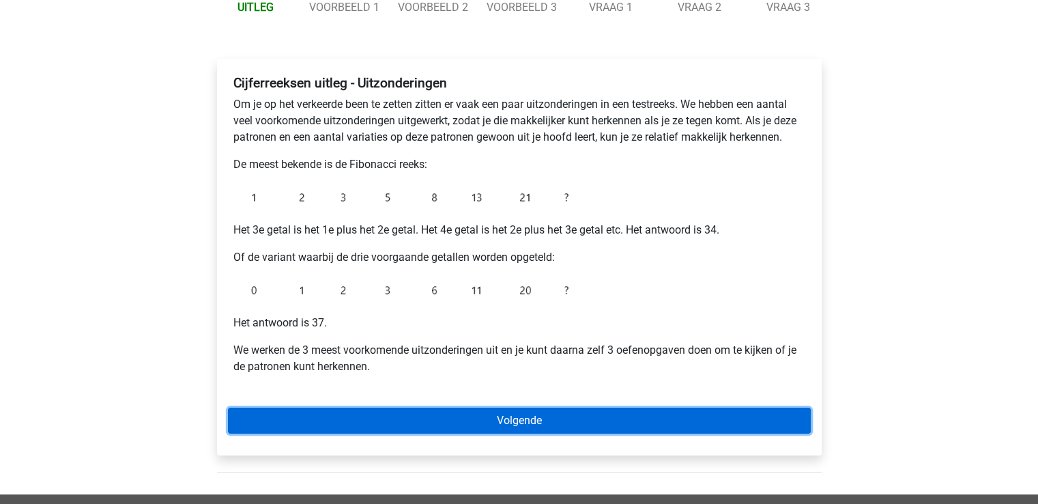
click at [525, 419] on link "Volgende" at bounding box center [519, 421] width 583 height 26
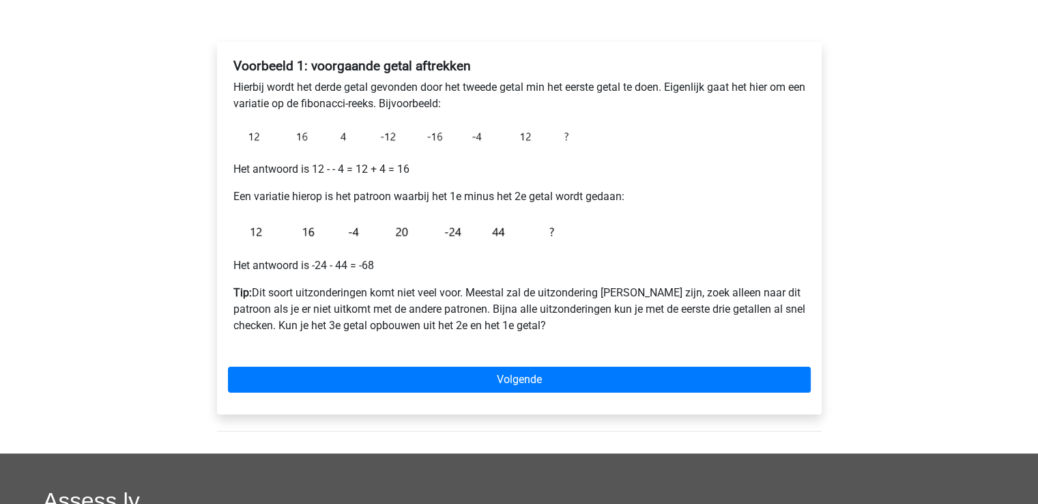
scroll to position [192, 0]
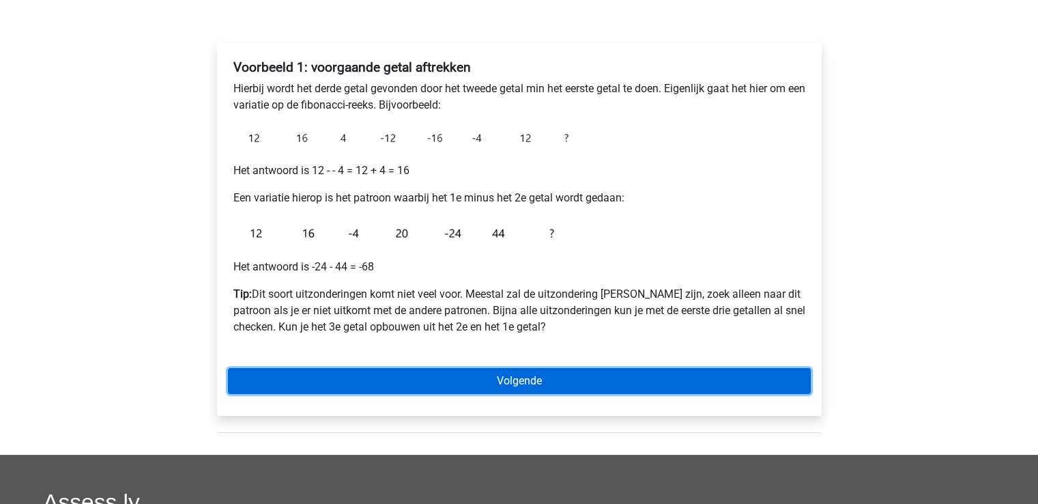
click at [606, 391] on link "Volgende" at bounding box center [519, 381] width 583 height 26
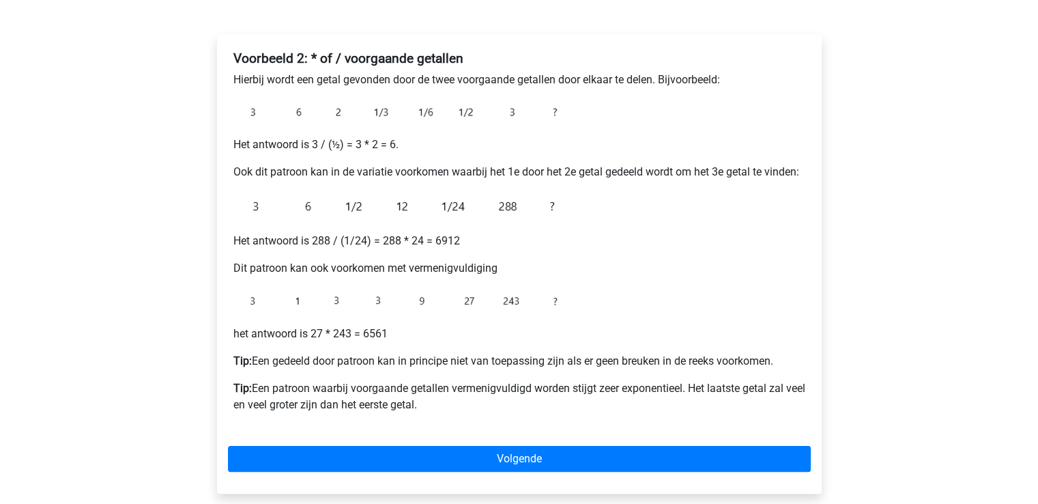
scroll to position [201, 0]
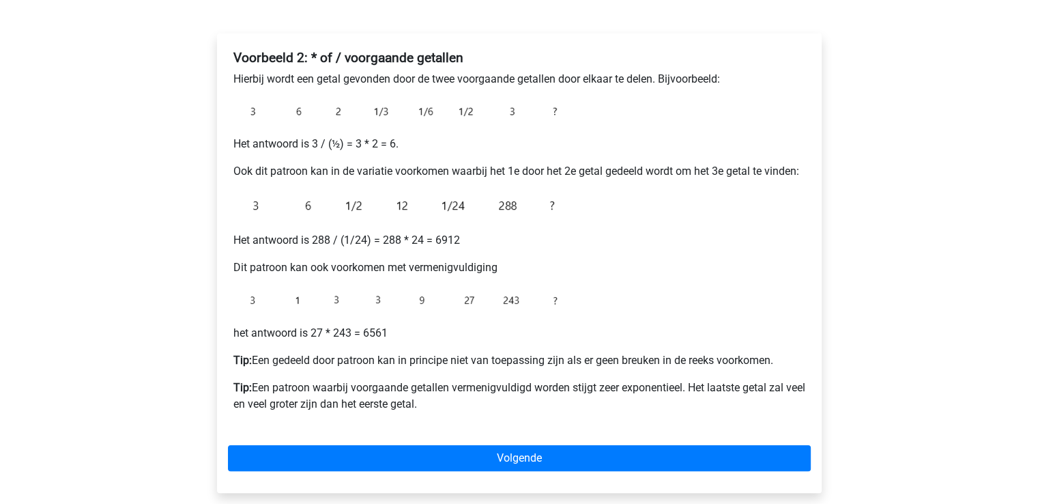
click at [381, 333] on p "het antwoord is 27 * 243 = 6561" at bounding box center [519, 333] width 572 height 16
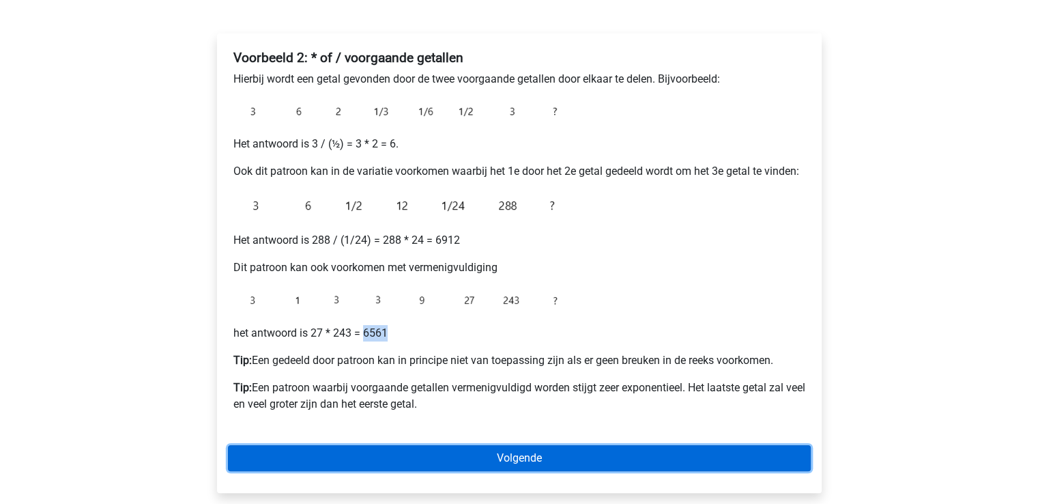
click at [541, 457] on link "Volgende" at bounding box center [519, 458] width 583 height 26
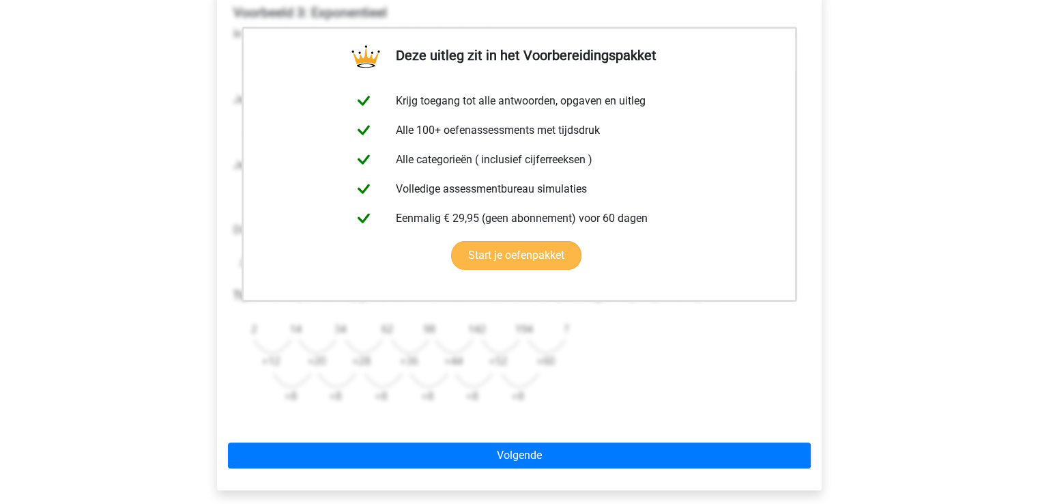
scroll to position [304, 0]
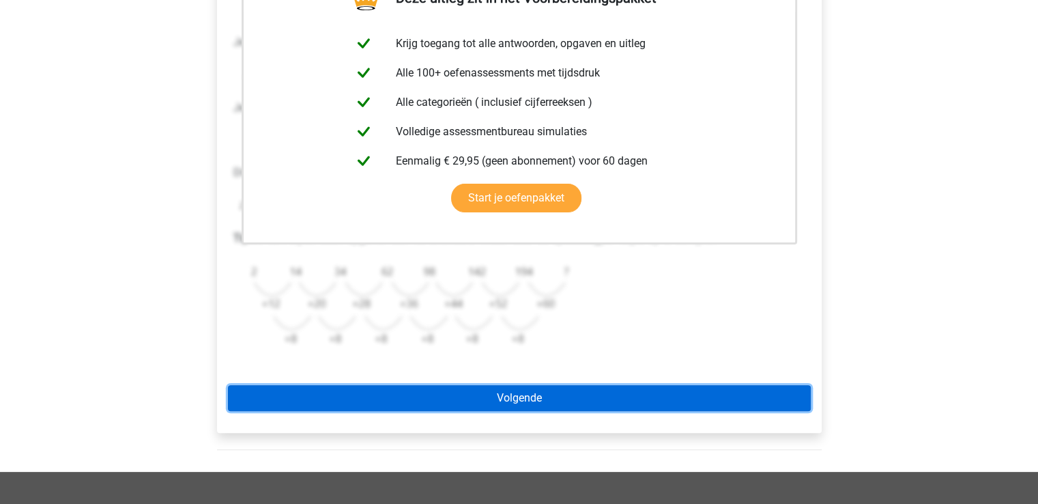
click at [664, 397] on link "Volgende" at bounding box center [519, 398] width 583 height 26
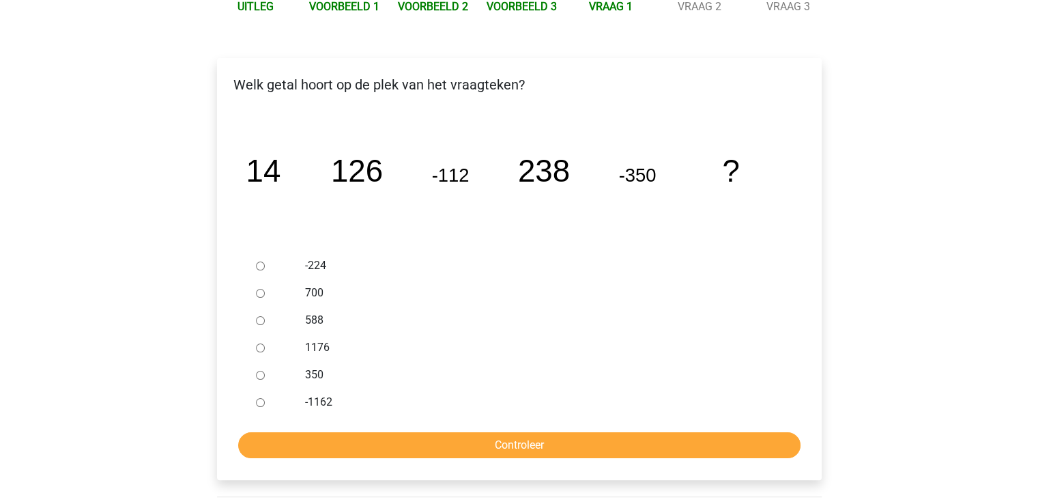
scroll to position [179, 0]
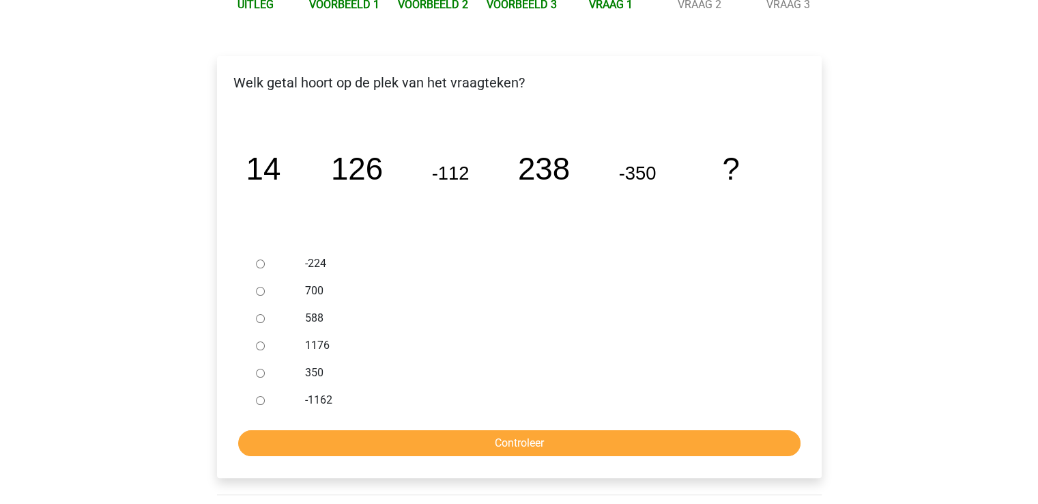
click at [263, 318] on input "588" at bounding box center [260, 318] width 9 height 9
radio input "true"
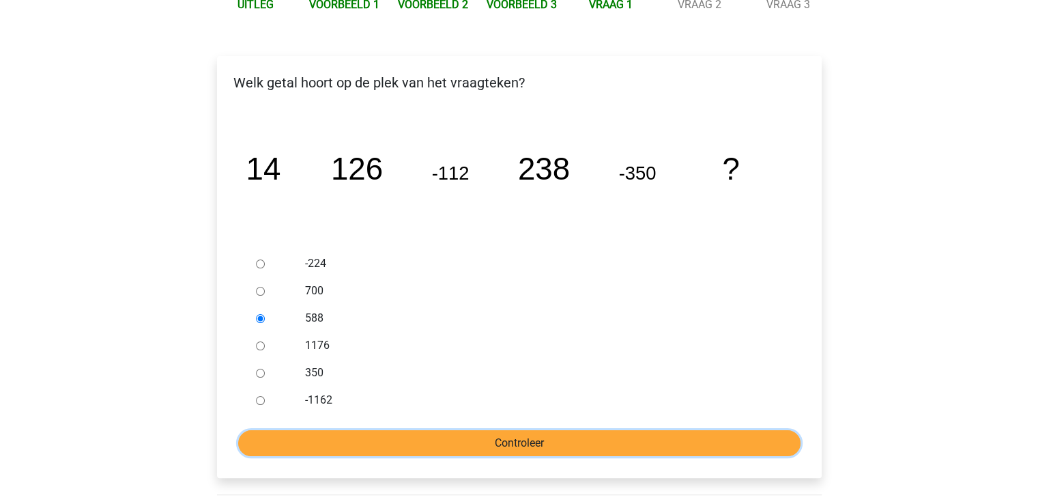
click at [541, 438] on input "Controleer" at bounding box center [519, 443] width 563 height 26
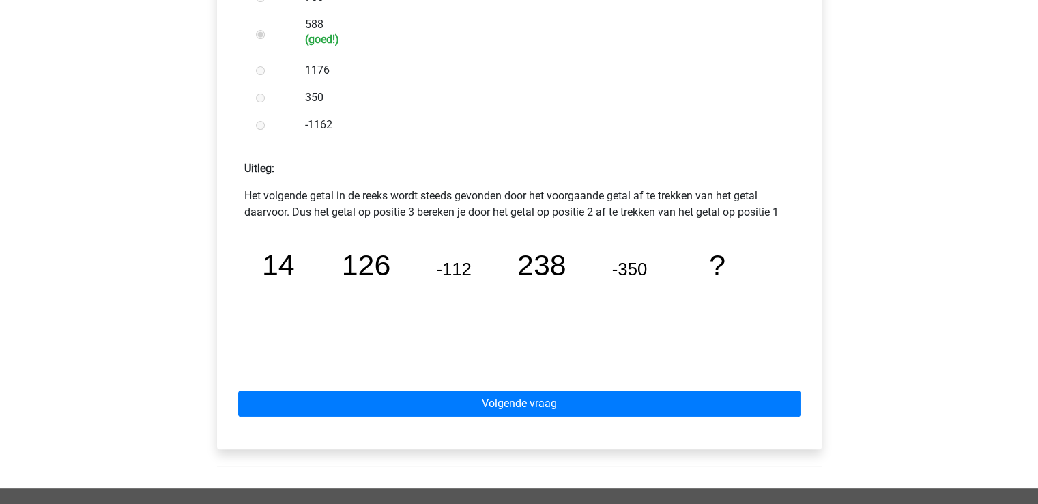
scroll to position [472, 0]
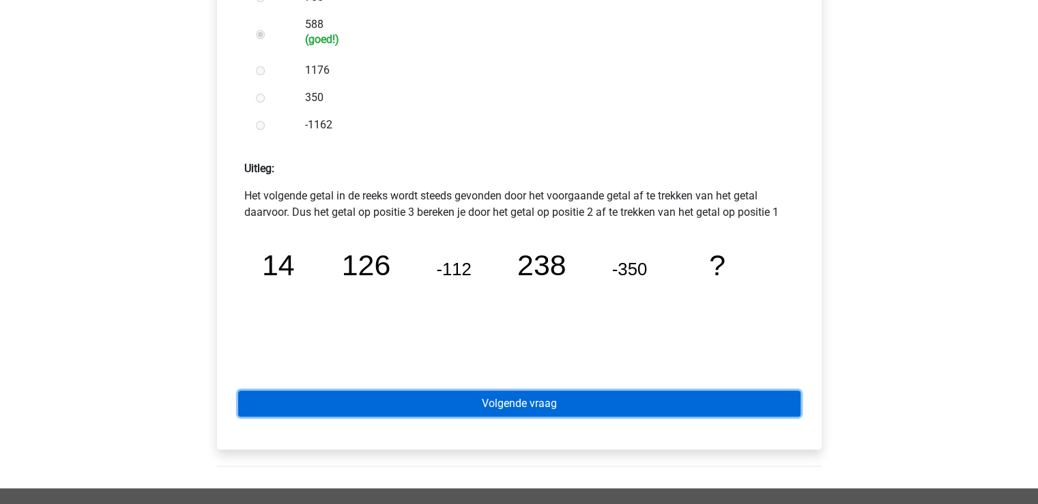
click at [776, 408] on link "Volgende vraag" at bounding box center [519, 404] width 563 height 26
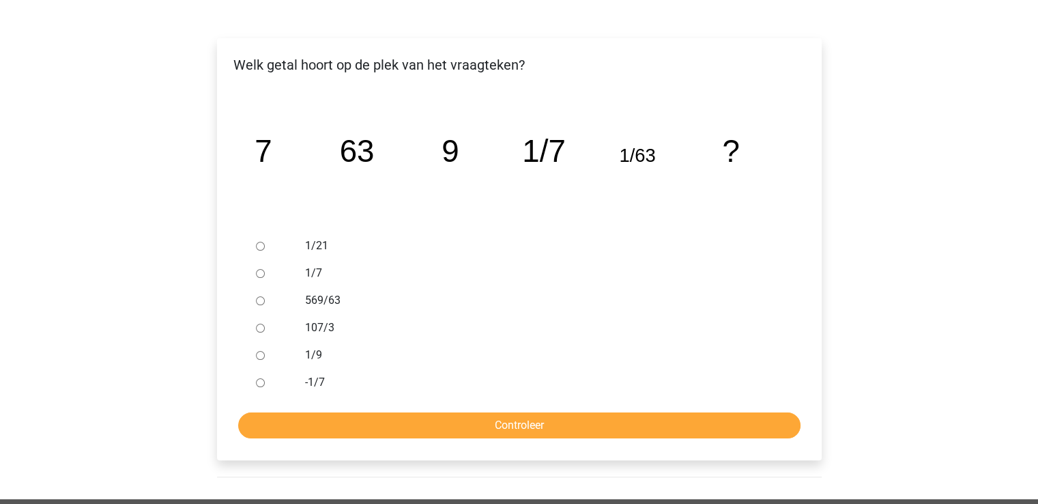
scroll to position [195, 0]
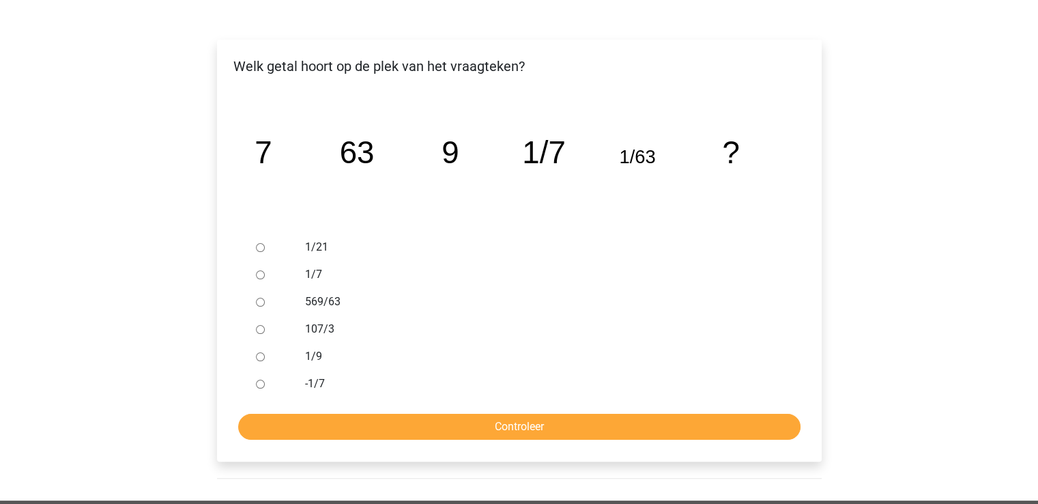
click at [272, 148] on tspan "1/7" at bounding box center [263, 152] width 17 height 35
click at [642, 249] on label "1/21" at bounding box center [541, 247] width 472 height 16
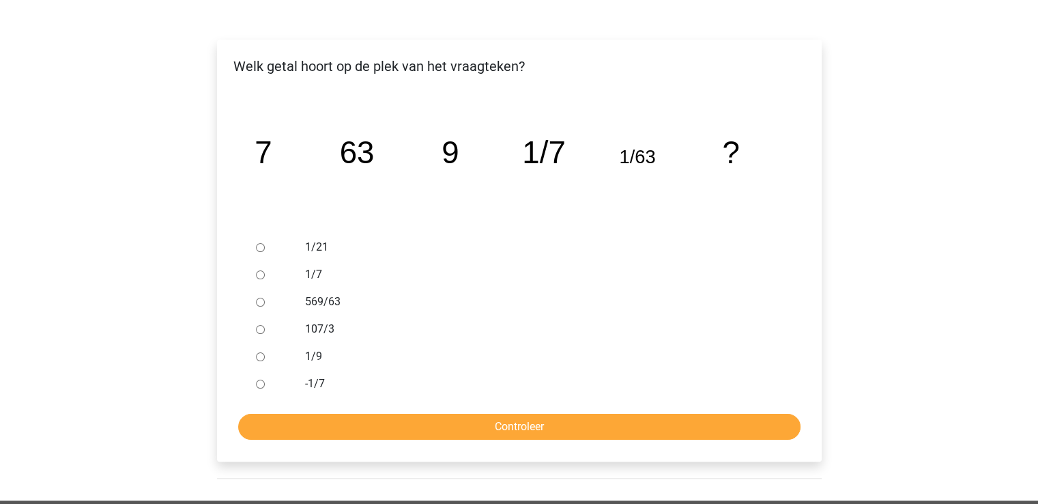
click at [265, 249] on input "1/21" at bounding box center [260, 247] width 9 height 9
radio input "true"
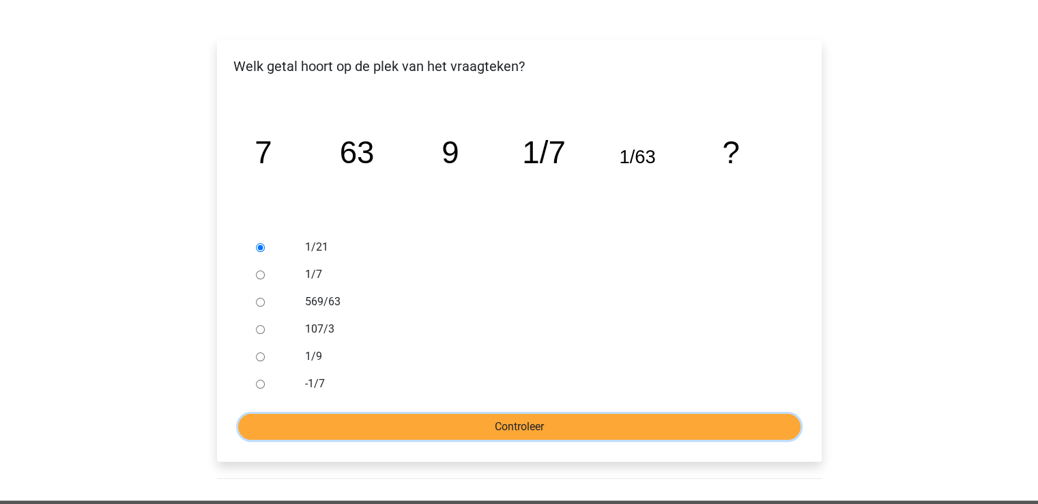
click at [524, 432] on input "Controleer" at bounding box center [519, 427] width 563 height 26
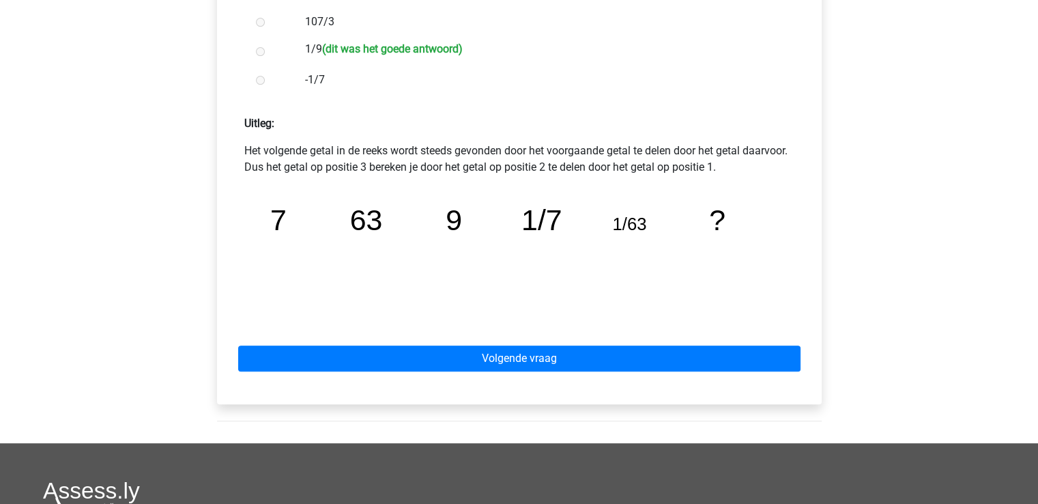
scroll to position [503, 0]
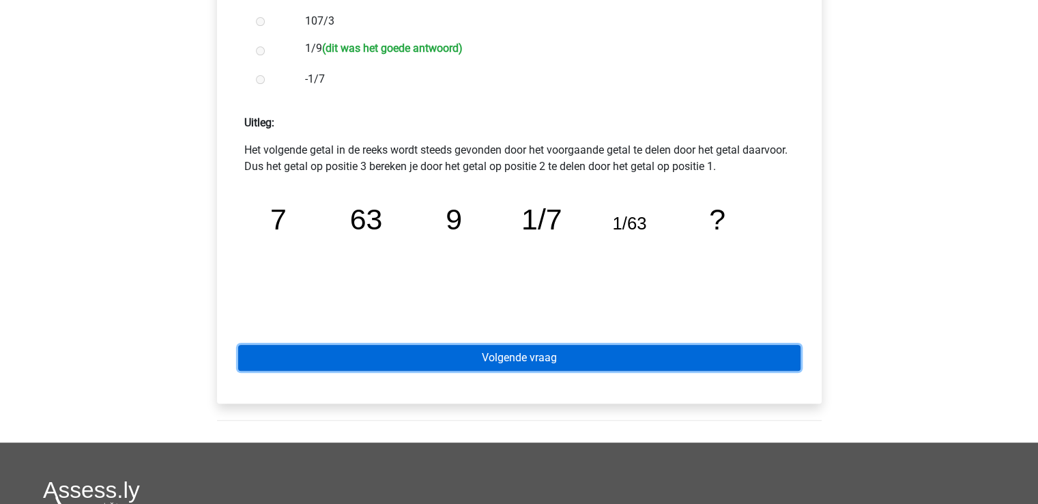
click at [679, 360] on link "Volgende vraag" at bounding box center [519, 358] width 563 height 26
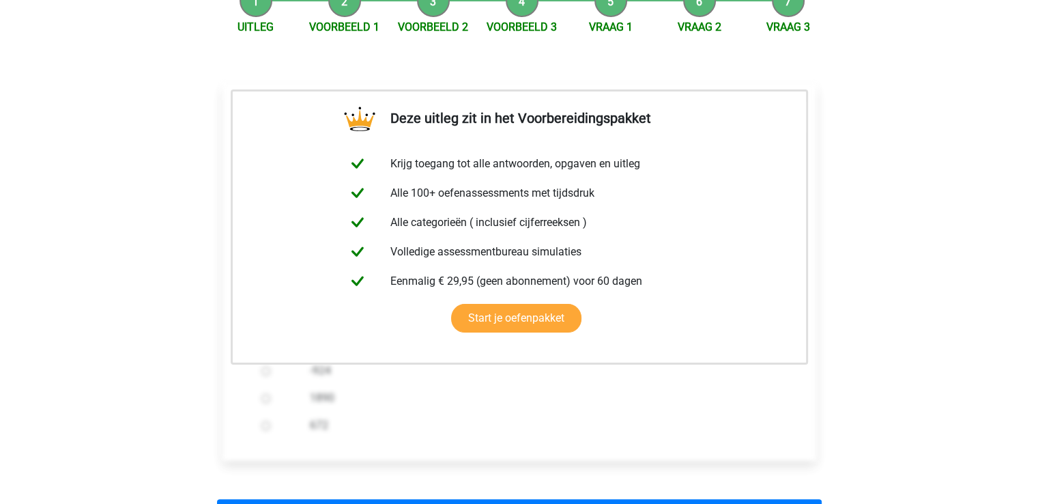
scroll to position [326, 0]
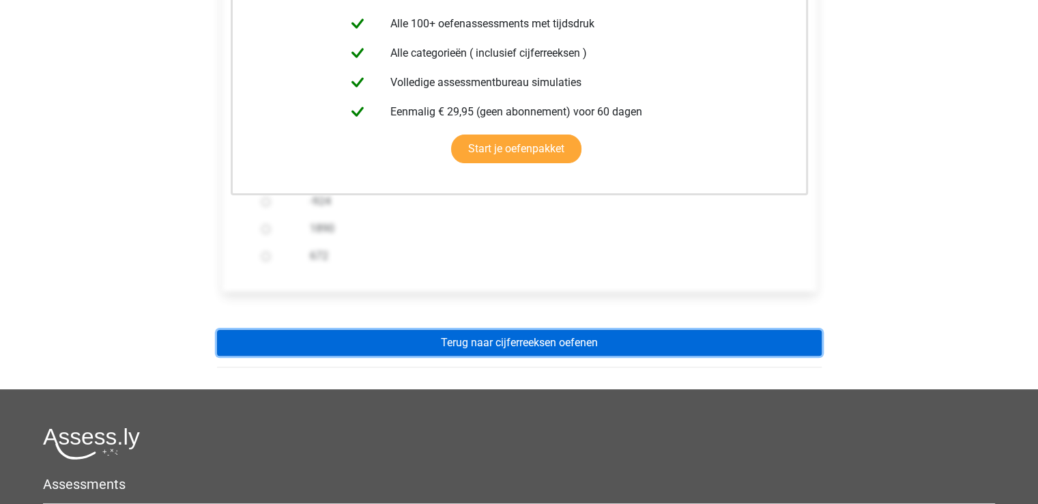
click at [726, 348] on link "Terug naar cijferreeksen oefenen" at bounding box center [519, 343] width 605 height 26
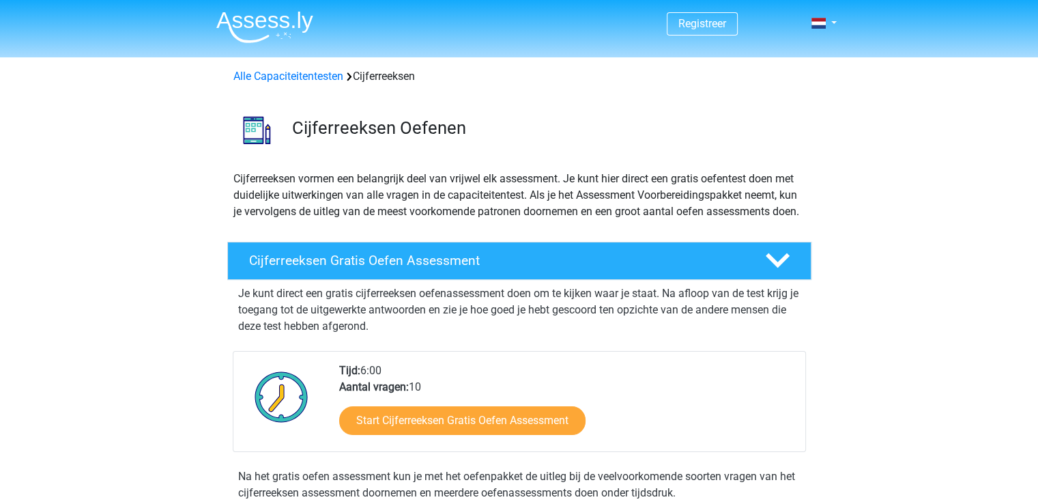
click at [726, 335] on p "Je kunt direct een gratis cijferreeksen oefenassessment doen om te kijken waar …" at bounding box center [519, 309] width 563 height 49
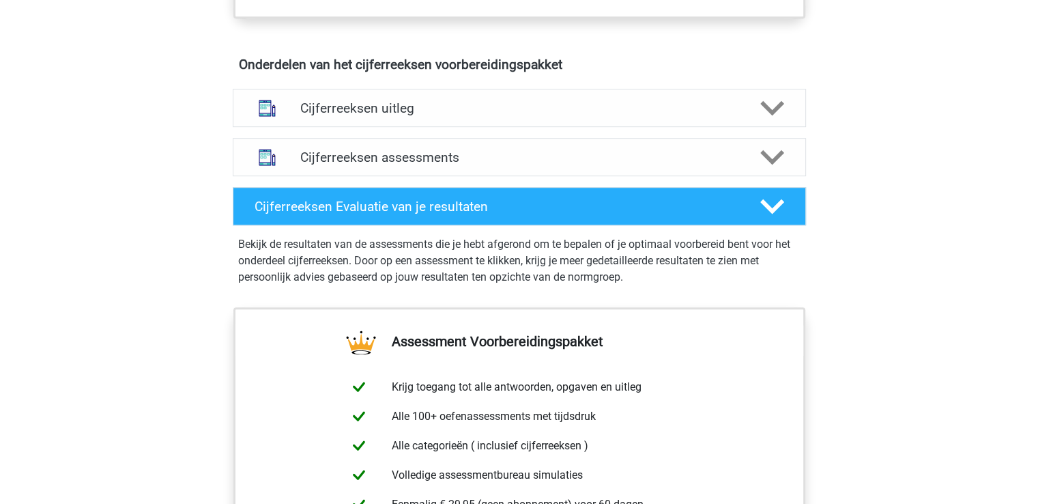
scroll to position [769, 0]
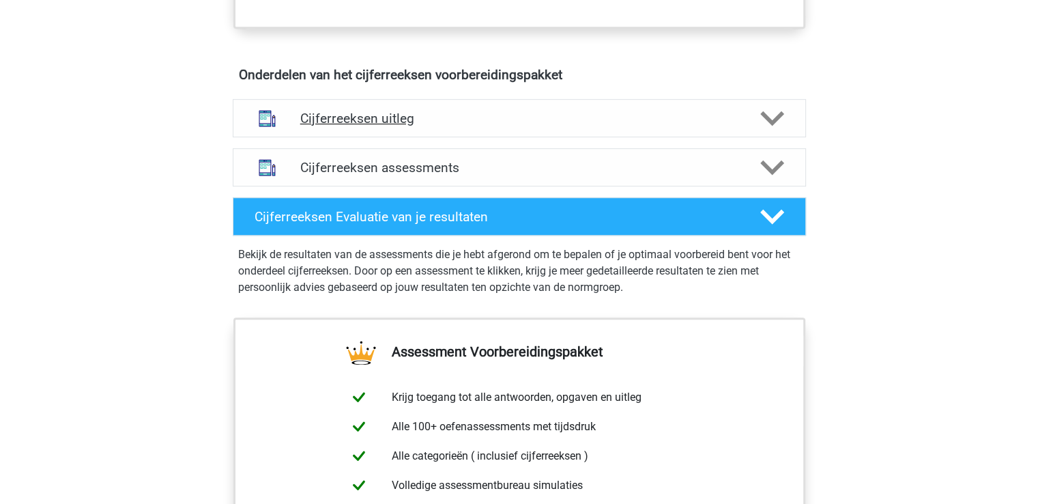
click at [737, 126] on h4 "Cijferreeksen uitleg" at bounding box center [519, 119] width 438 height 16
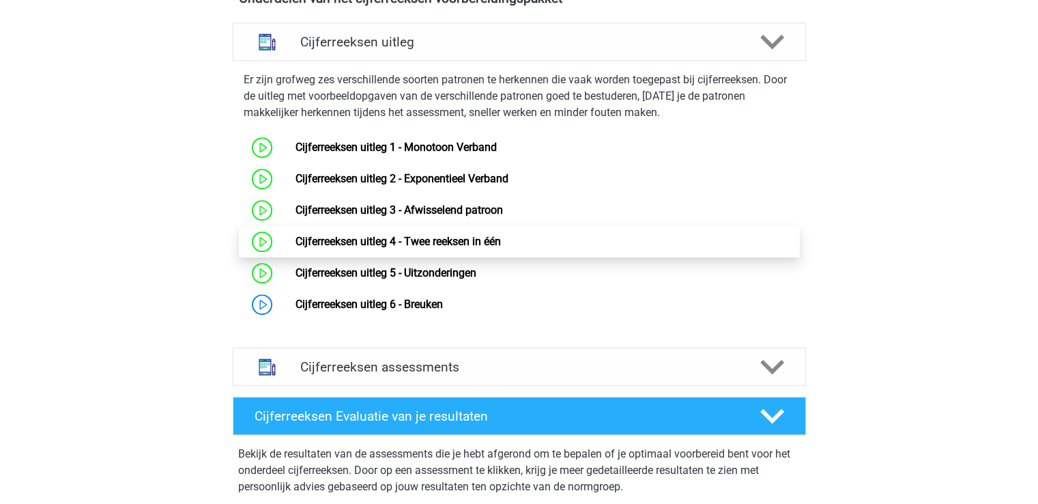
scroll to position [863, 0]
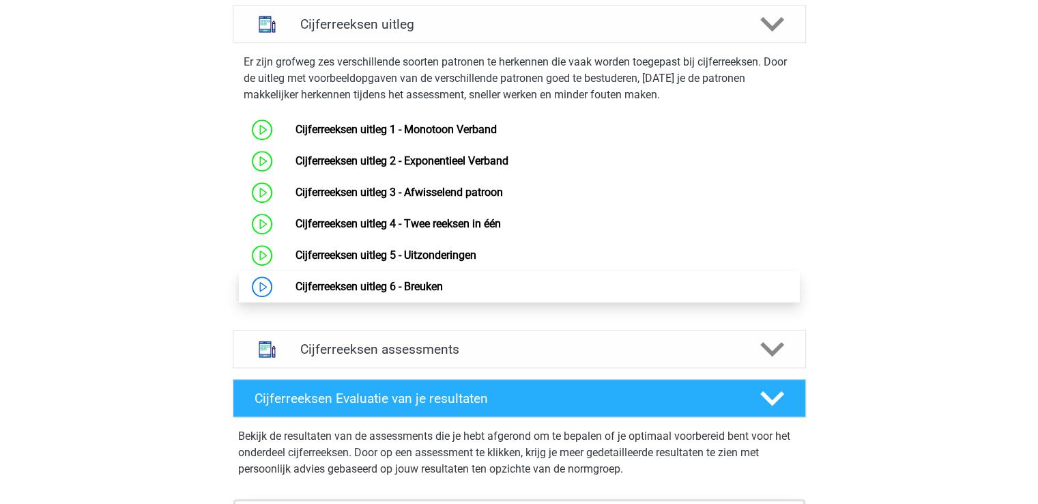
click at [433, 293] on link "Cijferreeksen uitleg 6 - Breuken" at bounding box center [369, 286] width 147 height 13
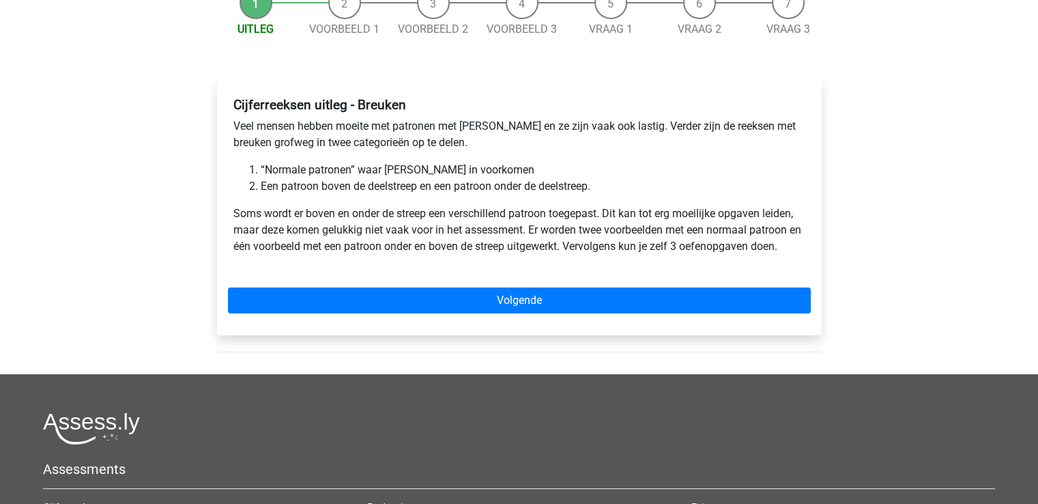
scroll to position [165, 0]
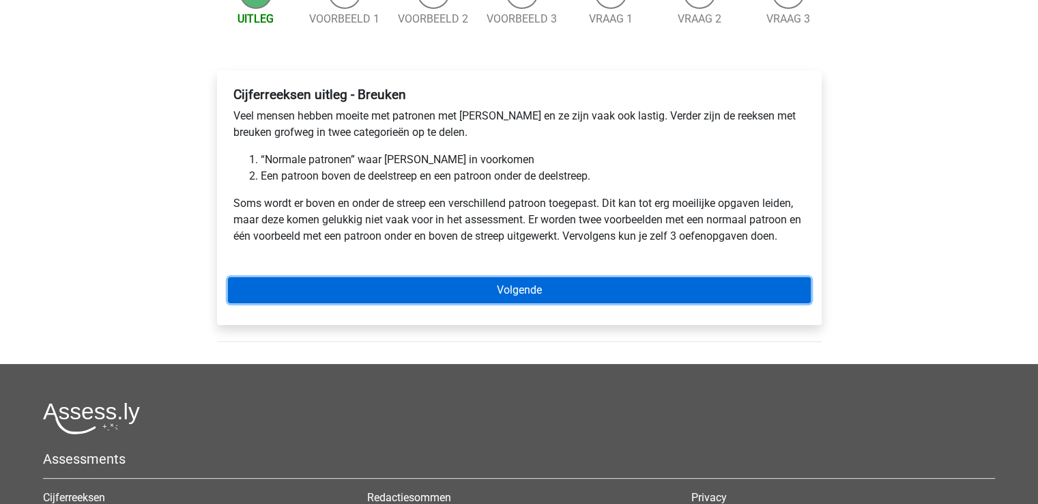
click at [614, 289] on link "Volgende" at bounding box center [519, 290] width 583 height 26
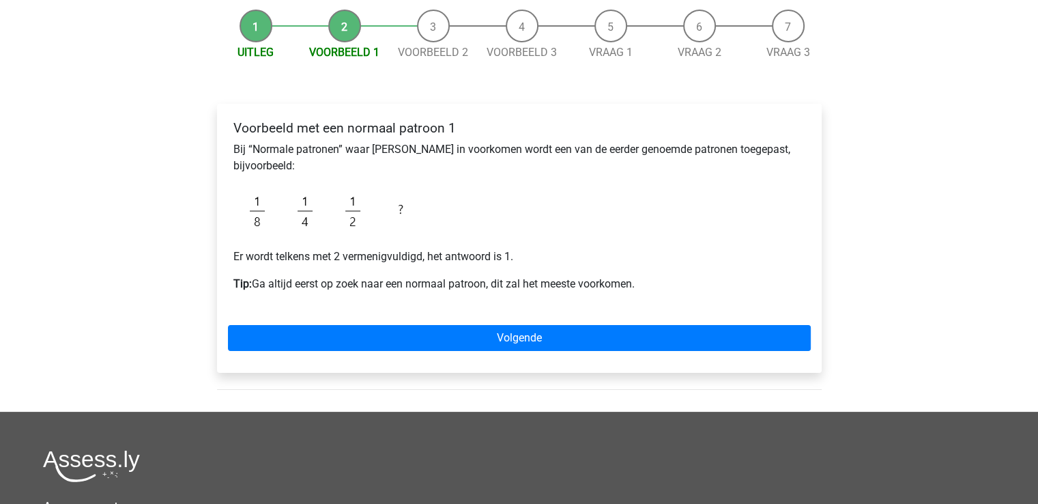
scroll to position [161, 0]
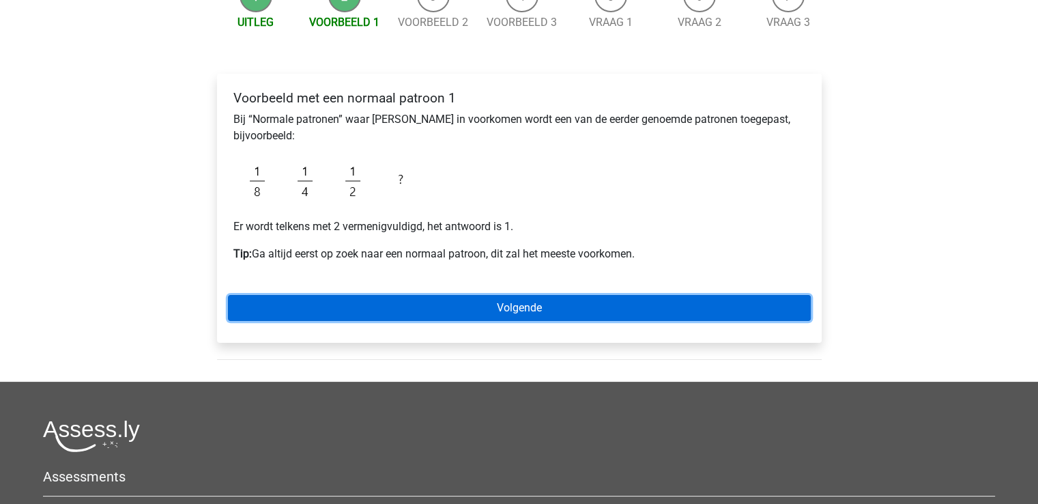
click at [376, 303] on link "Volgende" at bounding box center [519, 308] width 583 height 26
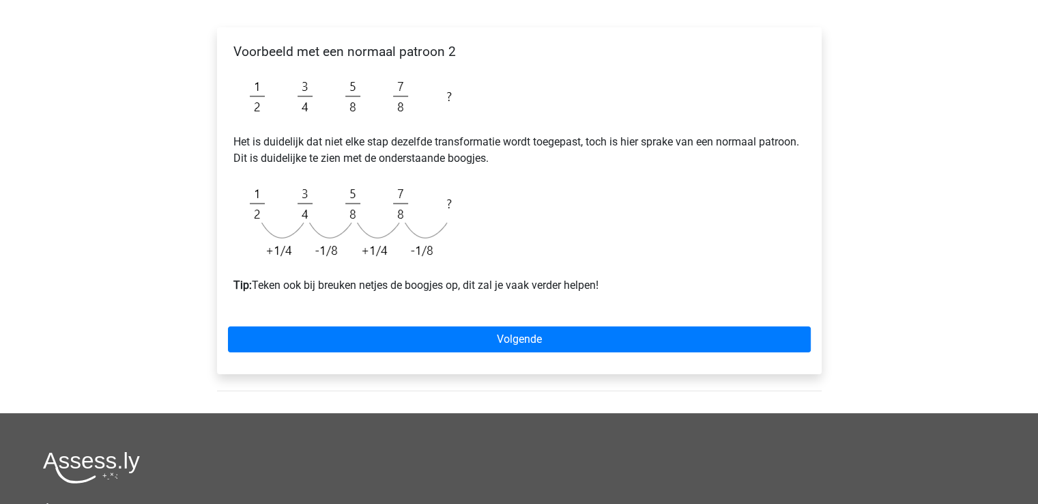
scroll to position [196, 0]
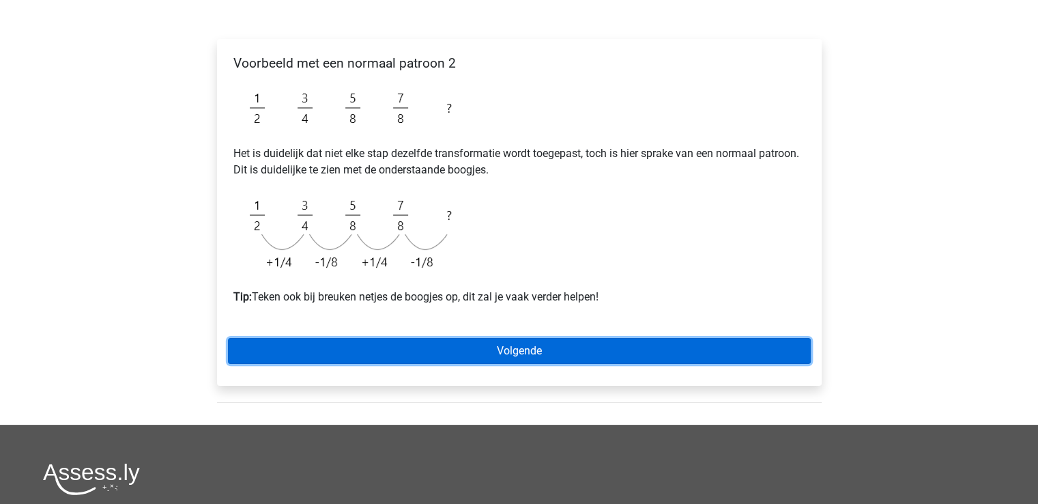
click at [470, 350] on link "Volgende" at bounding box center [519, 351] width 583 height 26
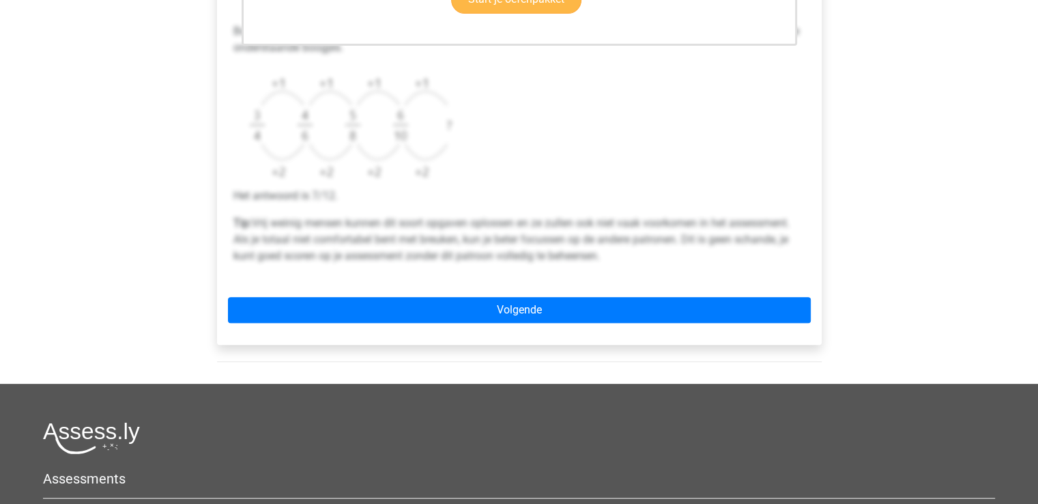
scroll to position [523, 0]
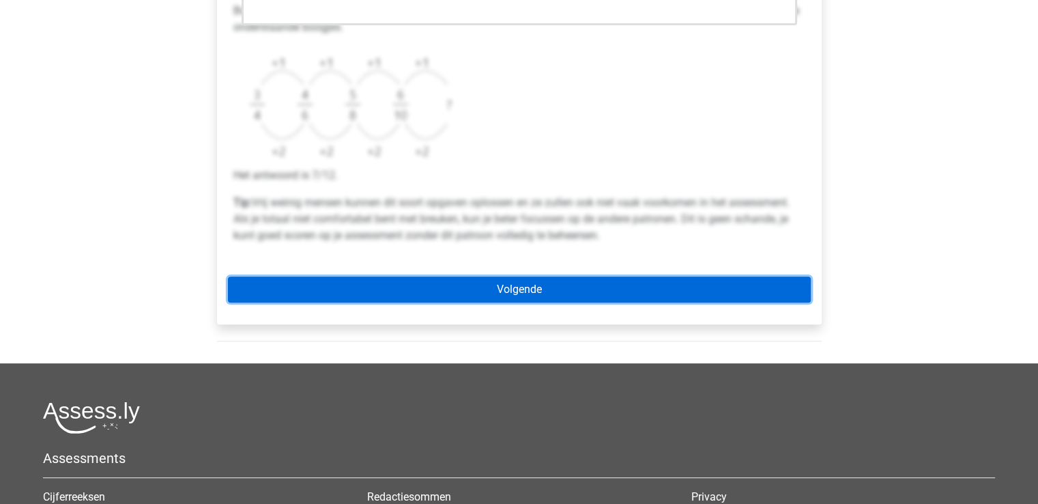
click at [618, 298] on link "Volgende" at bounding box center [519, 290] width 583 height 26
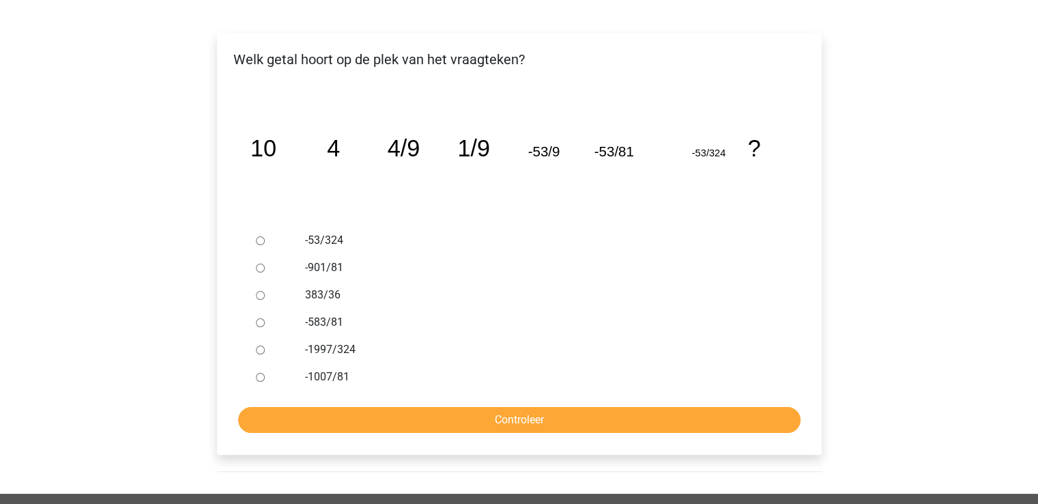
scroll to position [198, 0]
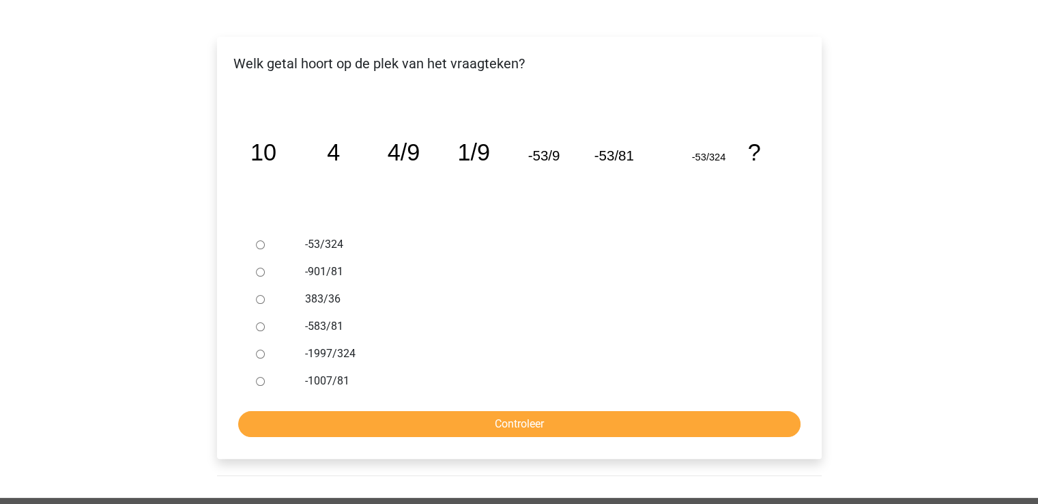
click at [309, 298] on label "383/36" at bounding box center [541, 299] width 472 height 16
click at [265, 298] on input "383/36" at bounding box center [260, 299] width 9 height 9
radio input "true"
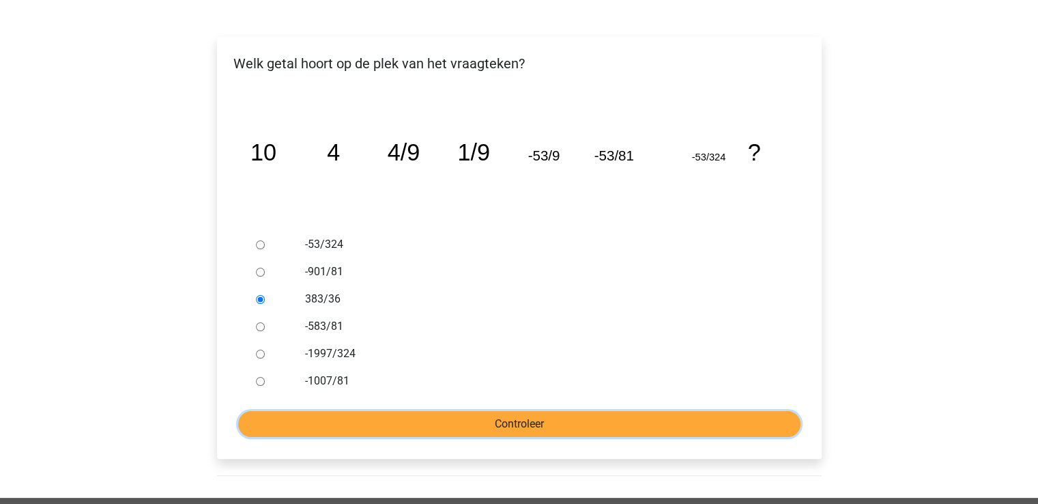
click at [505, 427] on input "Controleer" at bounding box center [519, 424] width 563 height 26
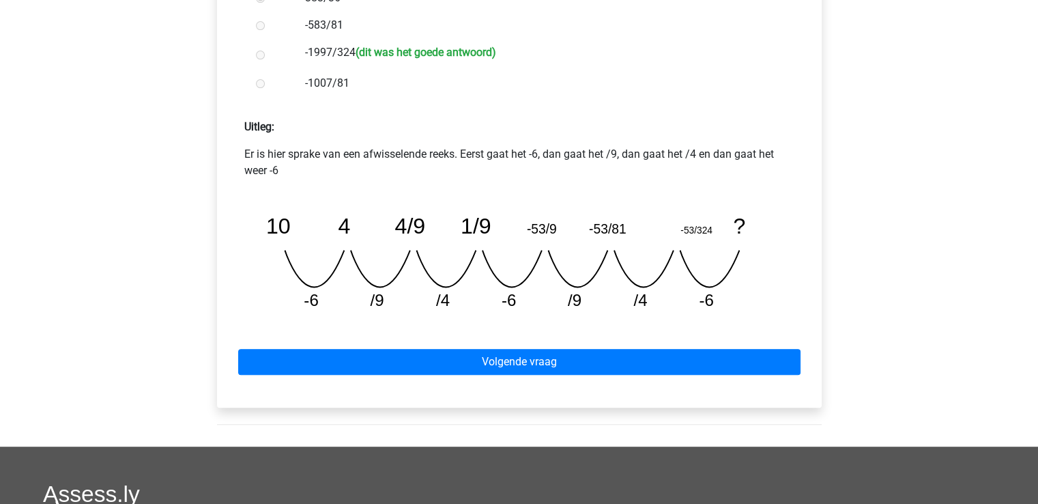
scroll to position [498, 0]
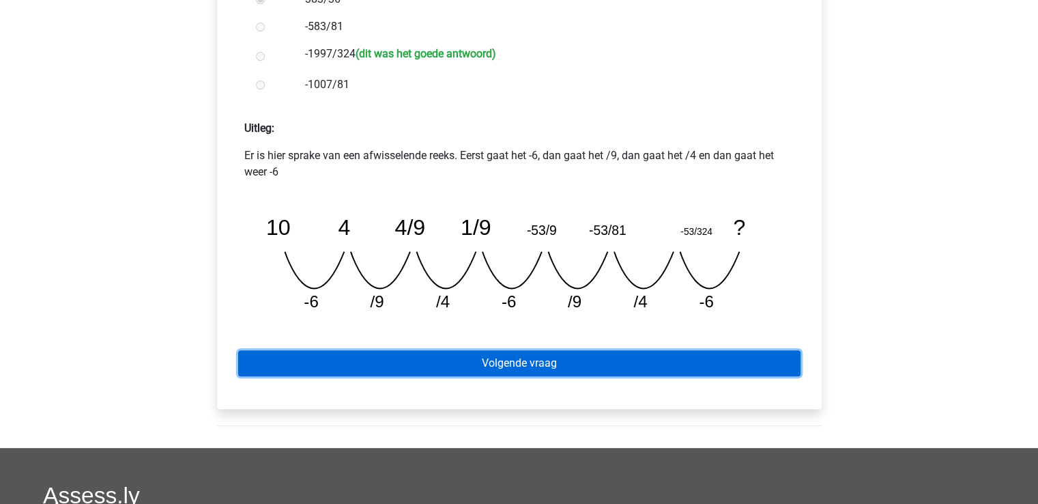
click at [520, 358] on link "Volgende vraag" at bounding box center [519, 363] width 563 height 26
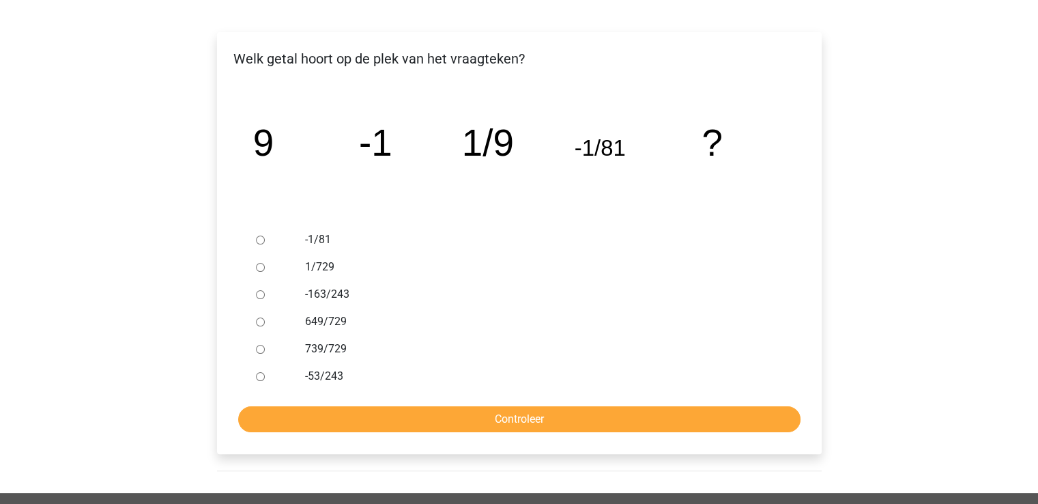
scroll to position [204, 0]
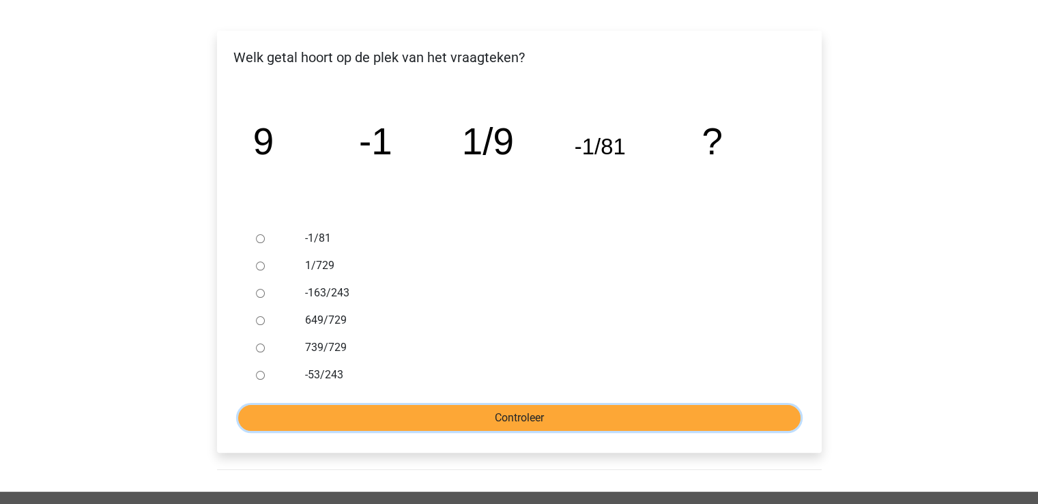
click at [459, 424] on input "Controleer" at bounding box center [519, 418] width 563 height 26
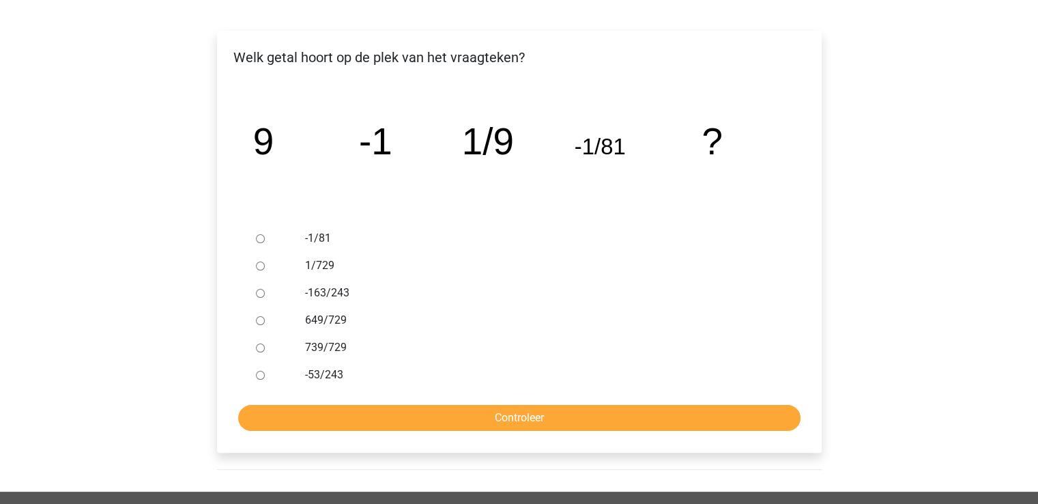
click at [259, 238] on input "-1/81" at bounding box center [260, 238] width 9 height 9
radio input "true"
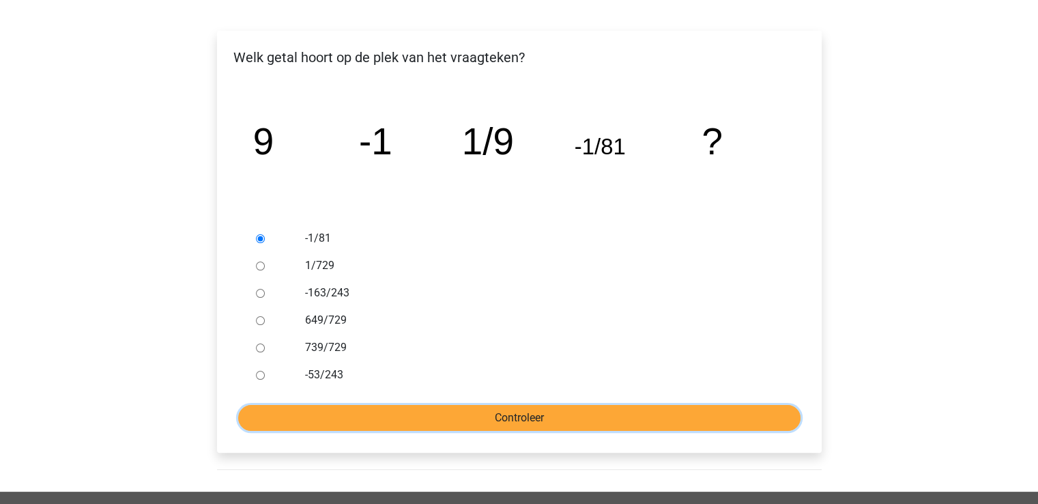
click at [382, 425] on input "Controleer" at bounding box center [519, 418] width 563 height 26
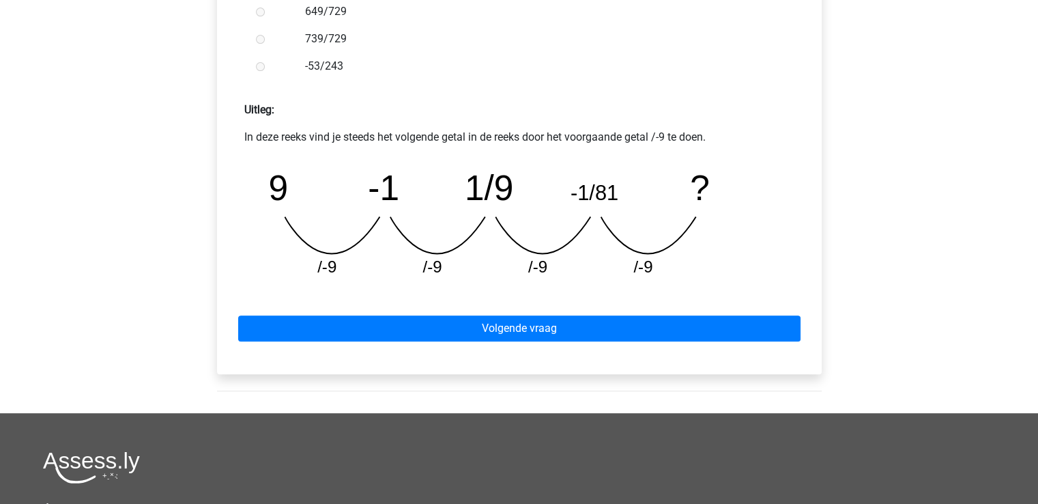
scroll to position [518, 0]
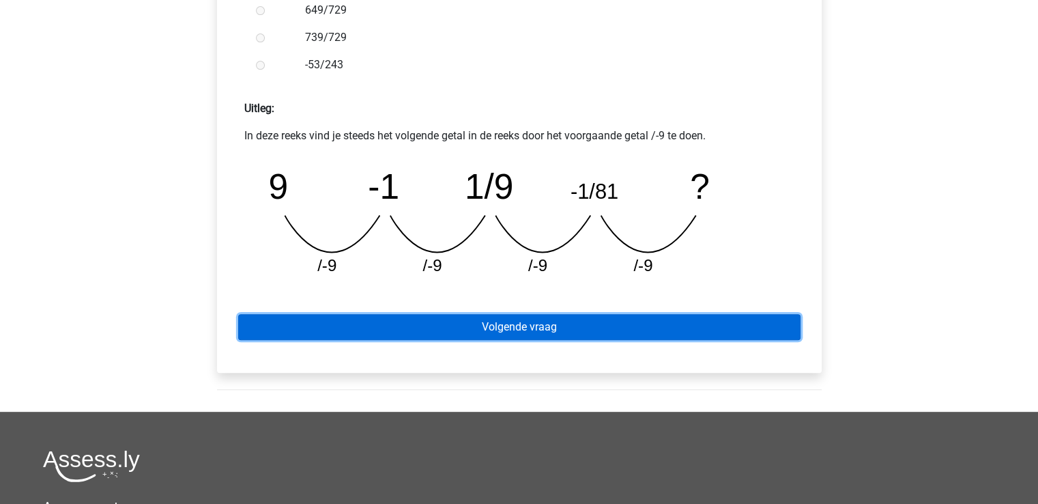
click at [502, 321] on link "Volgende vraag" at bounding box center [519, 327] width 563 height 26
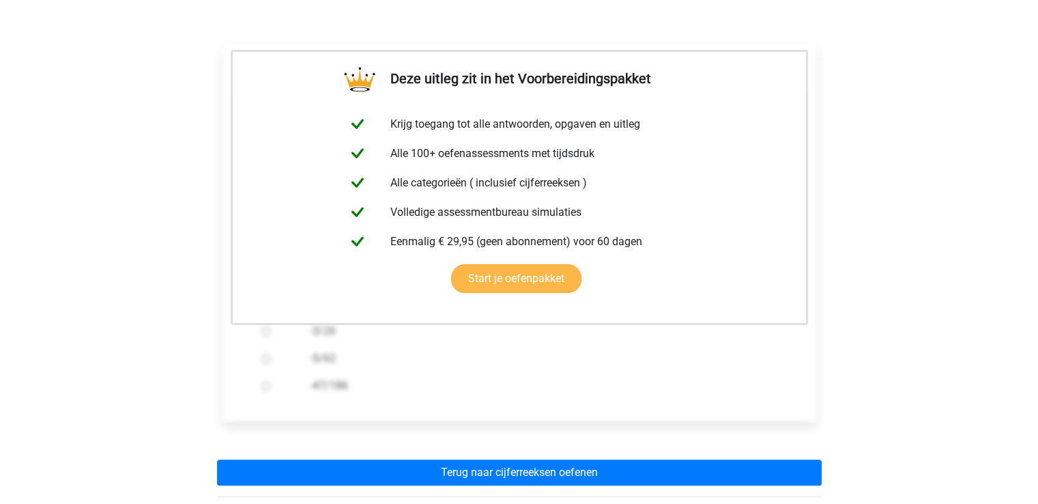
scroll to position [197, 0]
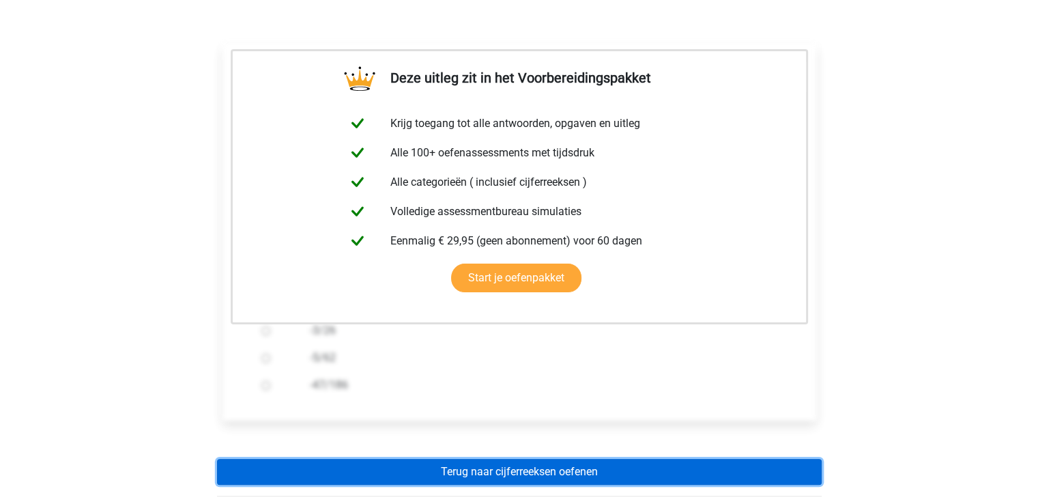
click at [472, 466] on link "Terug naar cijferreeksen oefenen" at bounding box center [519, 472] width 605 height 26
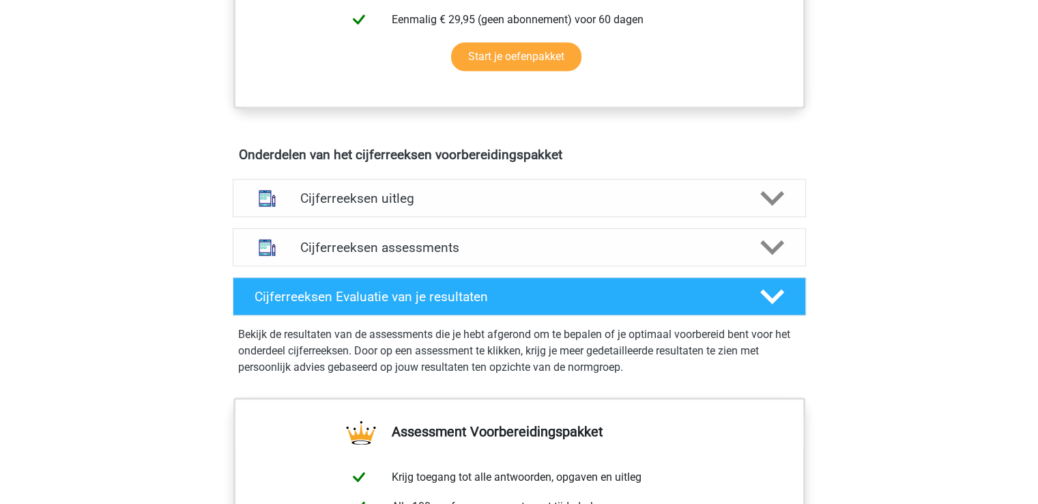
scroll to position [690, 0]
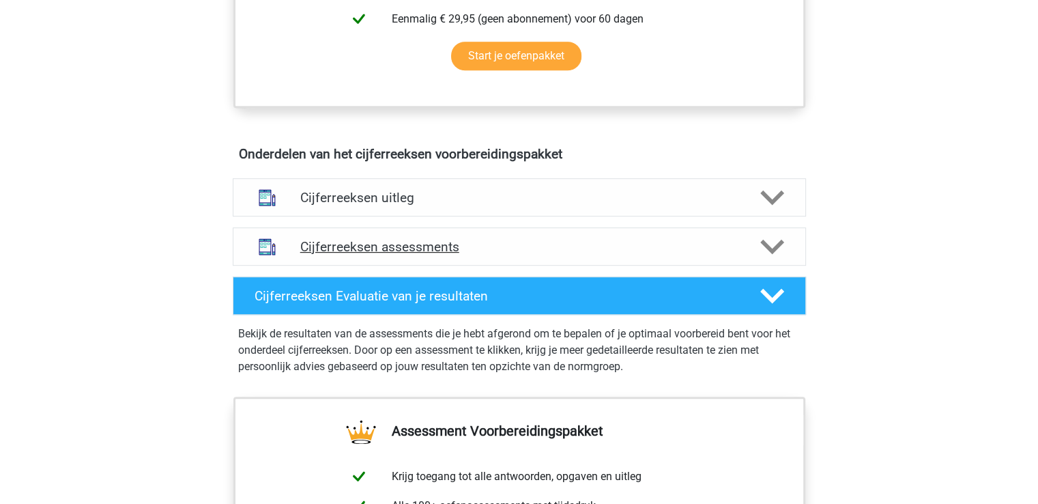
click at [724, 255] on h4 "Cijferreeksen assessments" at bounding box center [519, 247] width 438 height 16
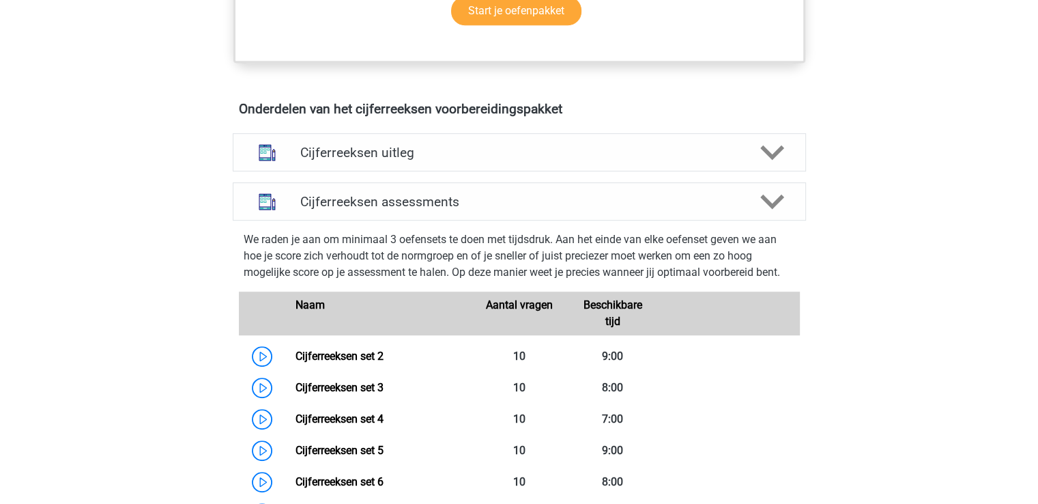
scroll to position [702, 0]
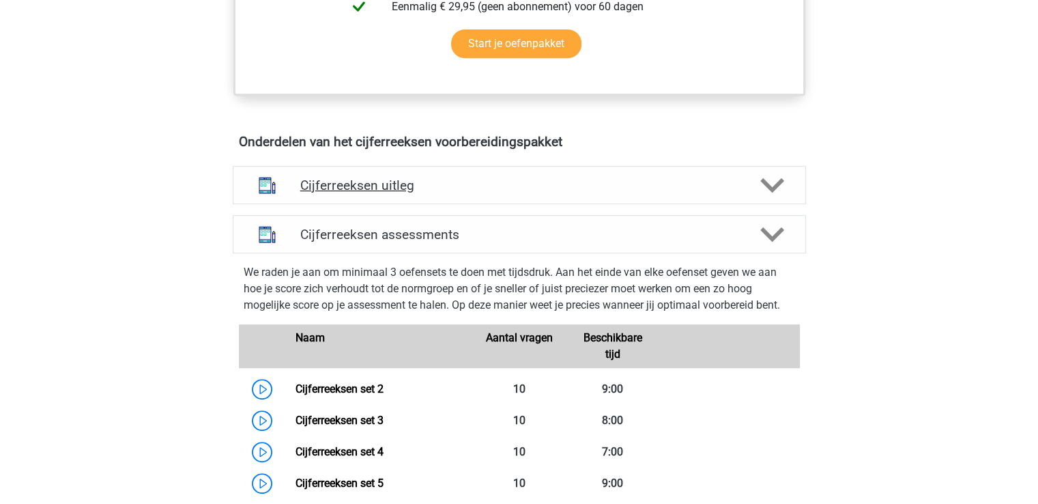
click at [666, 204] on div "Cijferreeksen uitleg" at bounding box center [520, 185] width 574 height 38
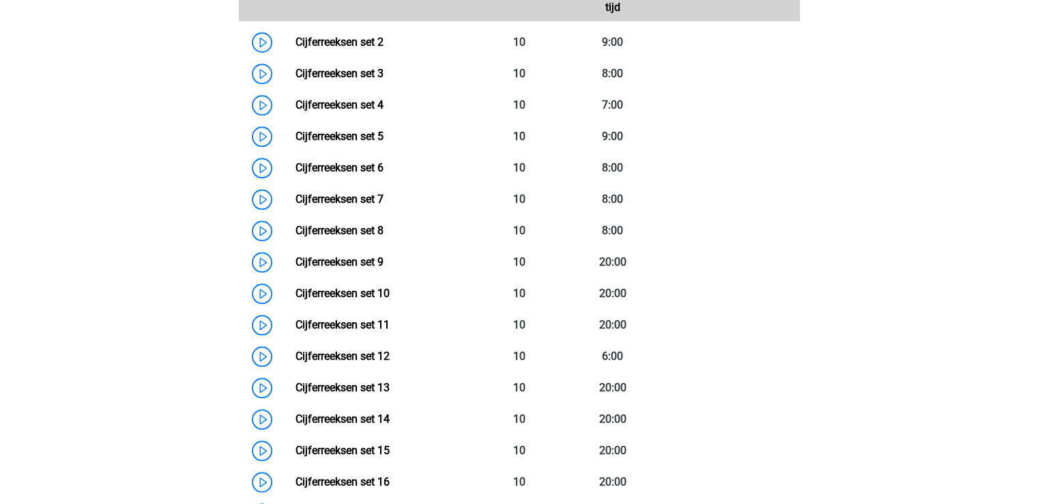
scroll to position [1337, 0]
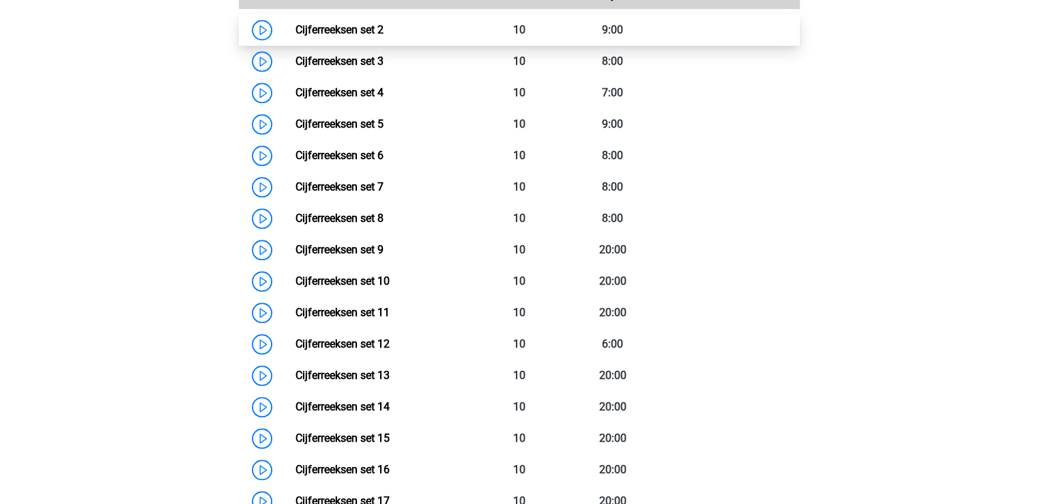
click at [348, 36] on link "Cijferreeksen set 2" at bounding box center [340, 29] width 88 height 13
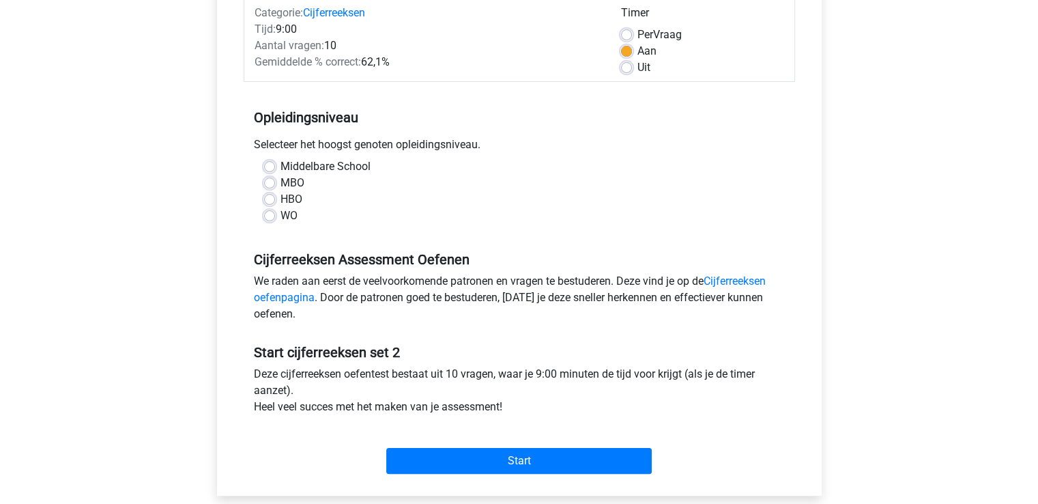
scroll to position [186, 0]
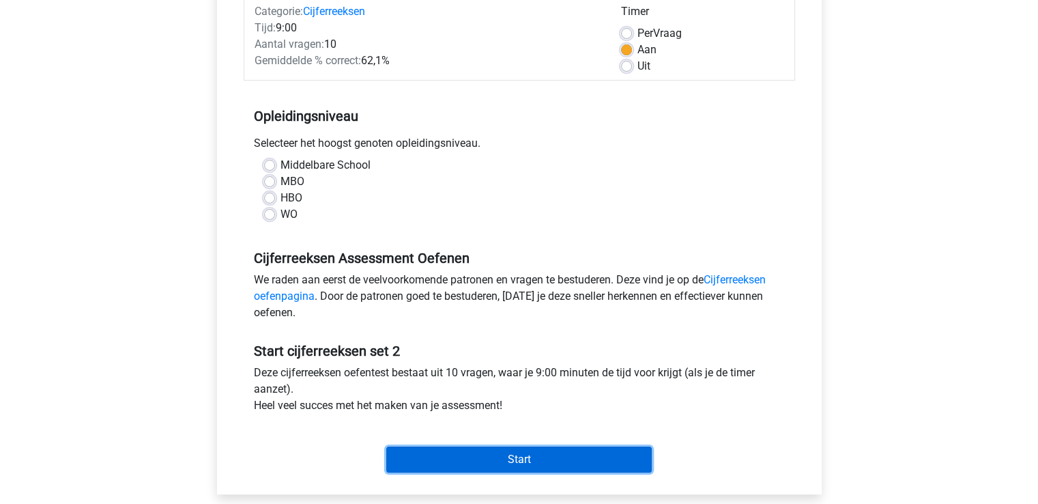
click at [544, 459] on input "Start" at bounding box center [519, 460] width 266 height 26
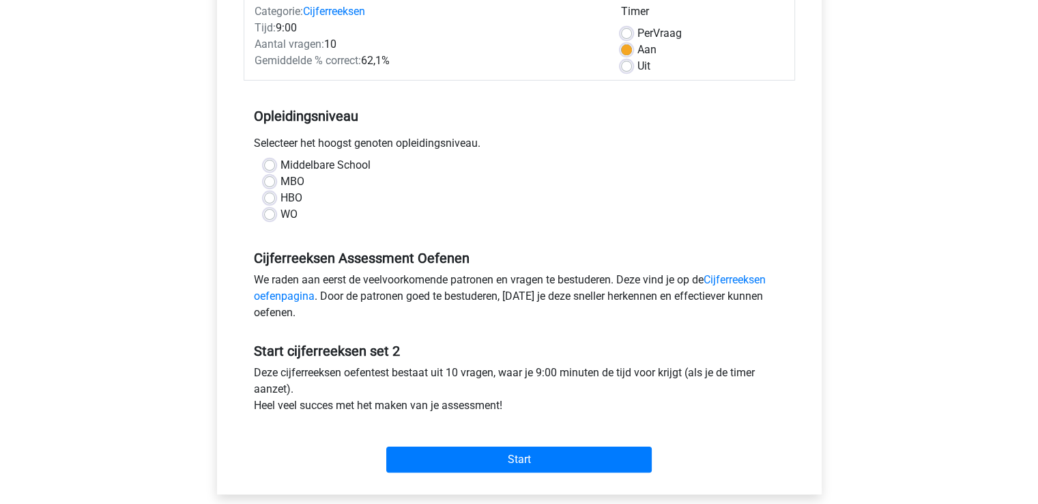
click at [549, 232] on div "Middelbare School MBO HBO WO" at bounding box center [520, 195] width 552 height 76
click at [281, 216] on label "WO" at bounding box center [289, 214] width 17 height 16
click at [270, 216] on input "WO" at bounding box center [269, 213] width 11 height 14
radio input "true"
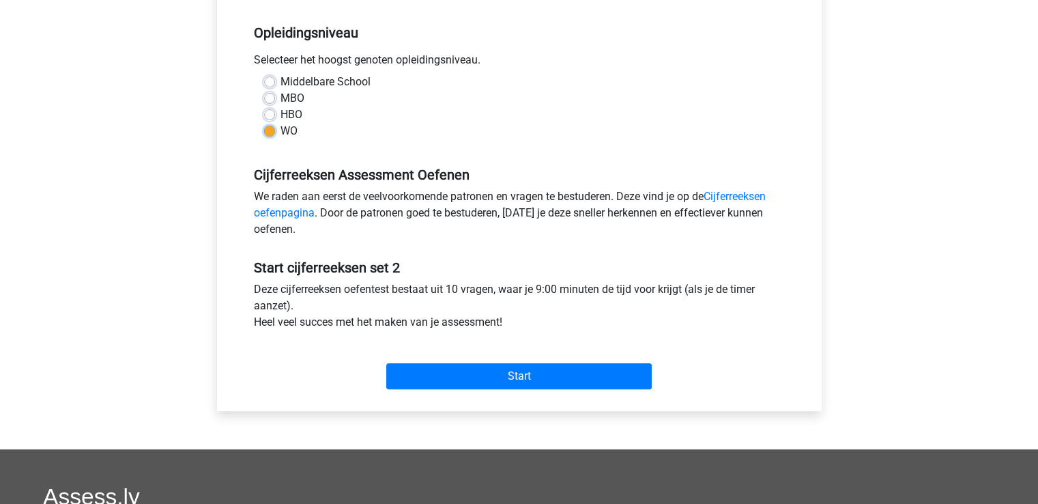
scroll to position [289, 0]
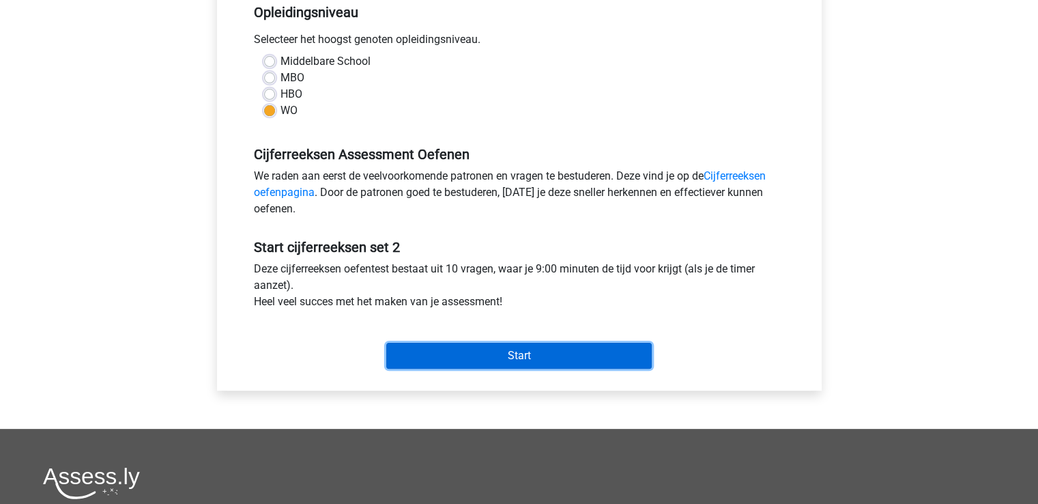
click at [585, 356] on input "Start" at bounding box center [519, 356] width 266 height 26
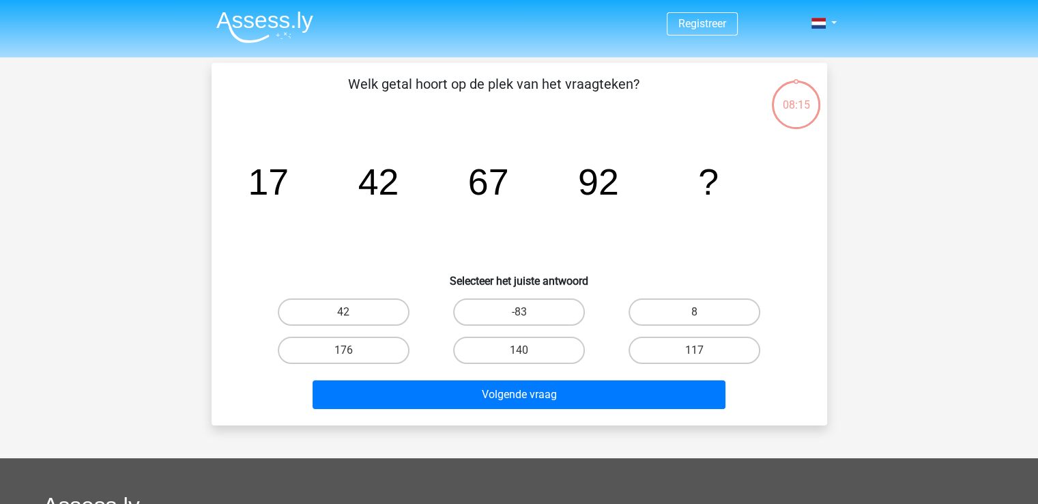
click at [718, 331] on div "117" at bounding box center [694, 350] width 175 height 38
click at [718, 341] on label "117" at bounding box center [695, 350] width 132 height 27
click at [704, 350] on input "117" at bounding box center [699, 354] width 9 height 9
radio input "true"
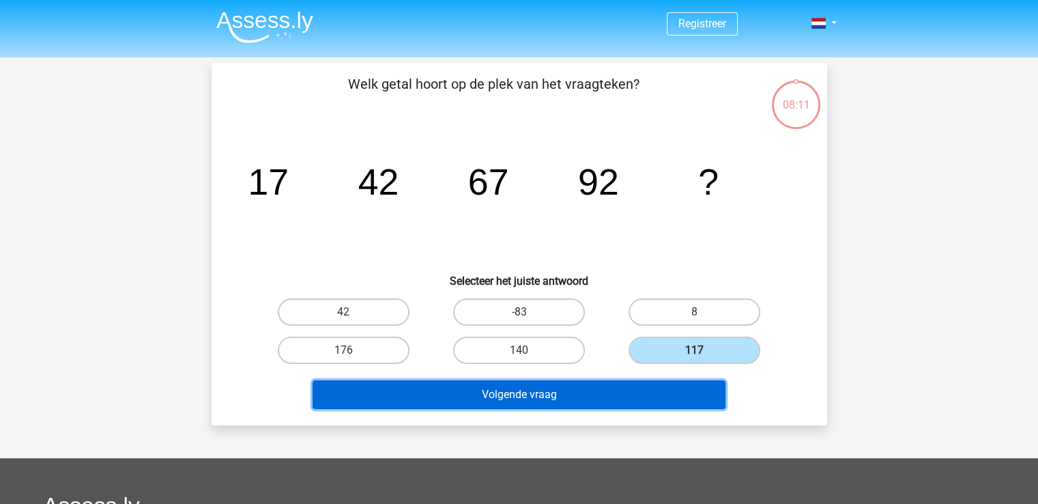
click at [698, 391] on button "Volgende vraag" at bounding box center [519, 394] width 413 height 29
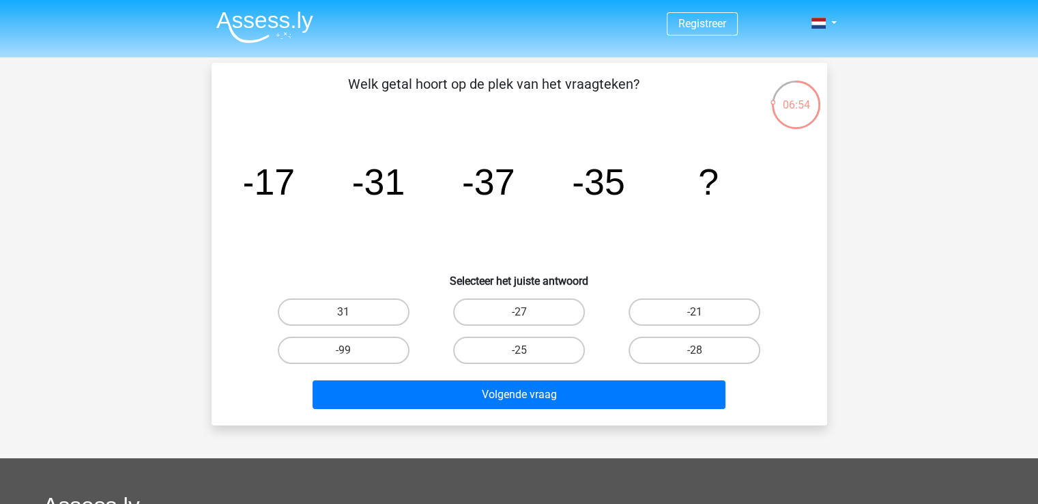
scroll to position [3, 0]
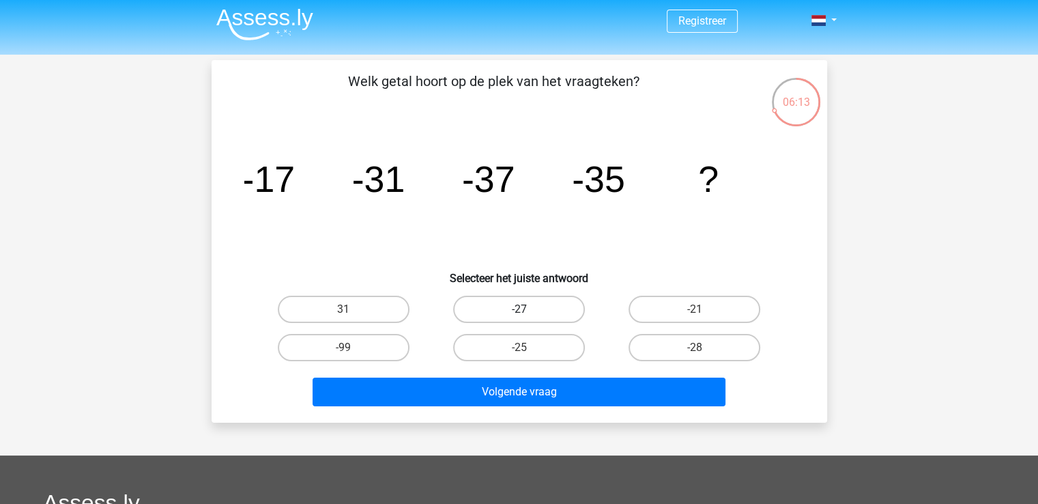
click at [533, 308] on label "-27" at bounding box center [519, 309] width 132 height 27
click at [528, 309] on input "-27" at bounding box center [523, 313] width 9 height 9
radio input "true"
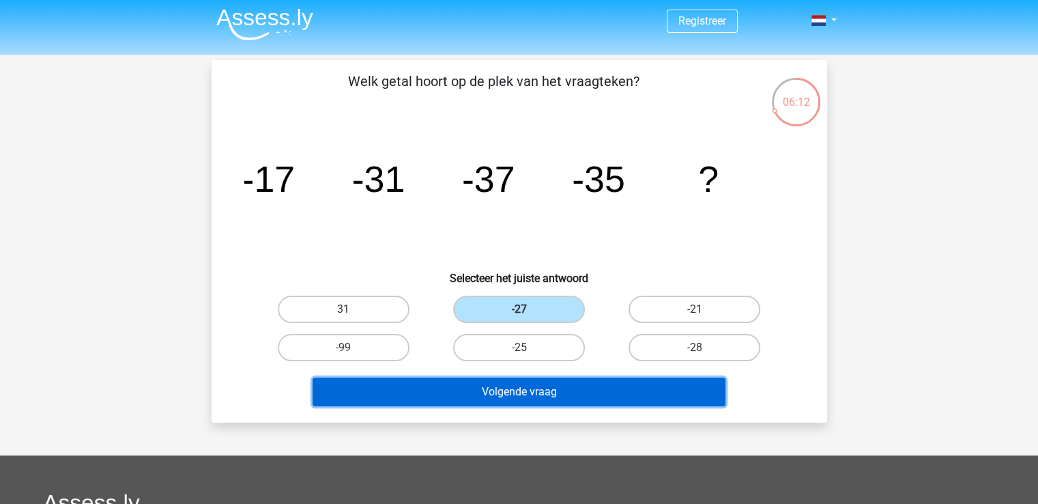
click at [563, 381] on button "Volgende vraag" at bounding box center [519, 392] width 413 height 29
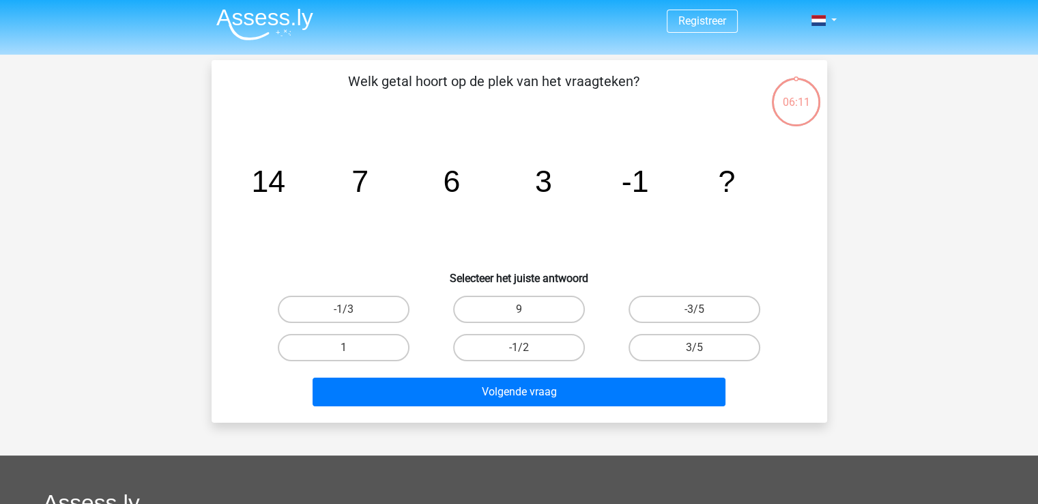
scroll to position [63, 0]
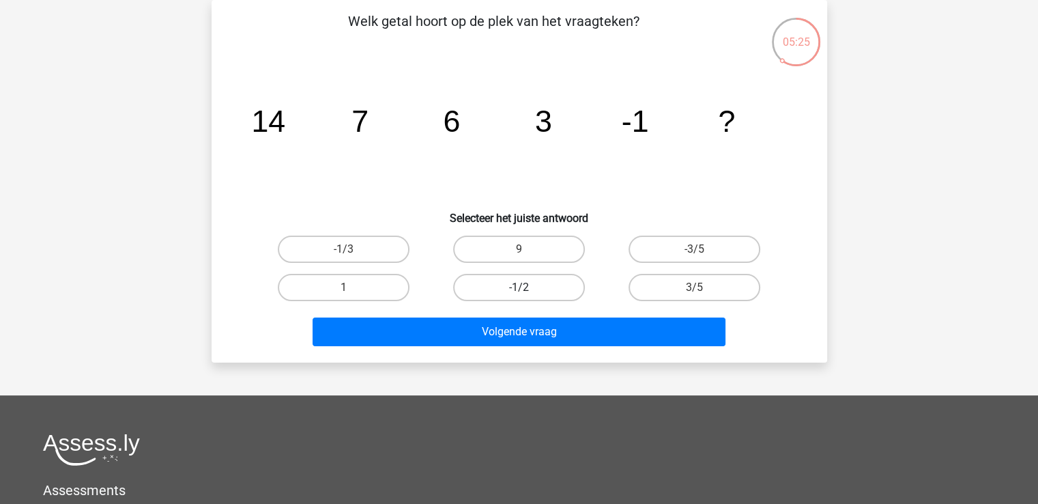
click at [517, 286] on label "-1/2" at bounding box center [519, 287] width 132 height 27
click at [519, 287] on input "-1/2" at bounding box center [523, 291] width 9 height 9
radio input "true"
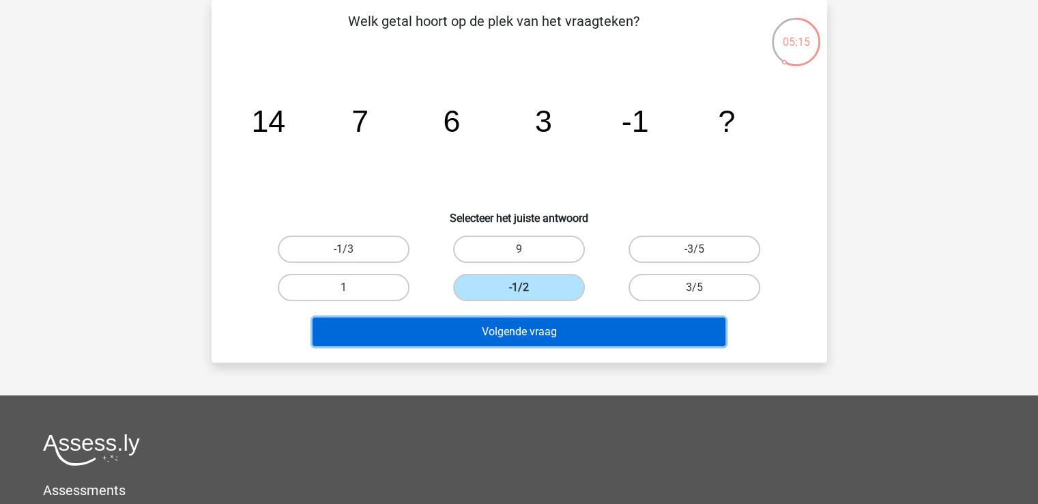
click at [569, 328] on button "Volgende vraag" at bounding box center [519, 331] width 413 height 29
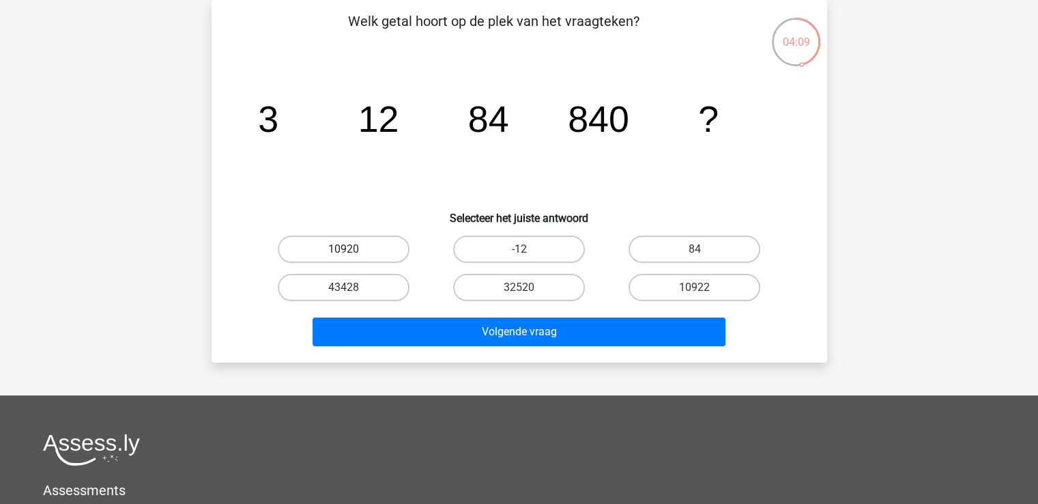
click at [362, 252] on label "10920" at bounding box center [344, 249] width 132 height 27
click at [352, 252] on input "10920" at bounding box center [347, 253] width 9 height 9
radio input "true"
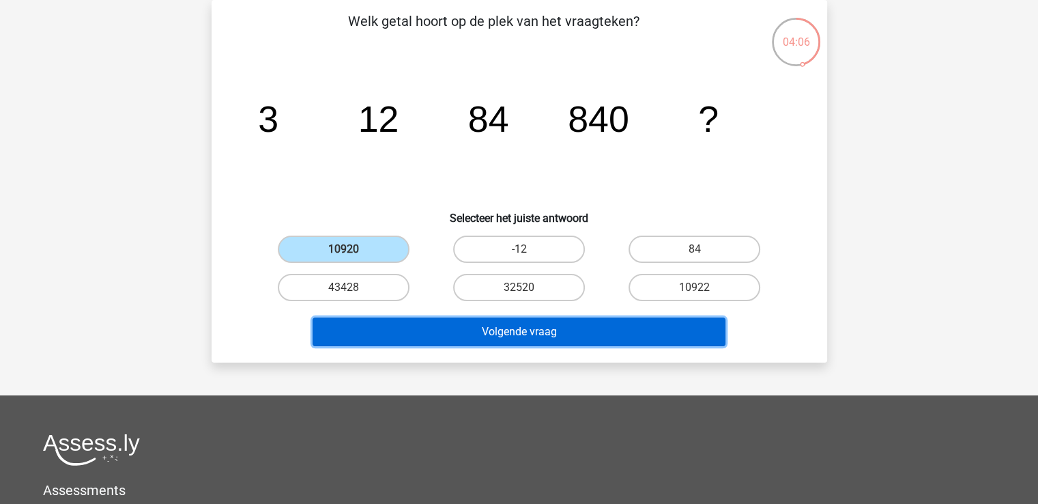
click at [626, 337] on button "Volgende vraag" at bounding box center [519, 331] width 413 height 29
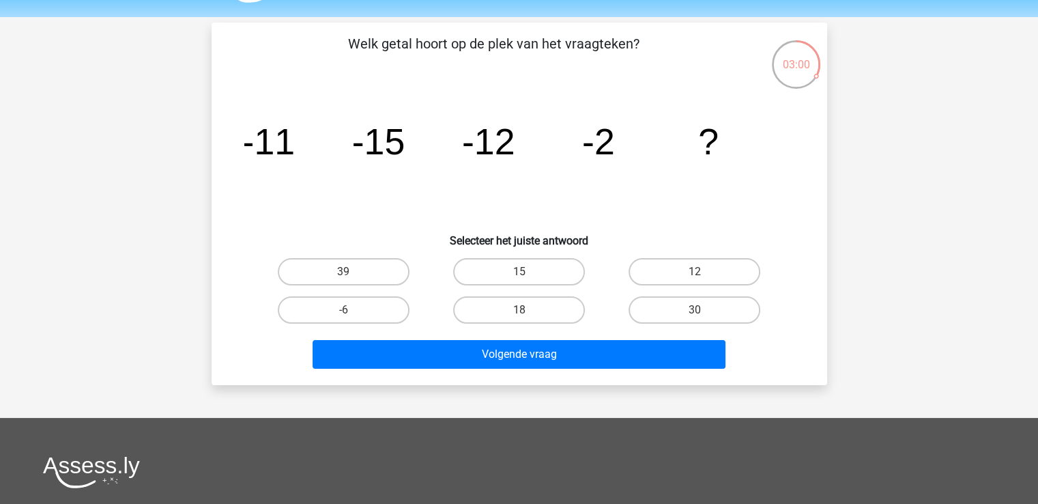
scroll to position [40, 0]
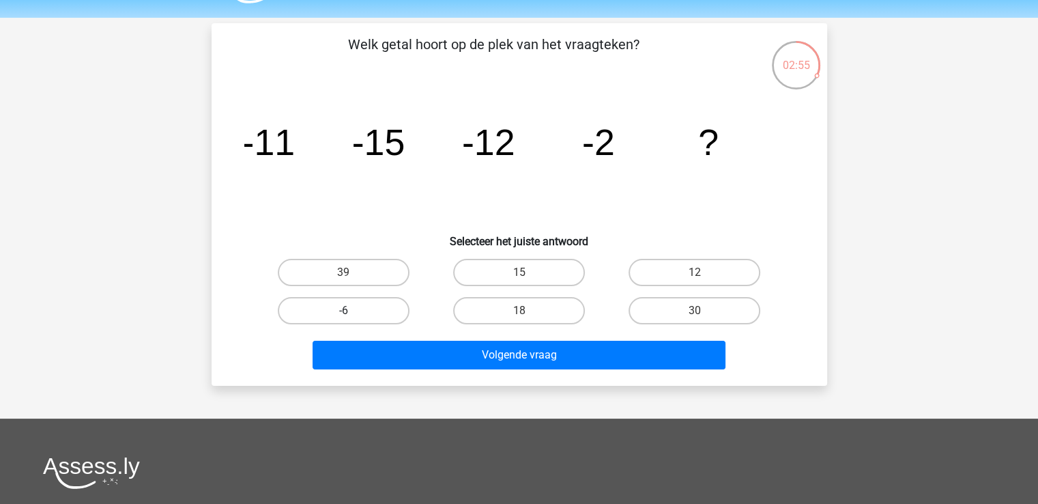
click at [326, 312] on label "-6" at bounding box center [344, 310] width 132 height 27
click at [343, 312] on input "-6" at bounding box center [347, 315] width 9 height 9
radio input "true"
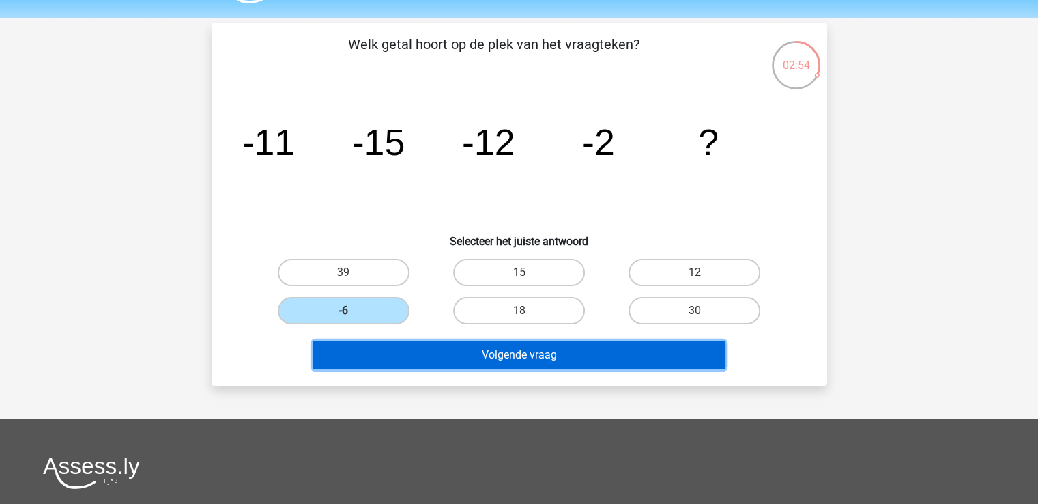
click at [509, 350] on button "Volgende vraag" at bounding box center [519, 355] width 413 height 29
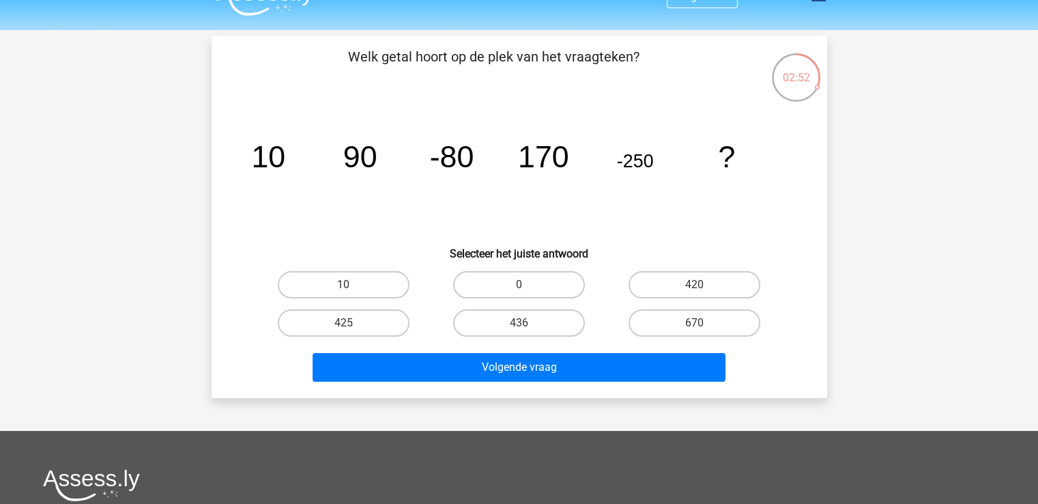
scroll to position [23, 0]
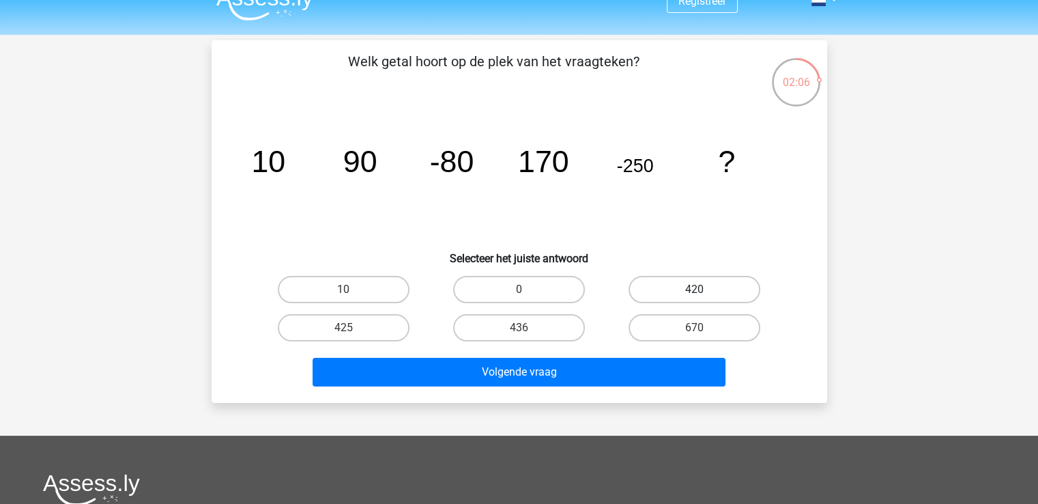
click at [733, 286] on label "420" at bounding box center [695, 289] width 132 height 27
click at [704, 289] on input "420" at bounding box center [699, 293] width 9 height 9
radio input "true"
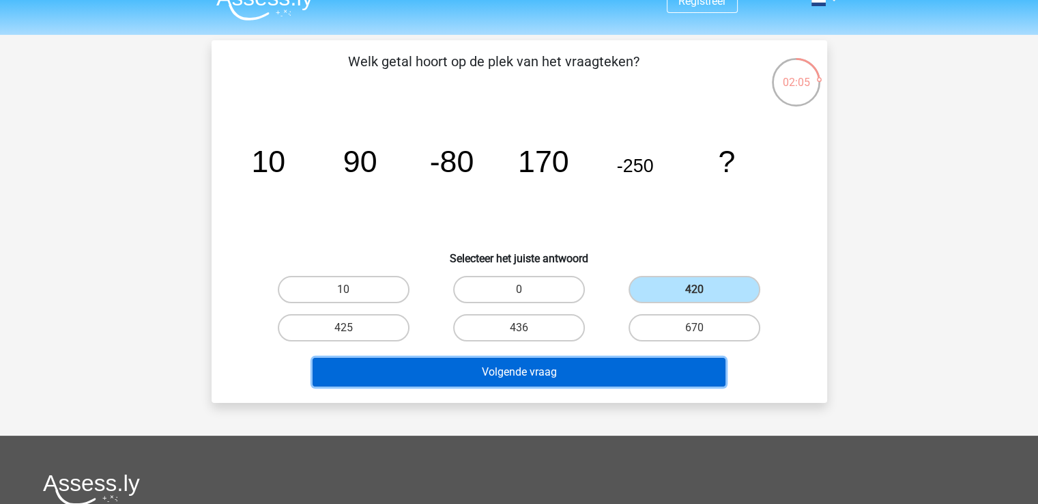
click at [700, 382] on button "Volgende vraag" at bounding box center [519, 372] width 413 height 29
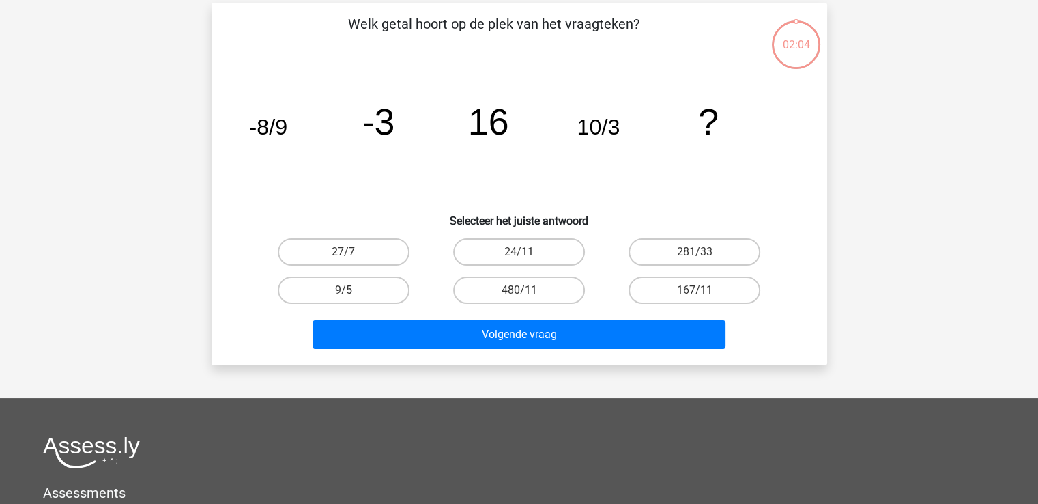
scroll to position [63, 0]
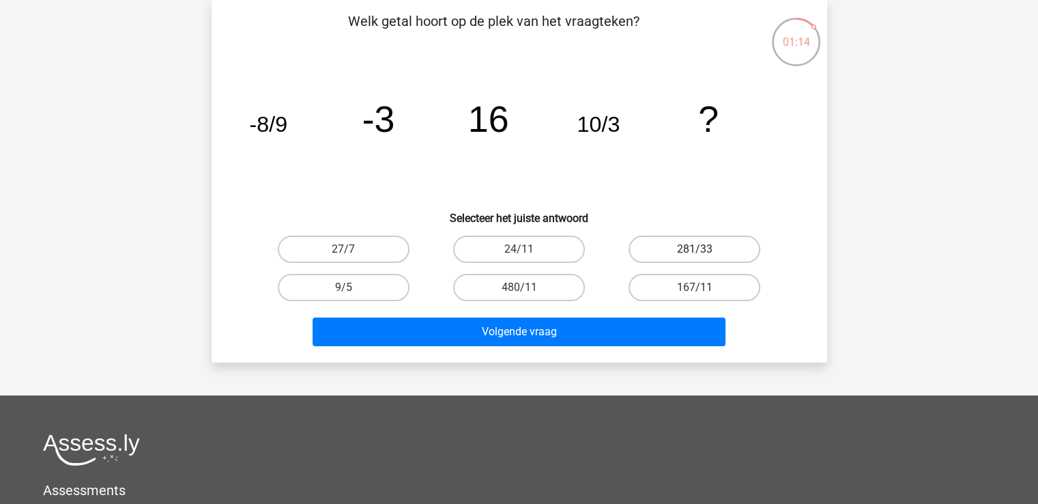
click at [688, 252] on label "281/33" at bounding box center [695, 249] width 132 height 27
click at [695, 252] on input "281/33" at bounding box center [699, 253] width 9 height 9
radio input "true"
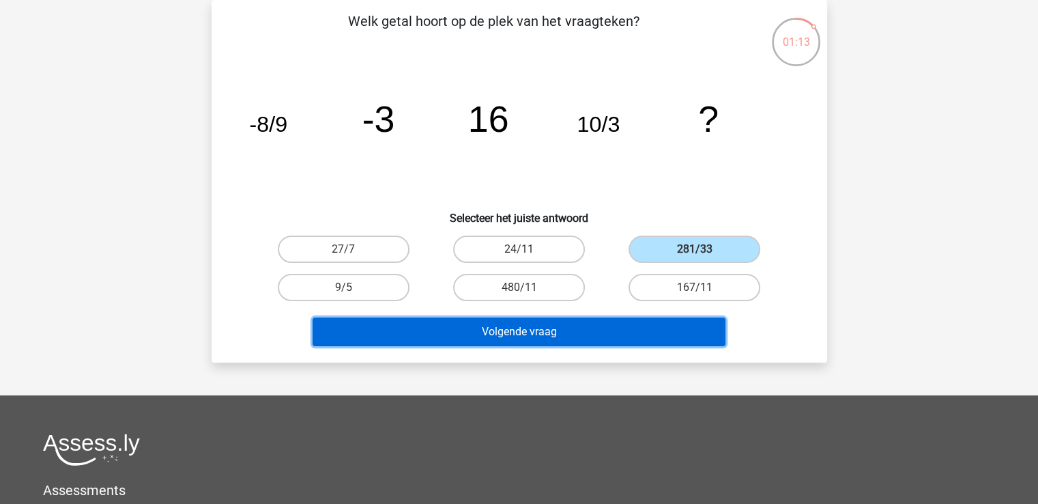
click at [681, 323] on button "Volgende vraag" at bounding box center [519, 331] width 413 height 29
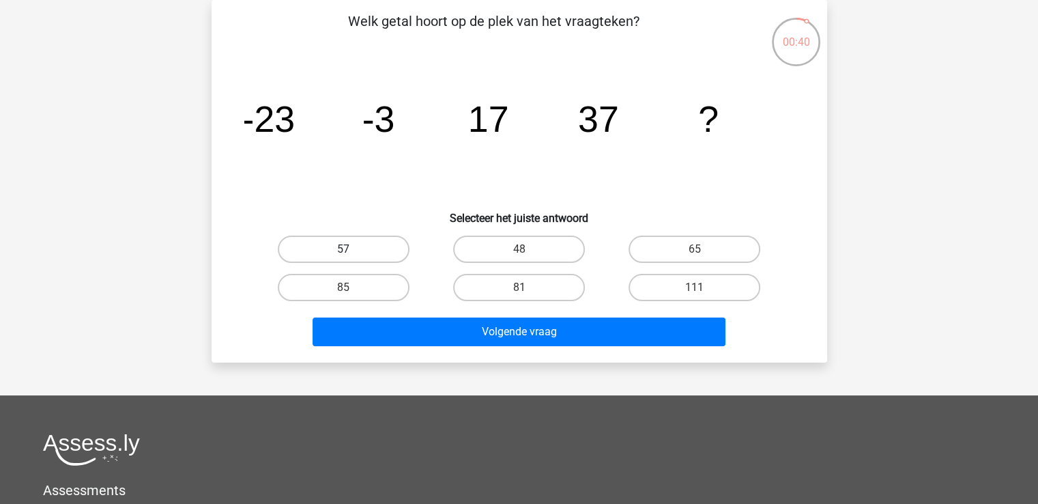
click at [391, 252] on label "57" at bounding box center [344, 249] width 132 height 27
click at [352, 252] on input "57" at bounding box center [347, 253] width 9 height 9
radio input "true"
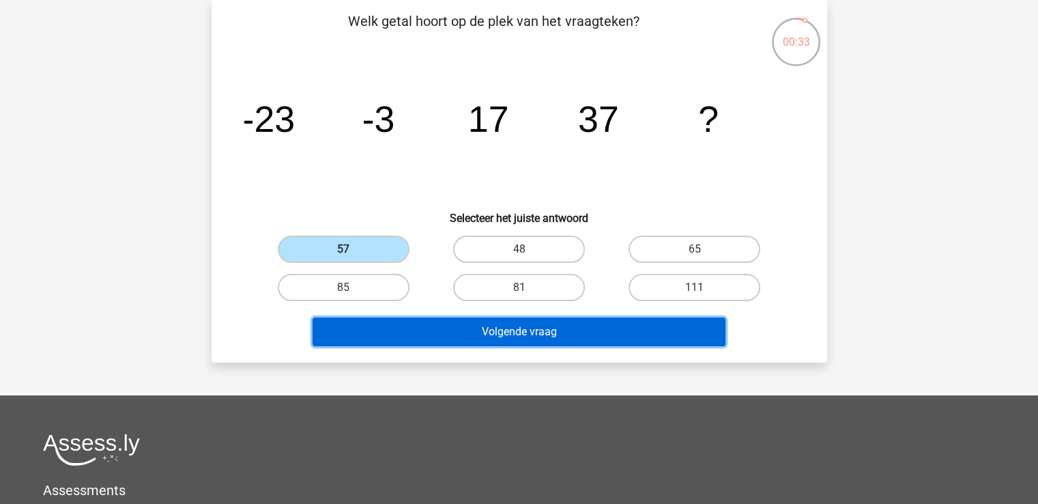
click at [496, 328] on button "Volgende vraag" at bounding box center [519, 331] width 413 height 29
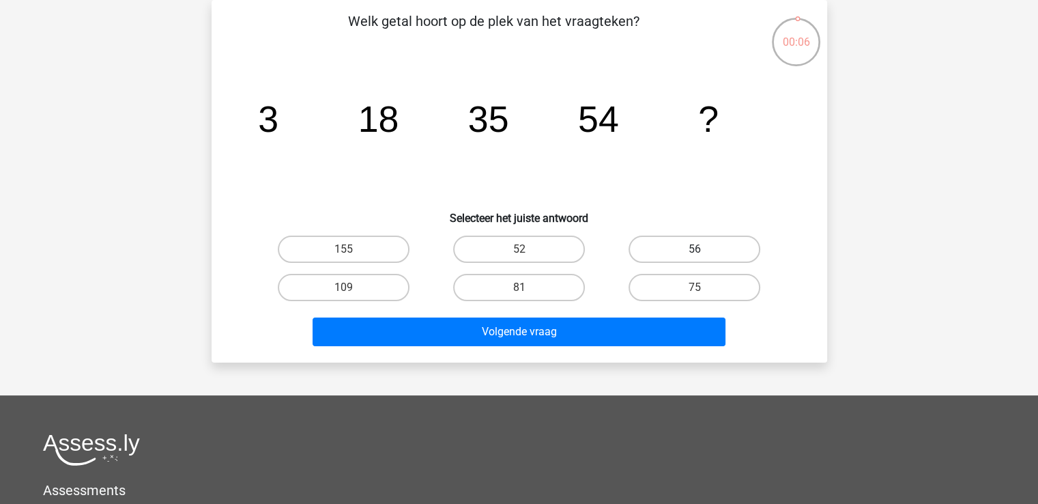
drag, startPoint x: 806, startPoint y: 249, endPoint x: 692, endPoint y: 249, distance: 113.3
click at [692, 249] on div "Welk getal hoort op de plek van het vraagteken? image/svg+xml 3 18 35 54 ? Sele…" at bounding box center [519, 181] width 605 height 341
click at [540, 282] on label "81" at bounding box center [519, 287] width 132 height 27
click at [528, 287] on input "81" at bounding box center [523, 291] width 9 height 9
radio input "true"
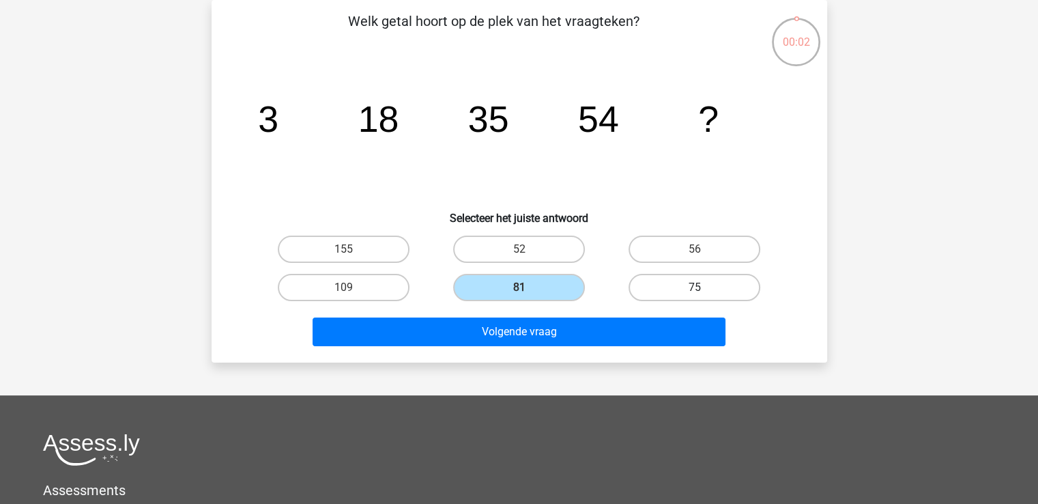
click at [673, 281] on label "75" at bounding box center [695, 287] width 132 height 27
click at [695, 287] on input "75" at bounding box center [699, 291] width 9 height 9
radio input "true"
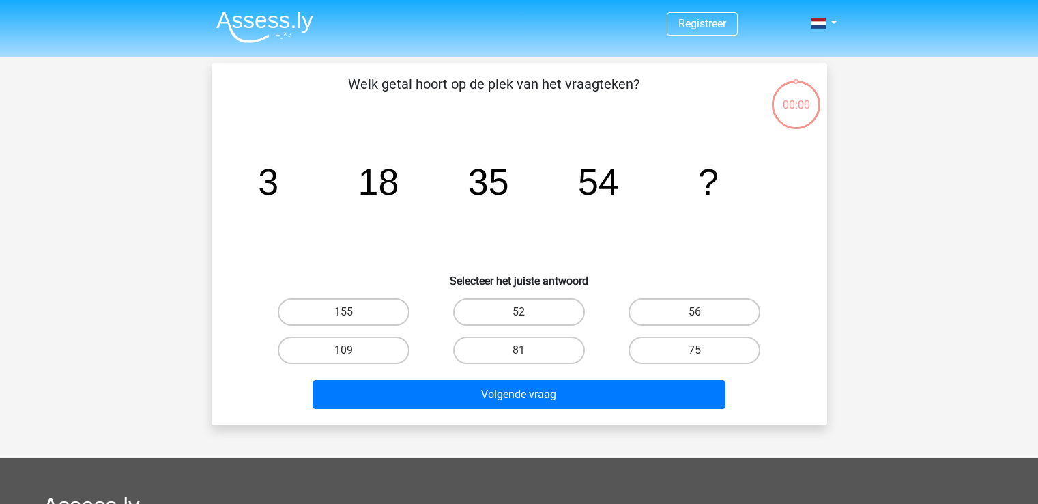
scroll to position [63, 0]
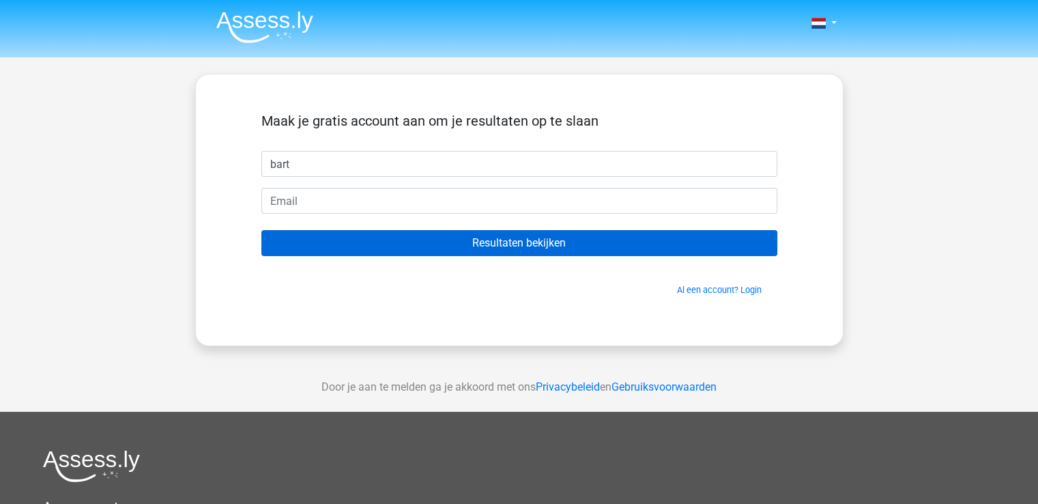
type input "bart"
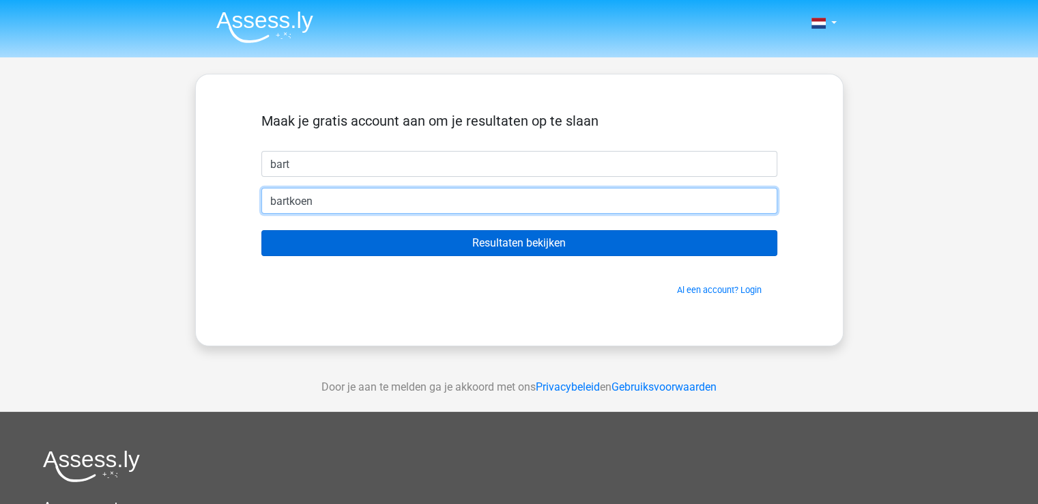
type input "bartkoenybema@gmail.com"
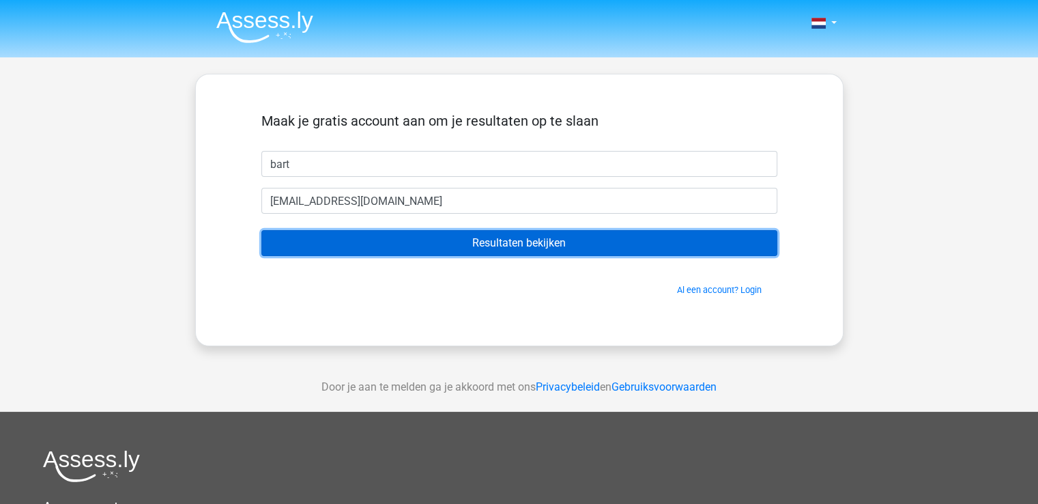
click at [470, 244] on input "Resultaten bekijken" at bounding box center [519, 243] width 516 height 26
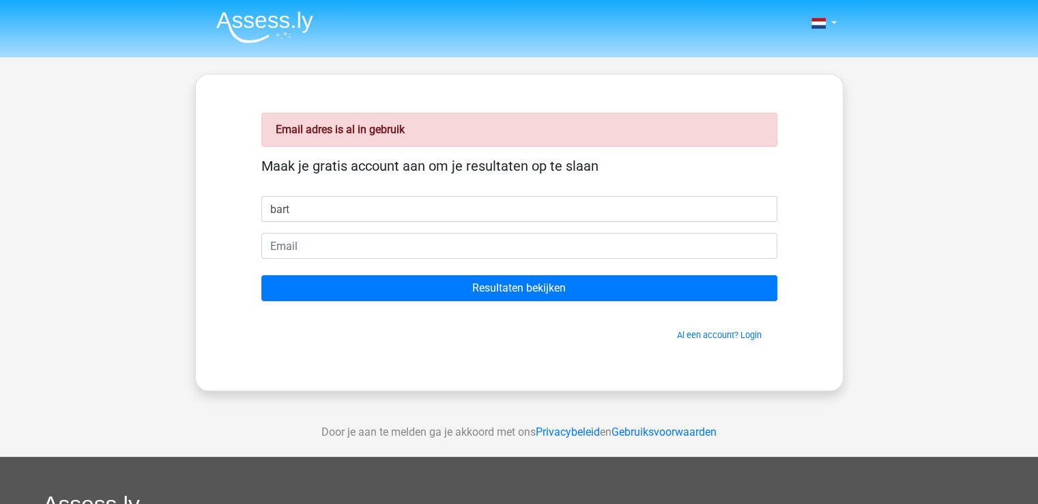
type input "bart"
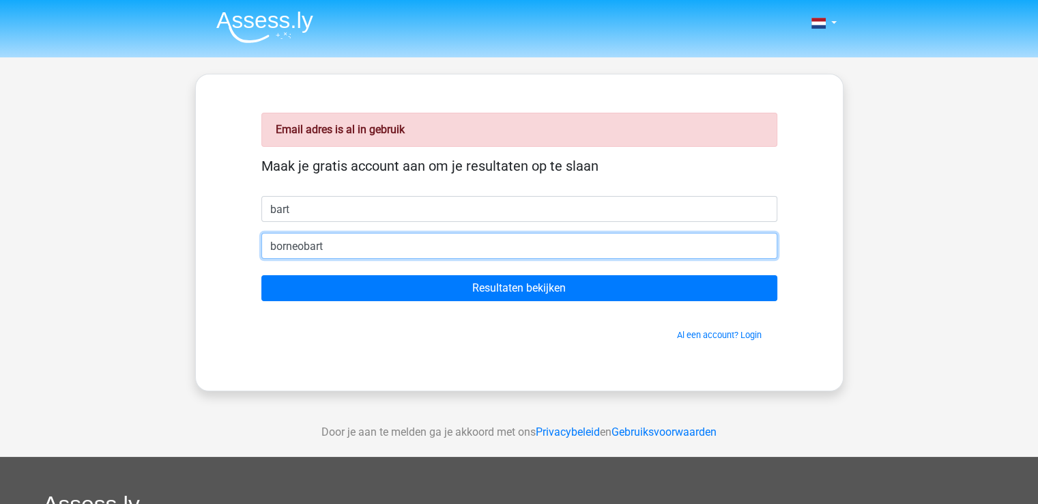
type input "[EMAIL_ADDRESS][DOMAIN_NAME]"
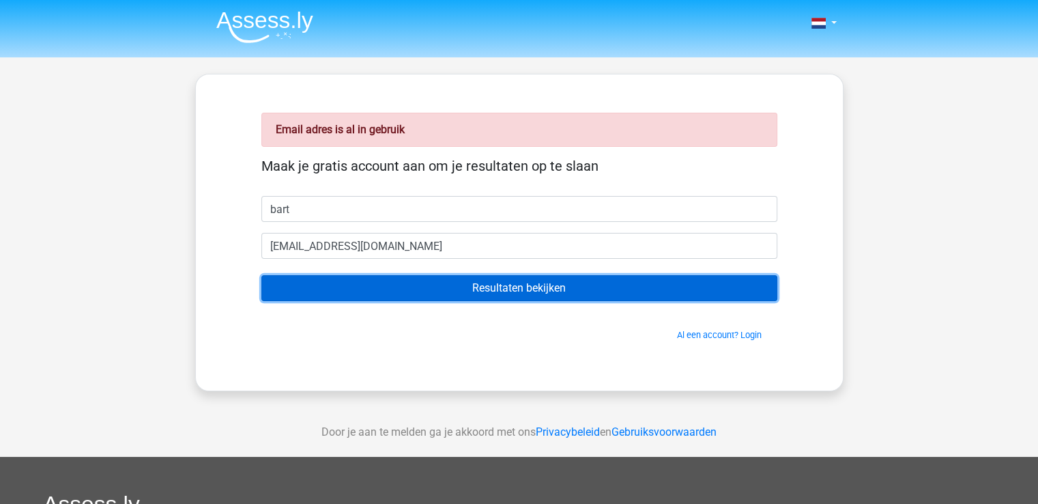
click at [471, 292] on input "Resultaten bekijken" at bounding box center [519, 288] width 516 height 26
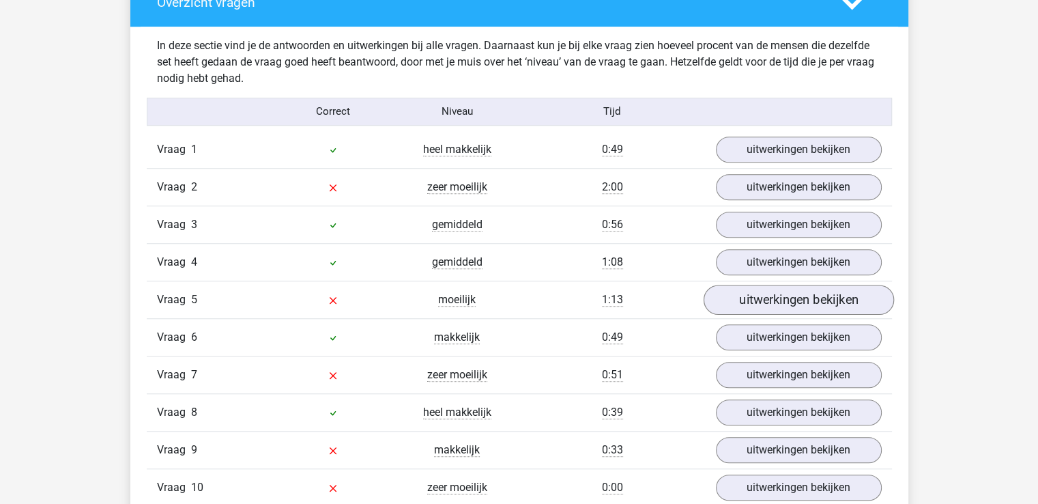
scroll to position [950, 0]
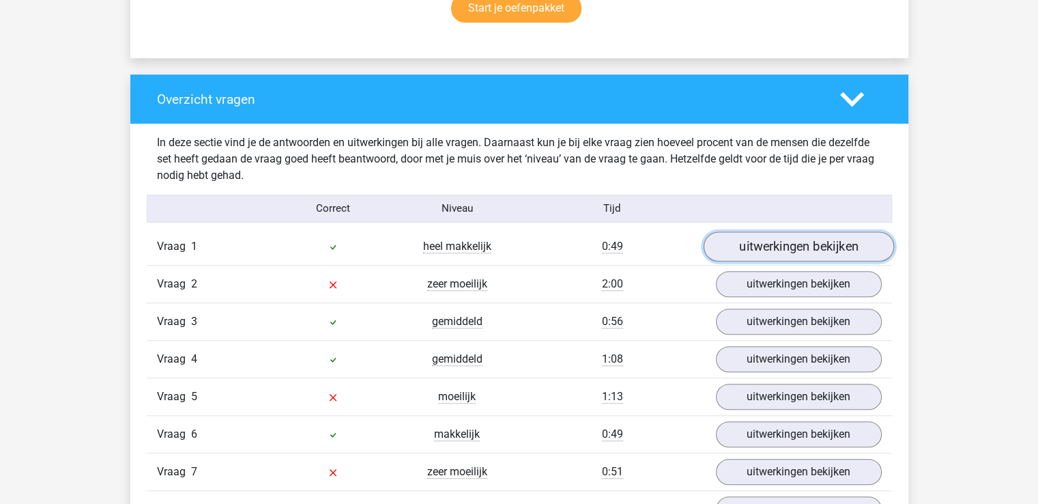
click at [789, 242] on link "uitwerkingen bekijken" at bounding box center [798, 246] width 190 height 30
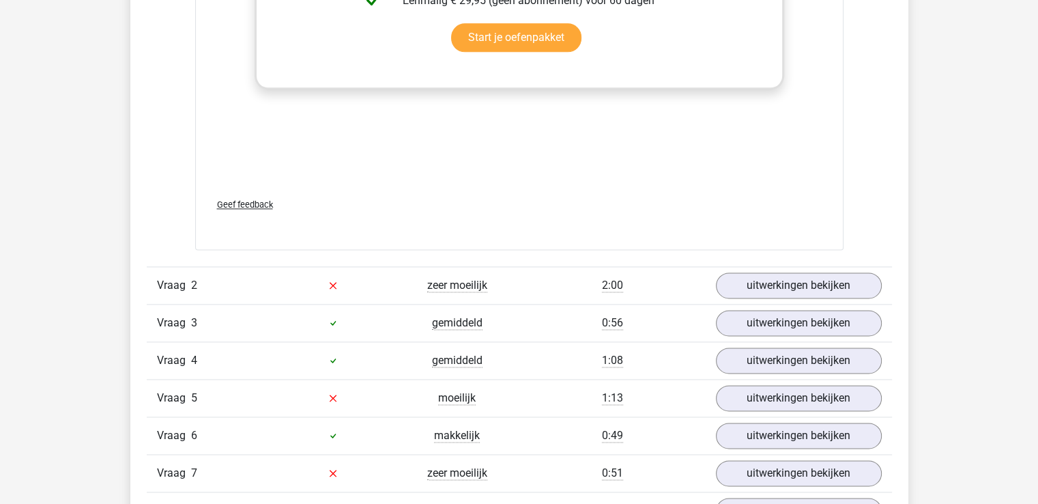
scroll to position [1793, 0]
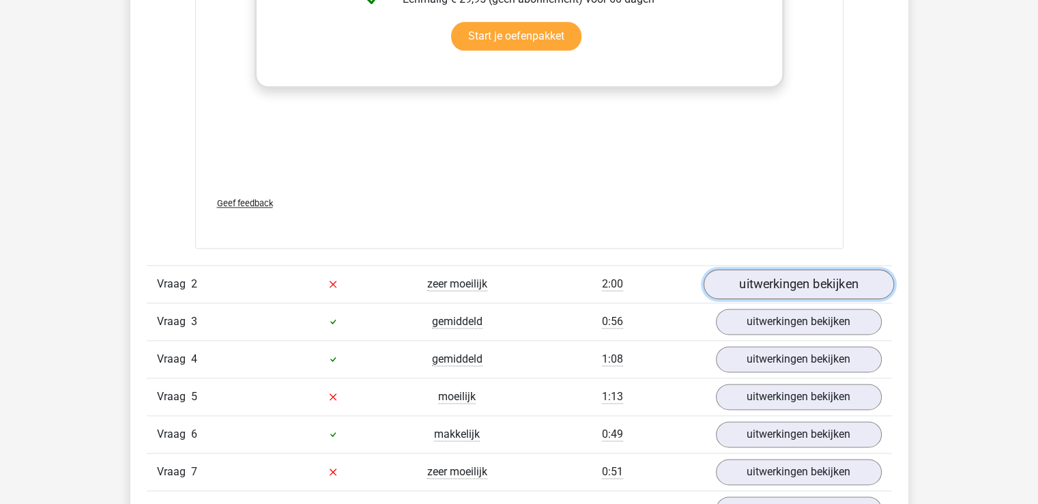
click at [872, 289] on link "uitwerkingen bekijken" at bounding box center [798, 284] width 190 height 30
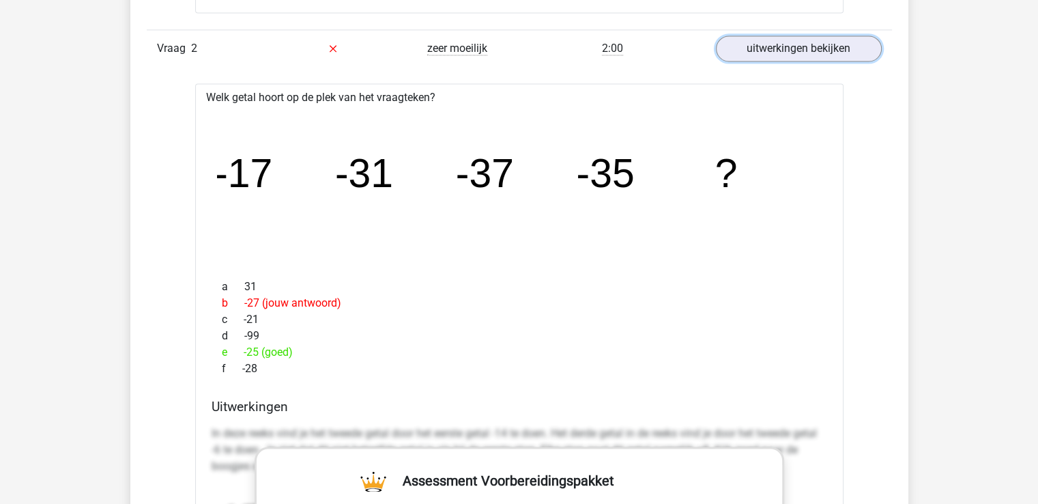
scroll to position [2030, 0]
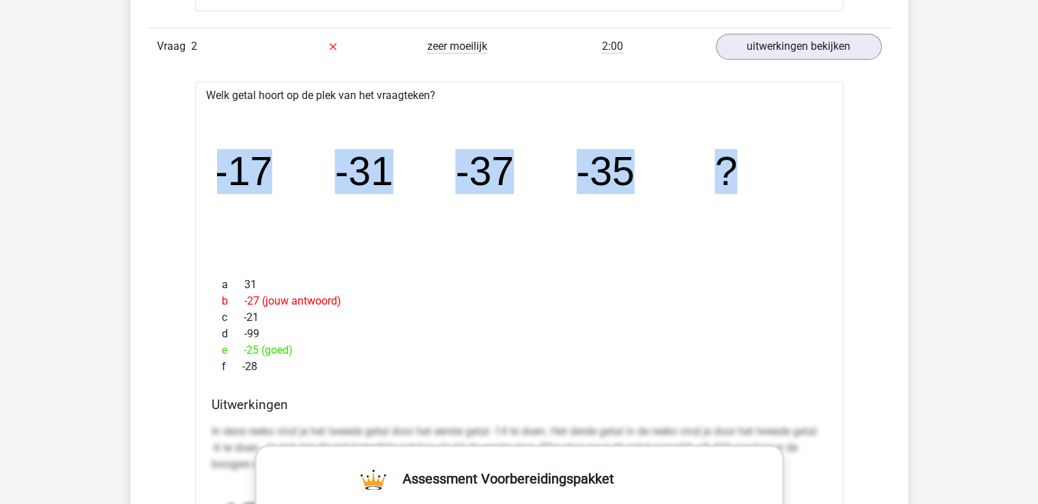
drag, startPoint x: 743, startPoint y: 184, endPoint x: 203, endPoint y: 151, distance: 541.0
click at [203, 151] on div "Welk getal hoort op de plek van het vraagteken? image/svg+xml -17 -31 -37 -35 ?…" at bounding box center [519, 486] width 649 height 810
copy g "-17 -31 -37 -35 ?"
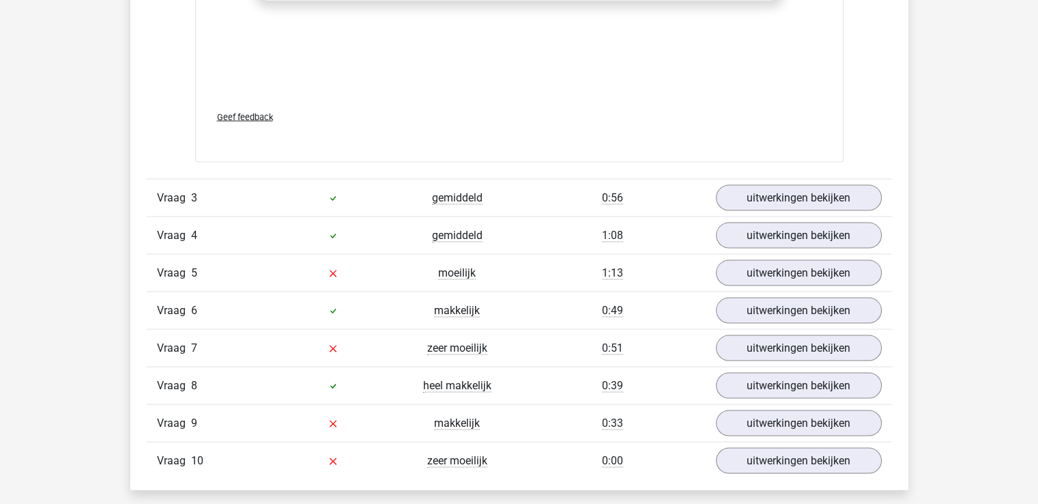
scroll to position [2760, 0]
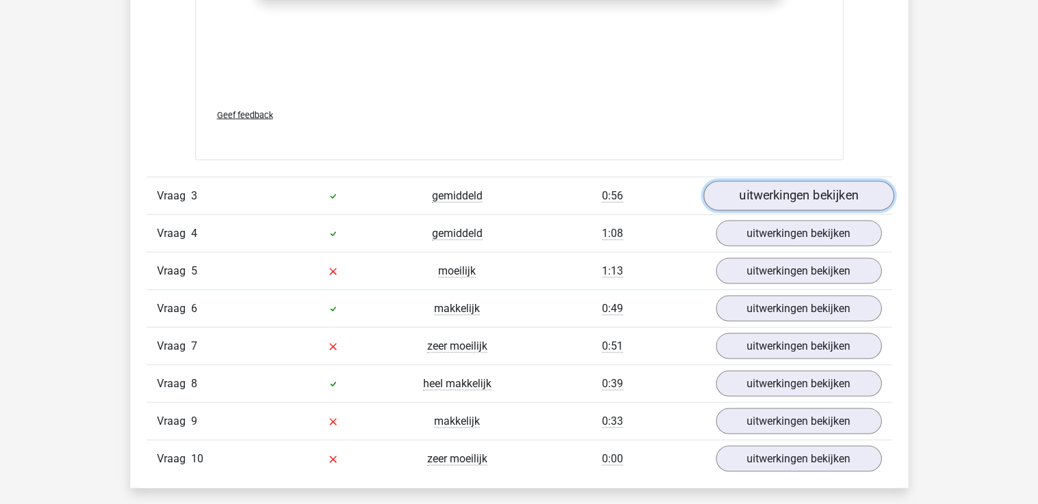
click at [825, 193] on link "uitwerkingen bekijken" at bounding box center [798, 197] width 190 height 30
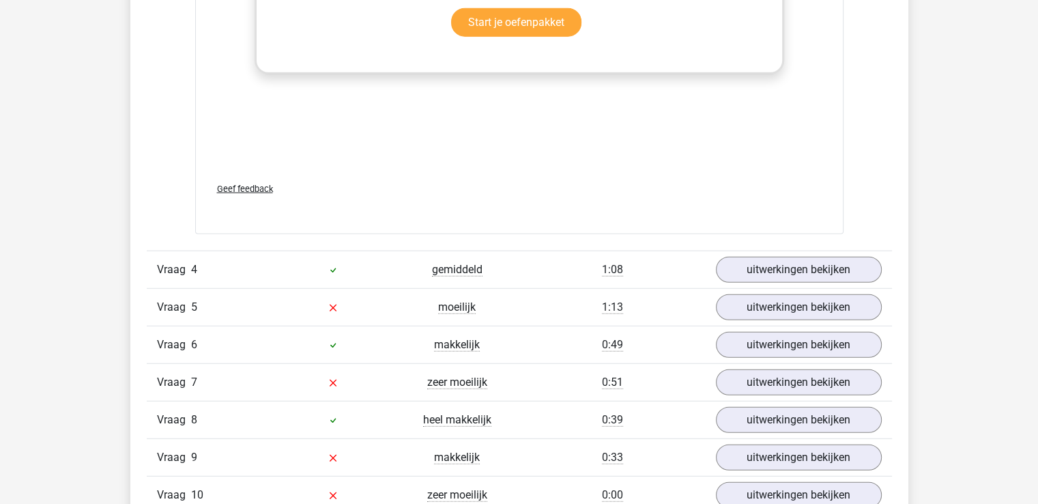
scroll to position [3578, 0]
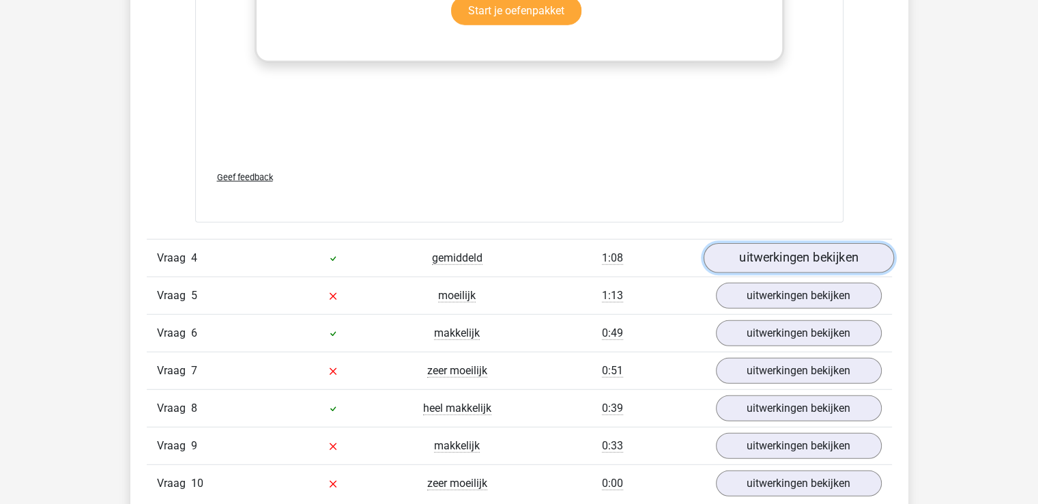
click at [838, 263] on link "uitwerkingen bekijken" at bounding box center [798, 258] width 190 height 30
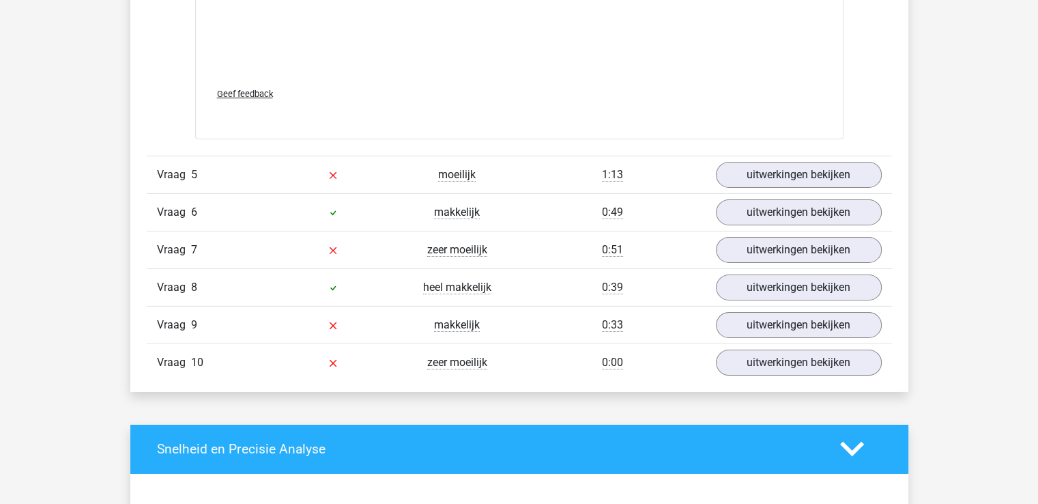
scroll to position [4542, 0]
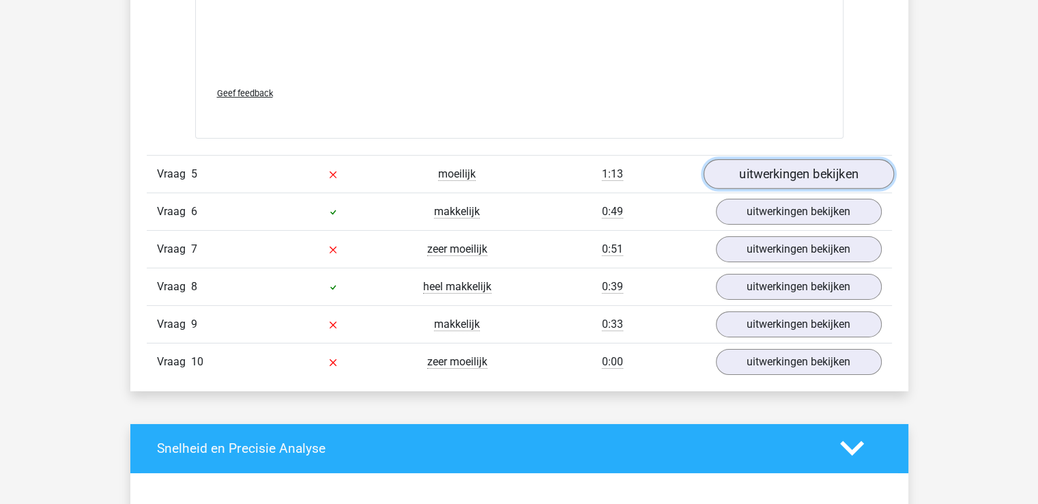
click at [812, 175] on link "uitwerkingen bekijken" at bounding box center [798, 174] width 190 height 30
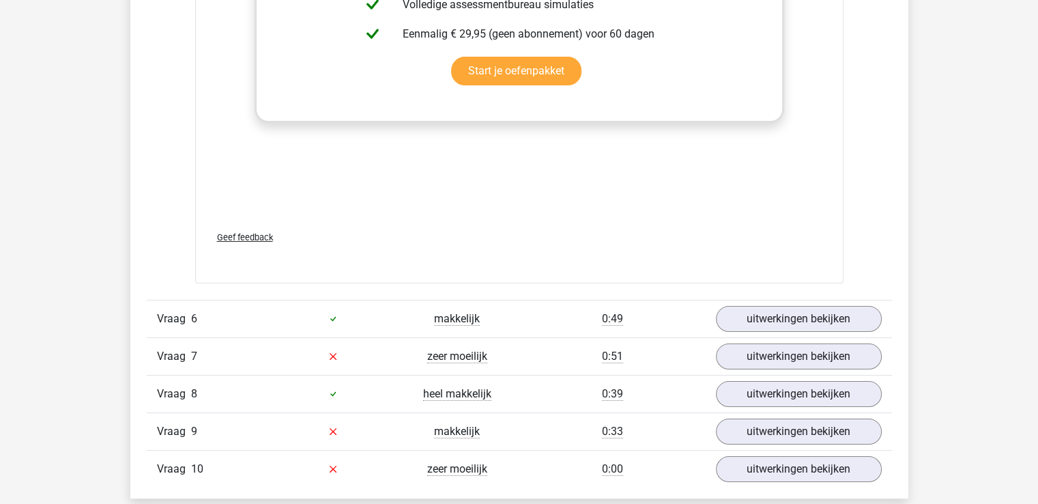
scroll to position [5336, 0]
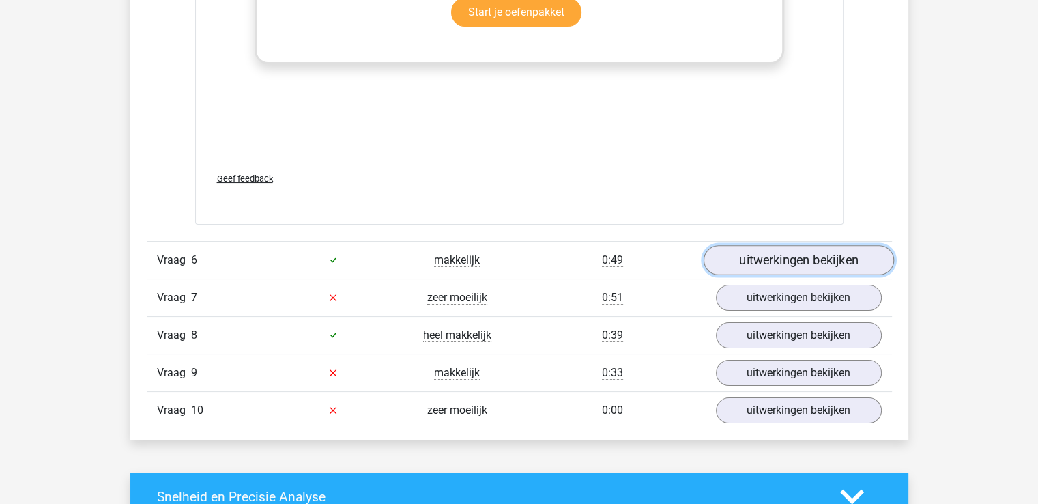
click at [817, 251] on link "uitwerkingen bekijken" at bounding box center [798, 260] width 190 height 30
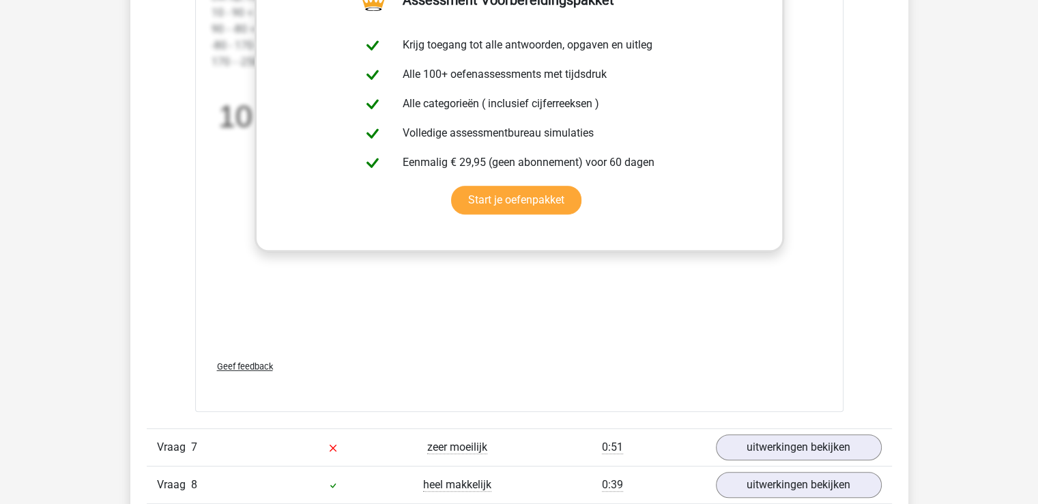
scroll to position [6067, 0]
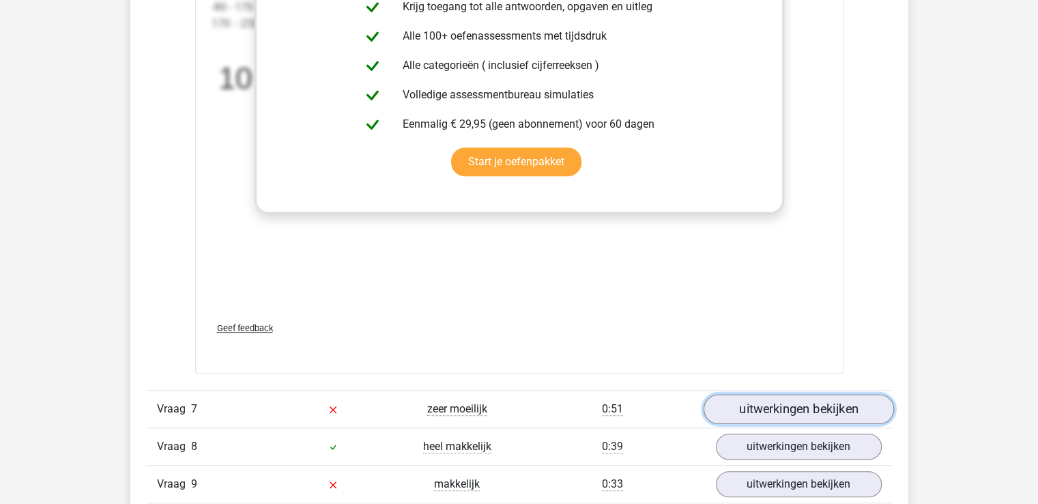
click at [781, 404] on link "uitwerkingen bekijken" at bounding box center [798, 409] width 190 height 30
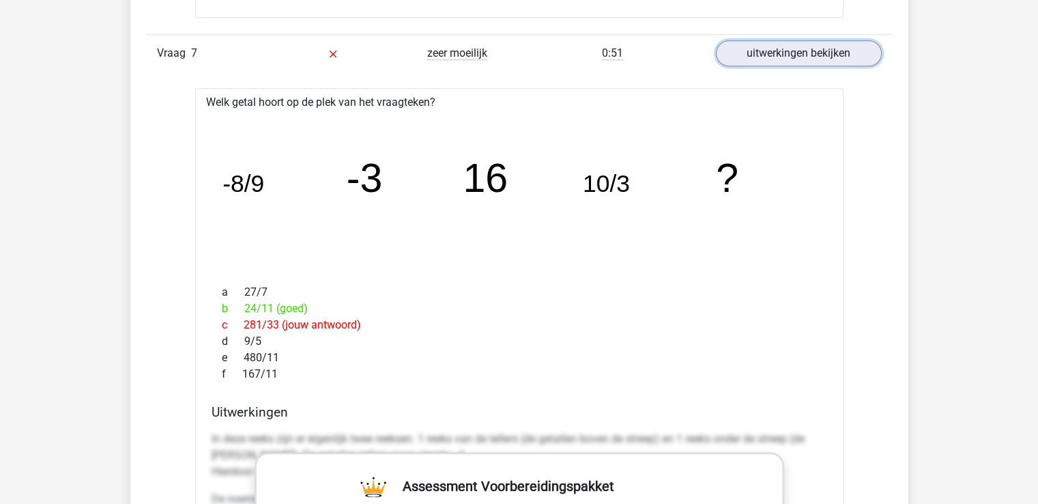
scroll to position [6421, 0]
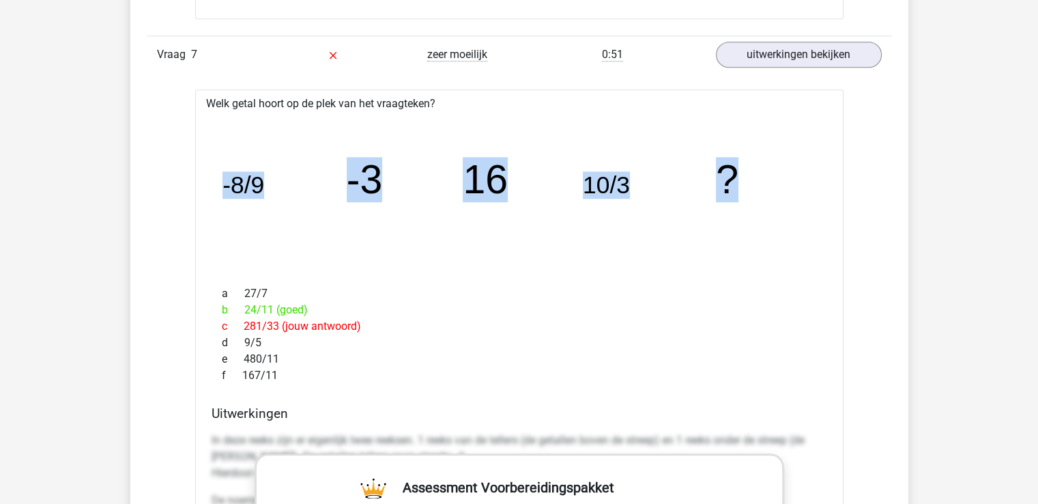
drag, startPoint x: 217, startPoint y: 178, endPoint x: 806, endPoint y: 201, distance: 589.7
click at [806, 201] on icon "image/svg+xml -8/9 -3 16 10/3 ?" at bounding box center [519, 193] width 605 height 152
copy g "-8/9 -3 16 10/3 ?"
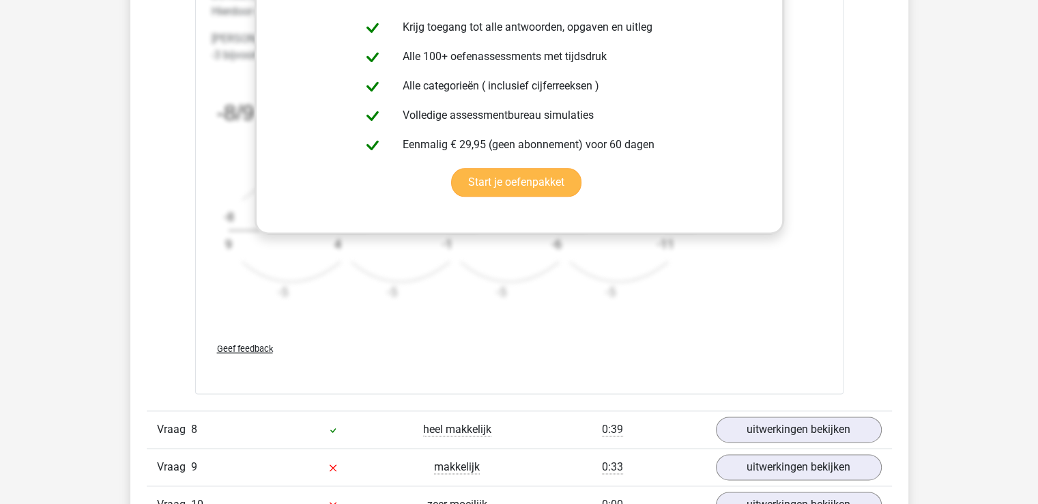
scroll to position [7084, 0]
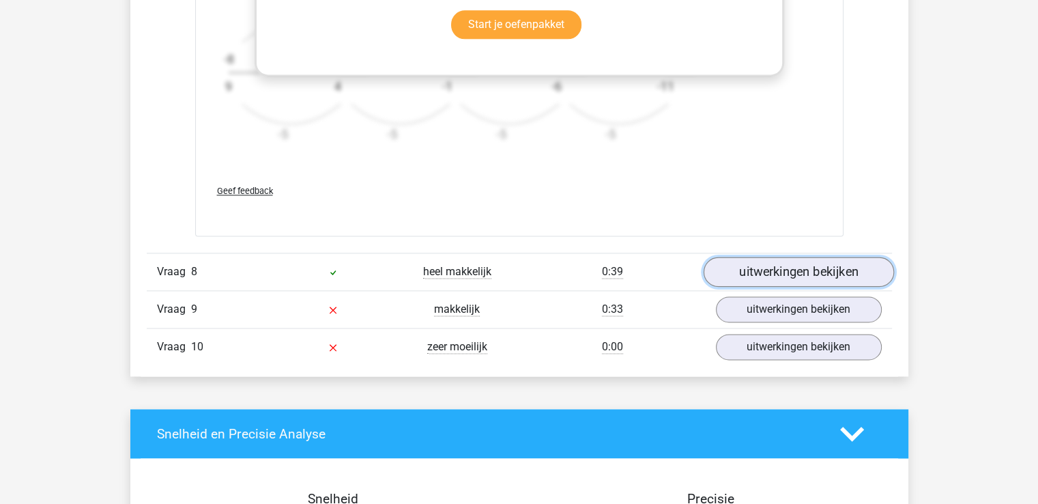
click at [791, 262] on link "uitwerkingen bekijken" at bounding box center [798, 272] width 190 height 30
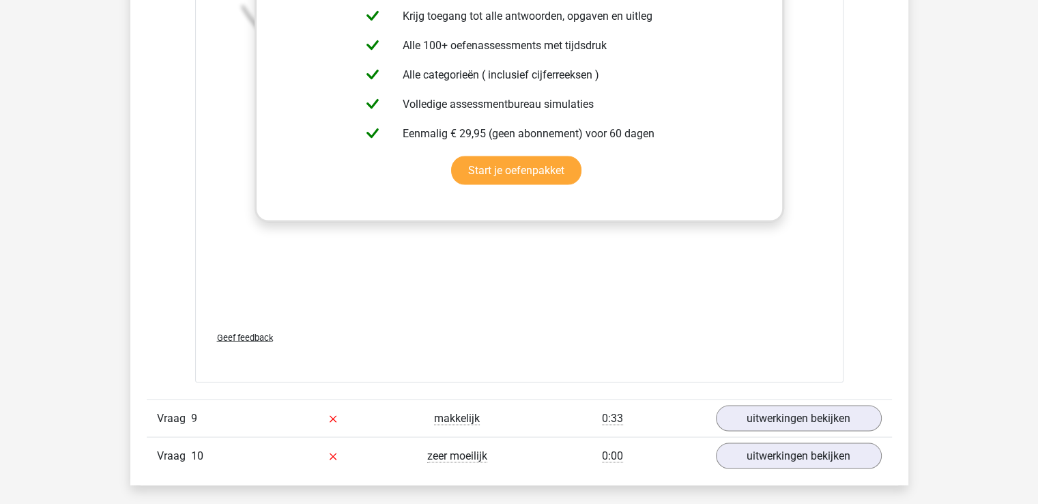
scroll to position [7974, 0]
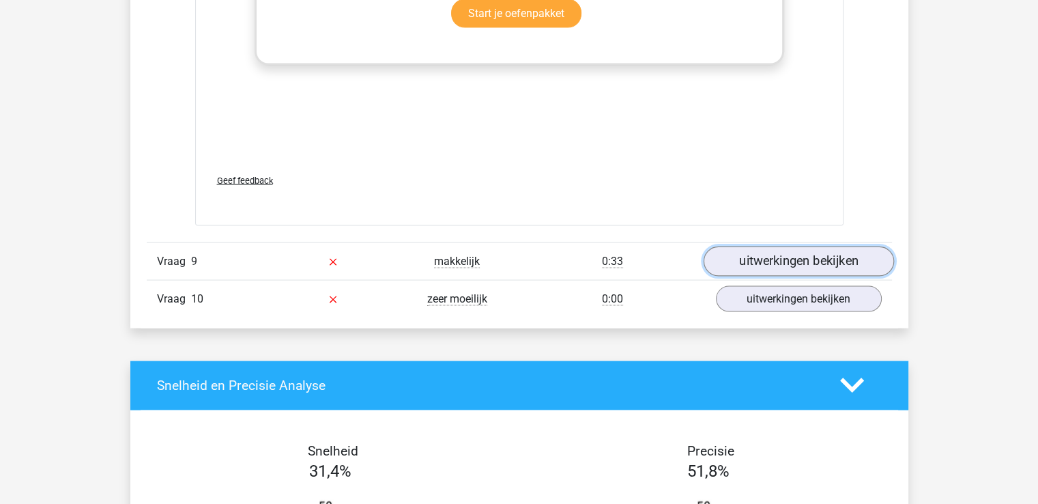
click at [819, 254] on link "uitwerkingen bekijken" at bounding box center [798, 261] width 190 height 30
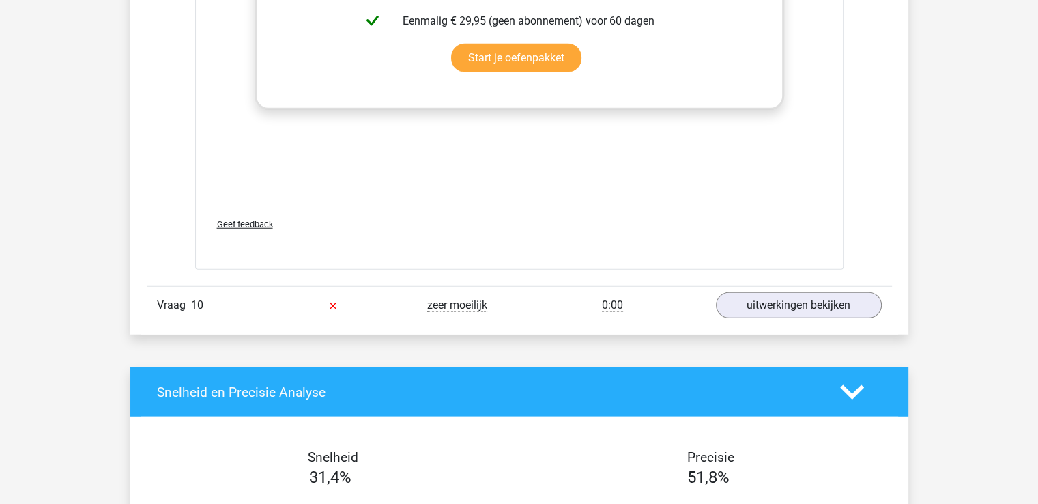
scroll to position [8812, 0]
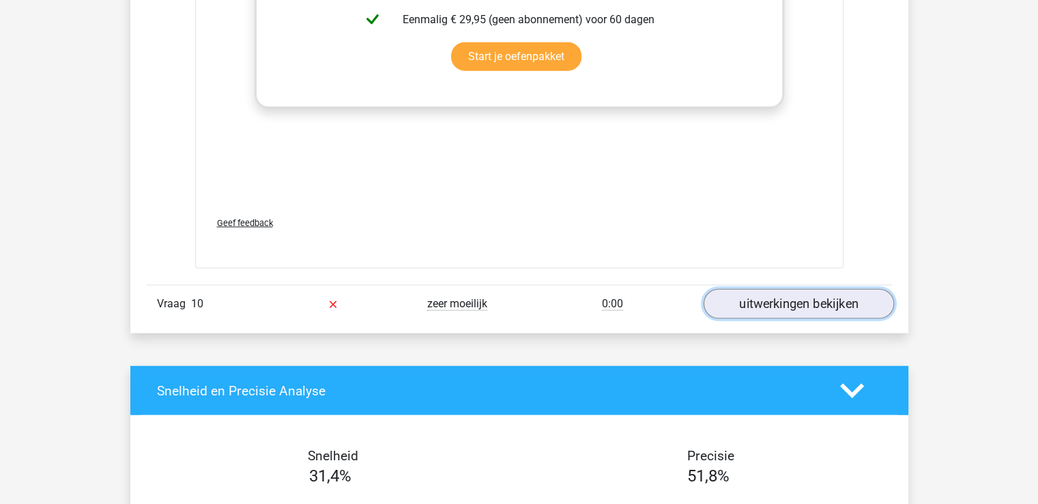
click at [836, 294] on link "uitwerkingen bekijken" at bounding box center [798, 304] width 190 height 30
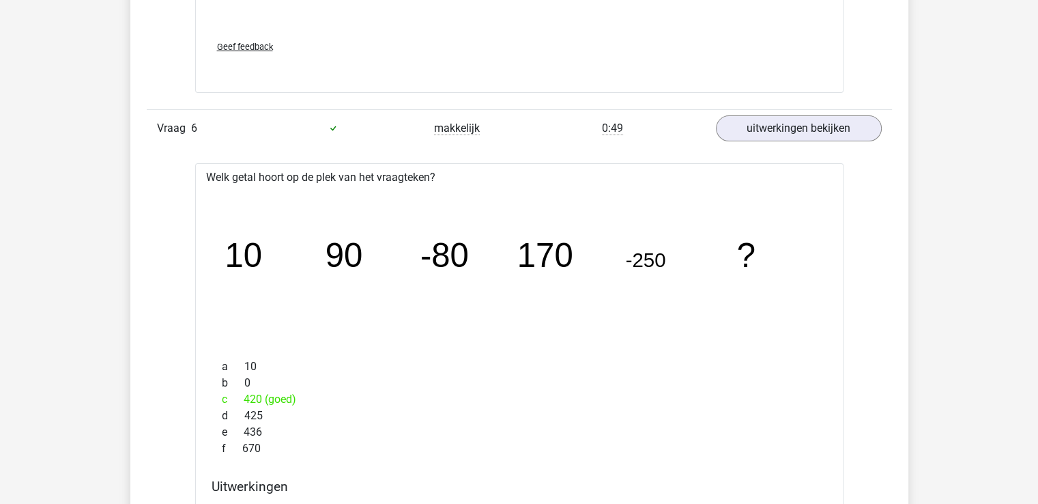
scroll to position [5431, 0]
